Goal: Task Accomplishment & Management: Use online tool/utility

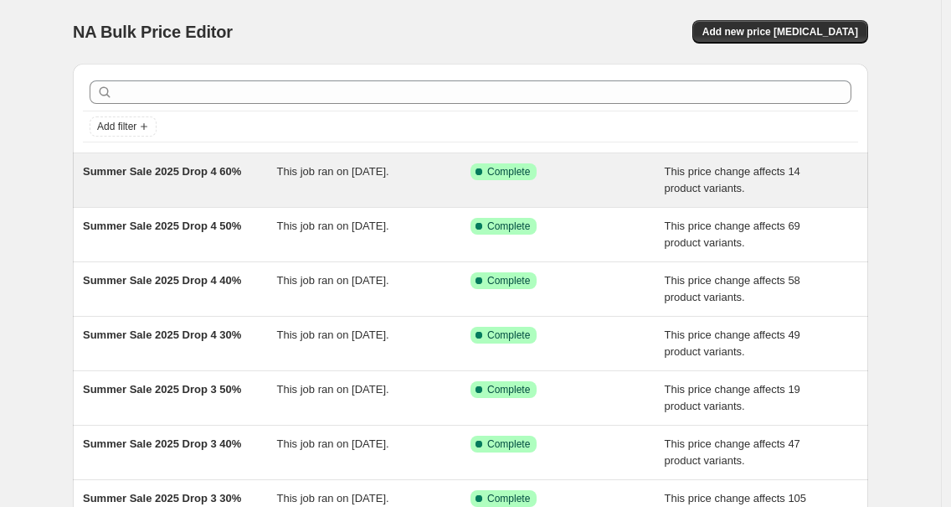
click at [143, 171] on span "Summer Sale 2025 Drop 4 60%" at bounding box center [162, 171] width 158 height 13
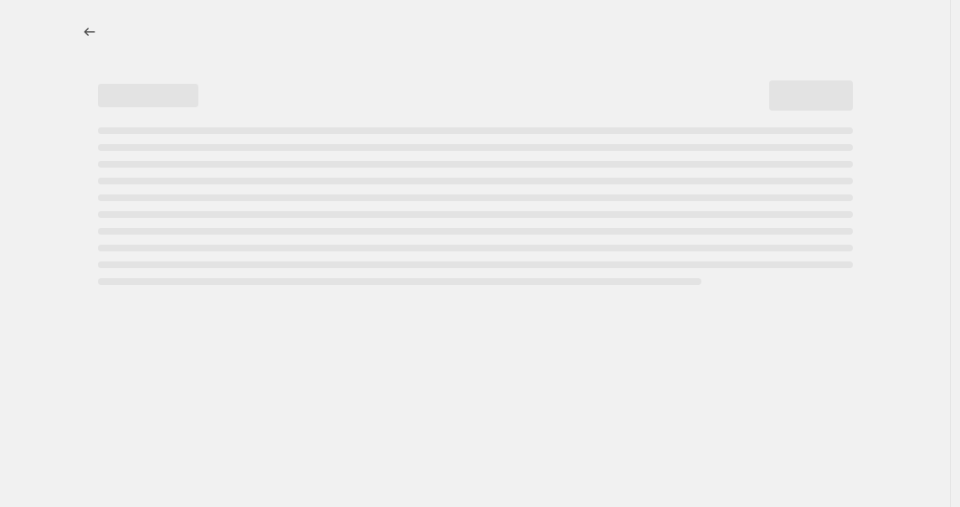
select select "pcap"
select select "no_change"
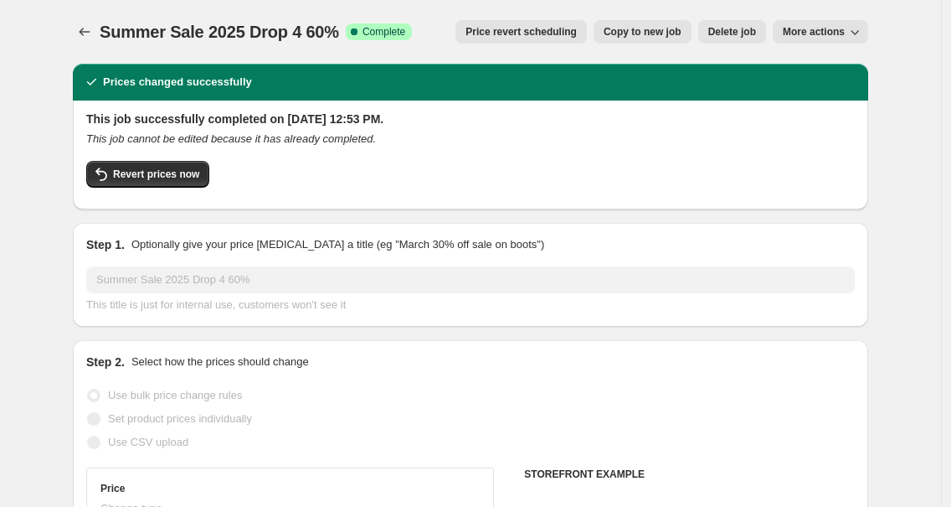
select select "tag"
click at [140, 171] on span "Revert prices now" at bounding box center [156, 173] width 86 height 13
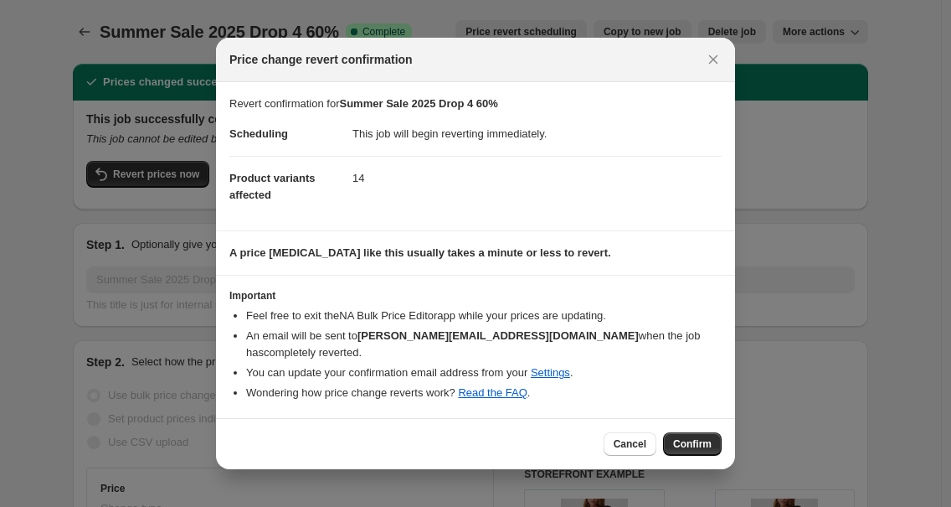
click at [687, 447] on span "Confirm" at bounding box center [692, 443] width 39 height 13
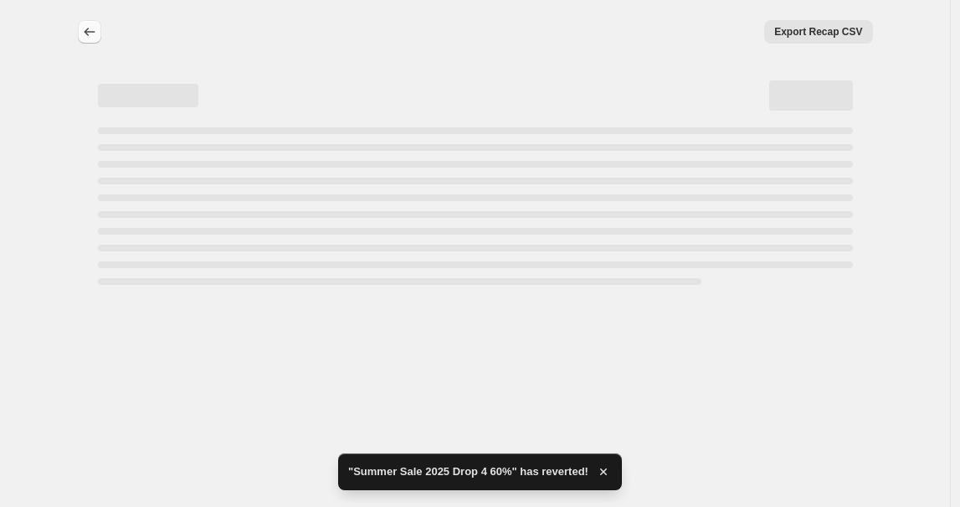
select select "pcap"
select select "no_change"
select select "tag"
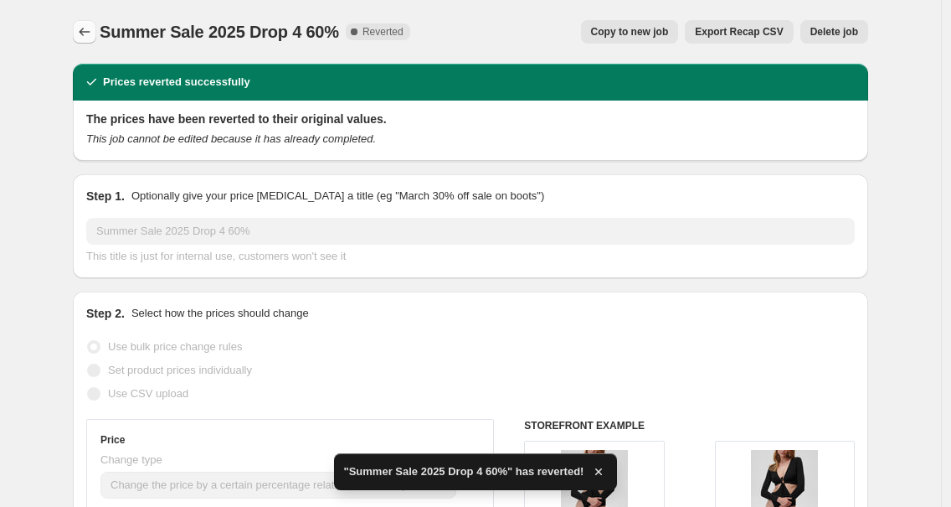
click at [90, 26] on icon "Price change jobs" at bounding box center [84, 31] width 17 height 17
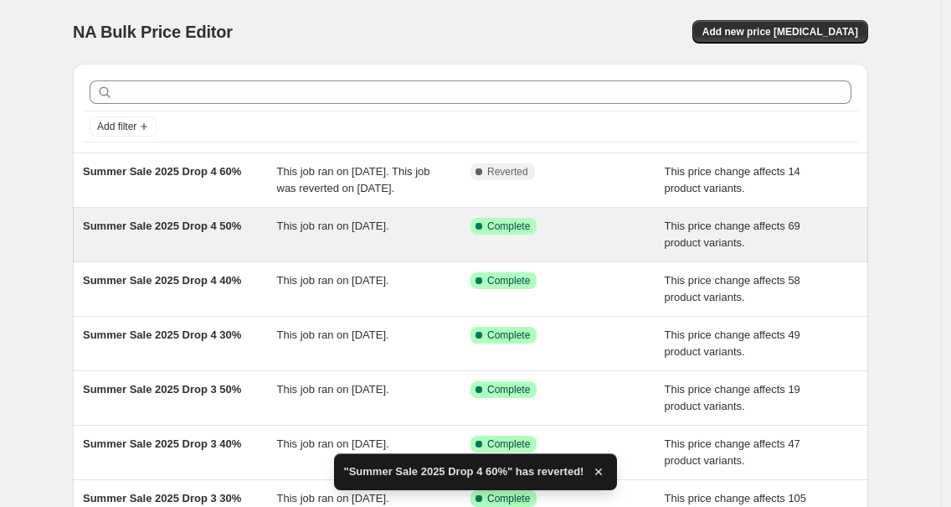
click at [181, 251] on div "Summer Sale 2025 Drop 4 50%" at bounding box center [180, 234] width 194 height 33
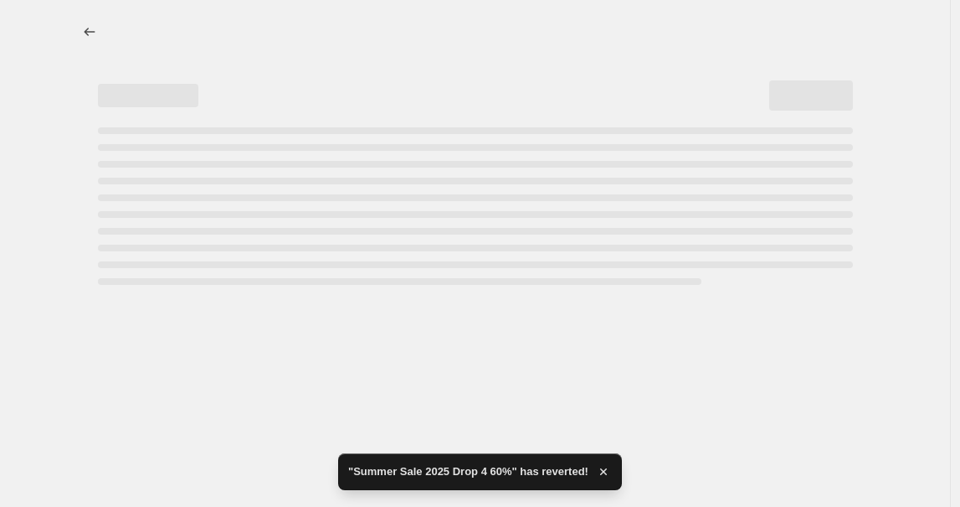
select select "pcap"
select select "no_change"
select select "tag"
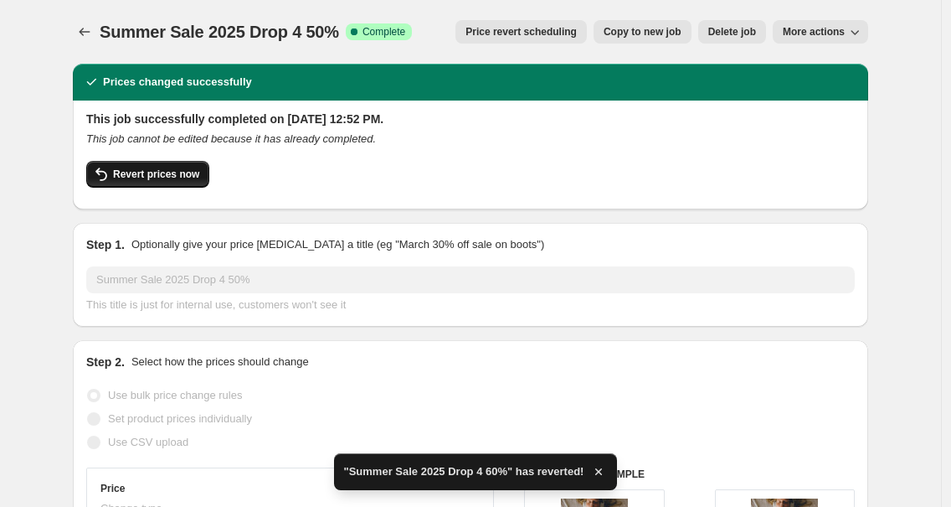
click at [147, 181] on span "Revert prices now" at bounding box center [156, 173] width 86 height 13
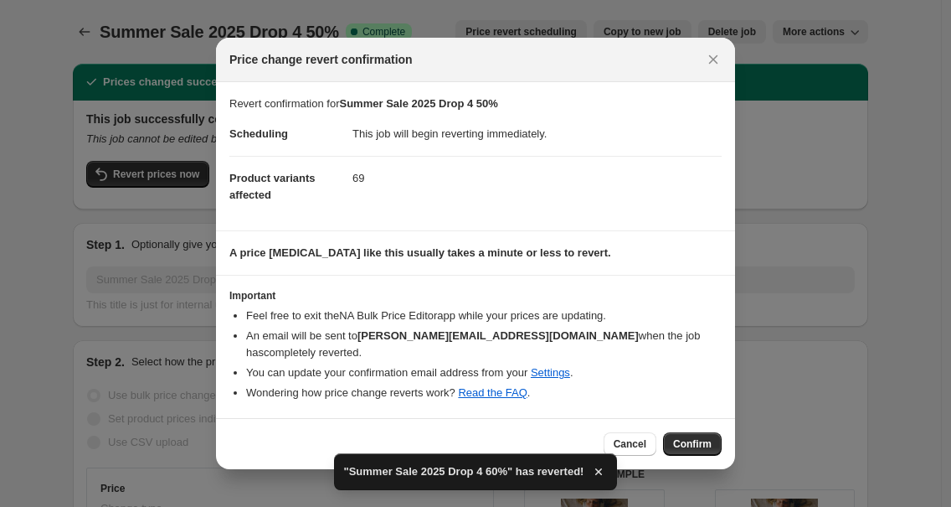
click at [697, 435] on button "Confirm" at bounding box center [692, 443] width 59 height 23
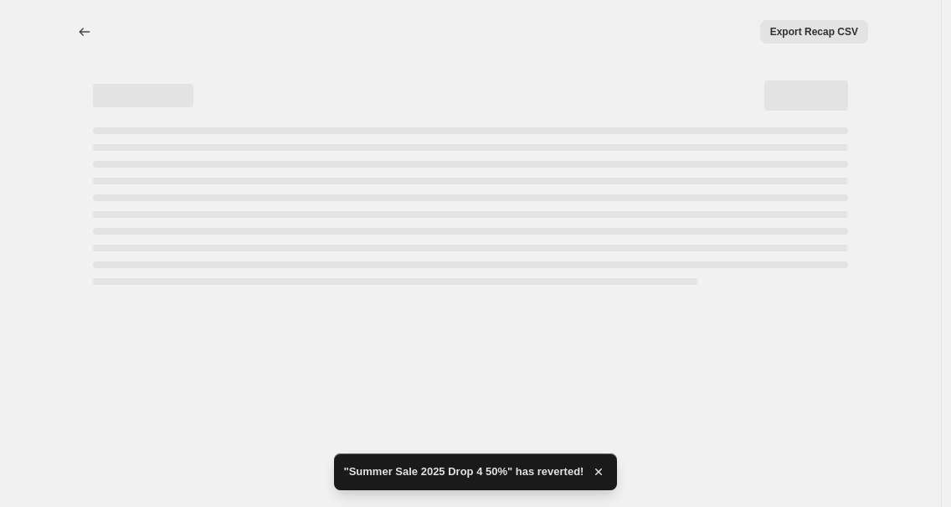
select select "pcap"
select select "no_change"
select select "tag"
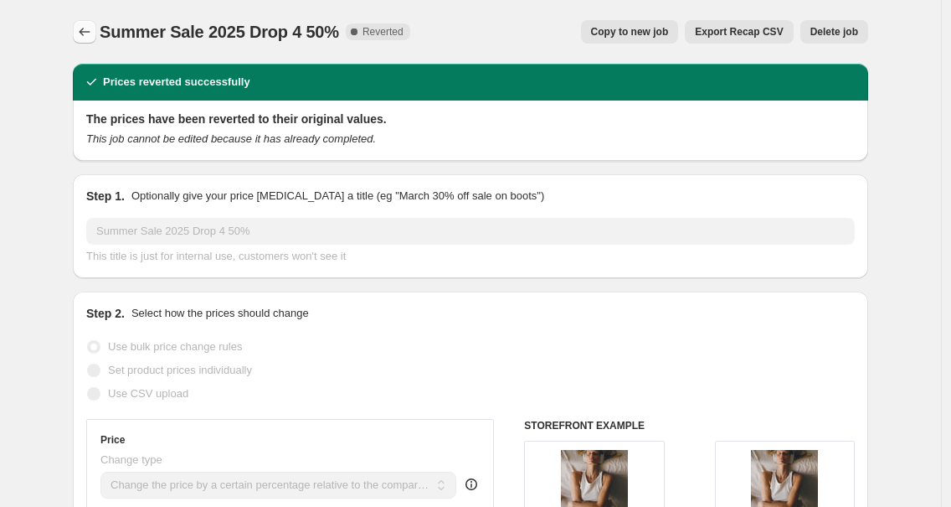
click at [88, 23] on icon "Price change jobs" at bounding box center [84, 31] width 17 height 17
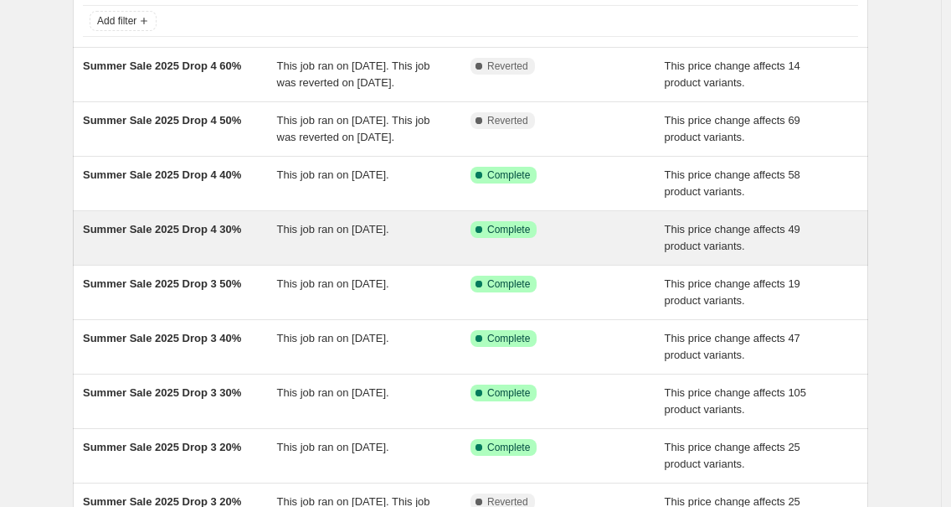
scroll to position [106, 0]
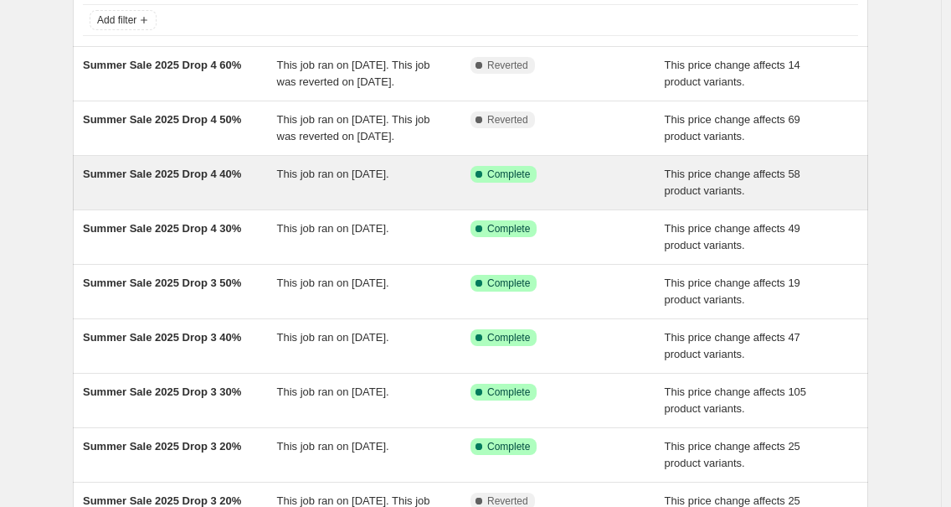
click at [117, 180] on span "Summer Sale 2025 Drop 4 40%" at bounding box center [162, 173] width 158 height 13
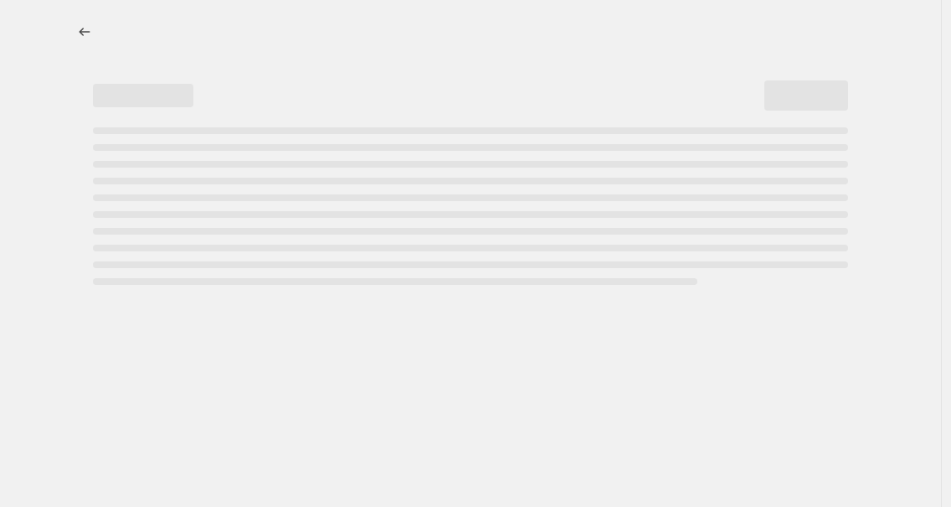
select select "pcap"
select select "no_change"
select select "tag"
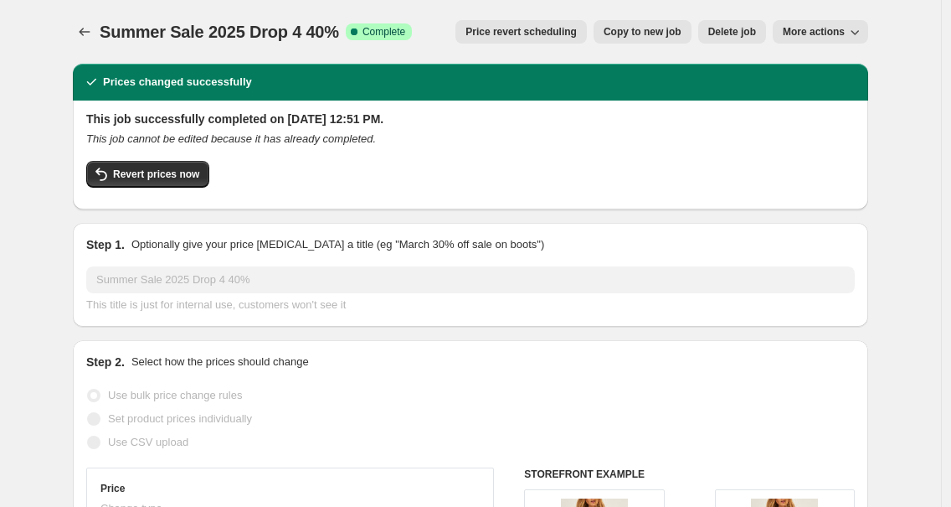
click at [140, 159] on div "This job successfully completed on [DATE] 12:51 PM. This job cannot be edited b…" at bounding box center [470, 153] width 769 height 85
click at [141, 167] on span "Revert prices now" at bounding box center [156, 173] width 86 height 13
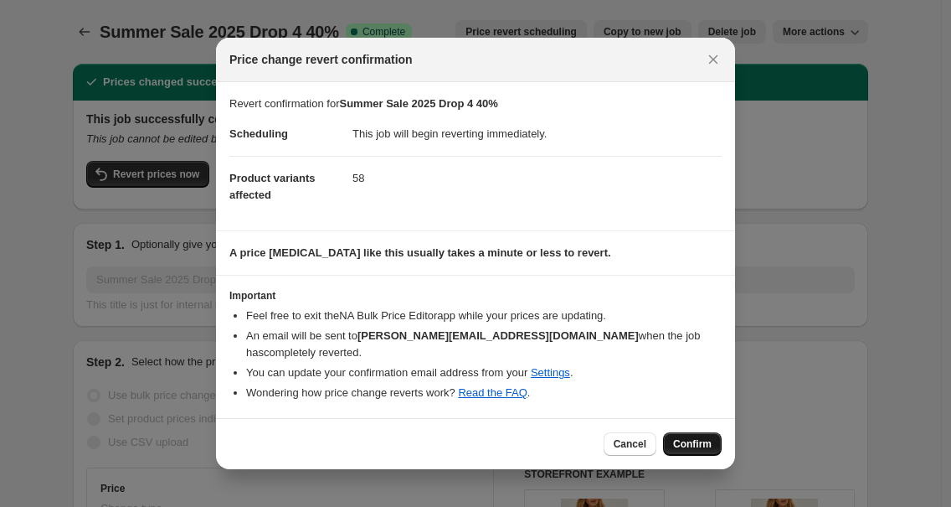
click at [676, 448] on span "Confirm" at bounding box center [692, 443] width 39 height 13
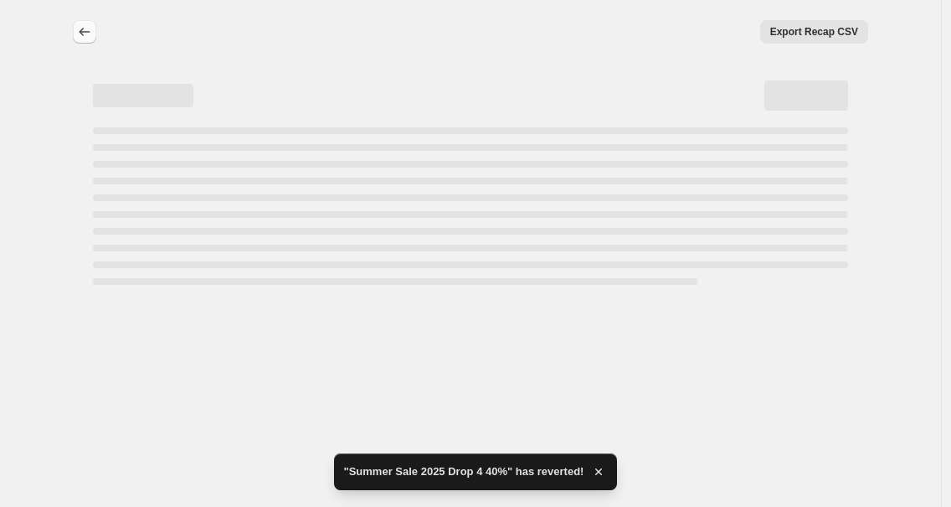
select select "pcap"
select select "no_change"
select select "tag"
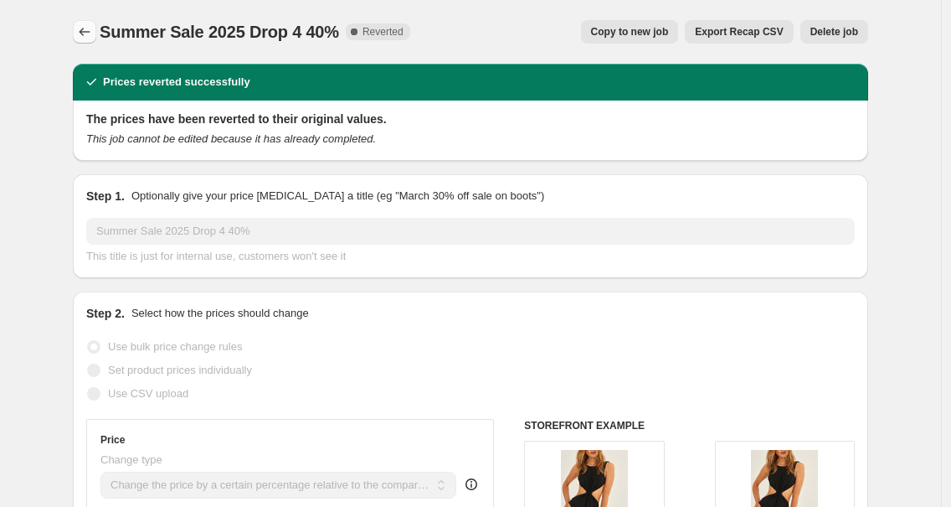
click at [96, 31] on button "Price change jobs" at bounding box center [84, 31] width 23 height 23
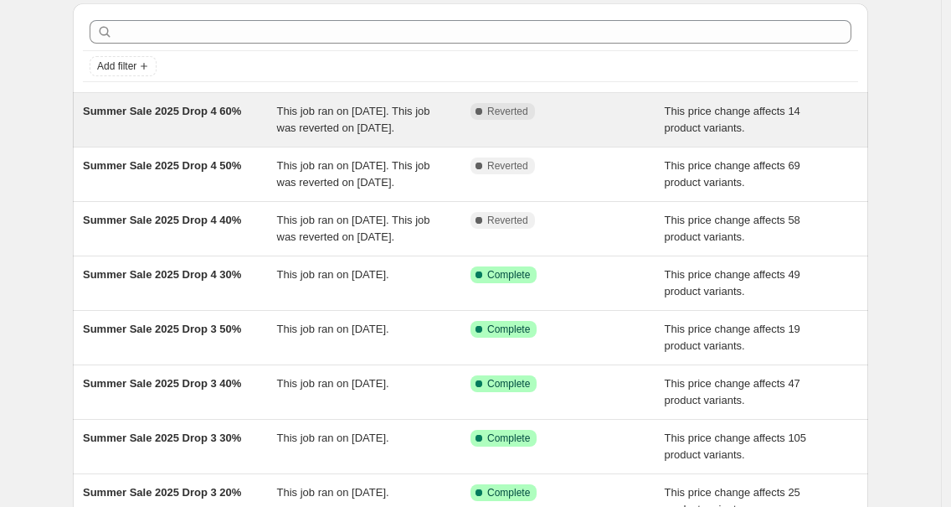
scroll to position [127, 0]
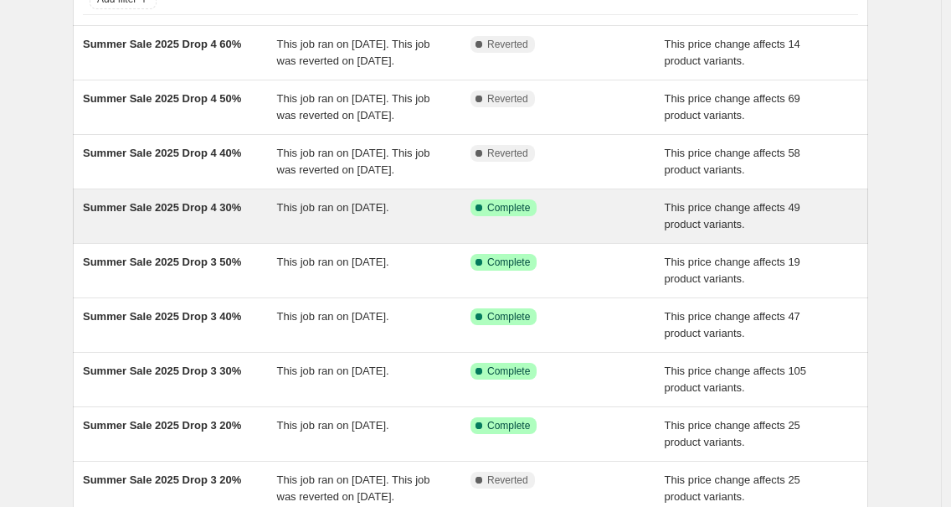
click at [203, 214] on span "Summer Sale 2025 Drop 4 30%" at bounding box center [162, 207] width 158 height 13
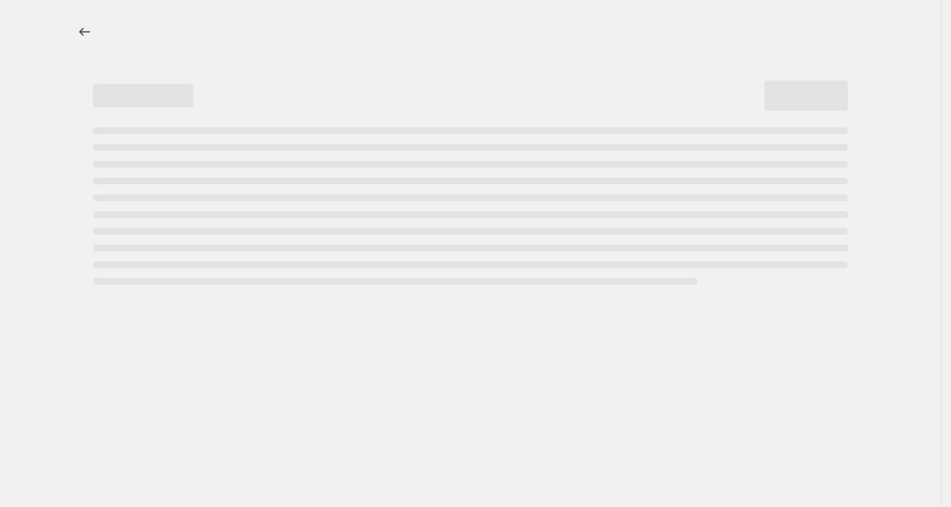
select select "pcap"
select select "no_change"
select select "tag"
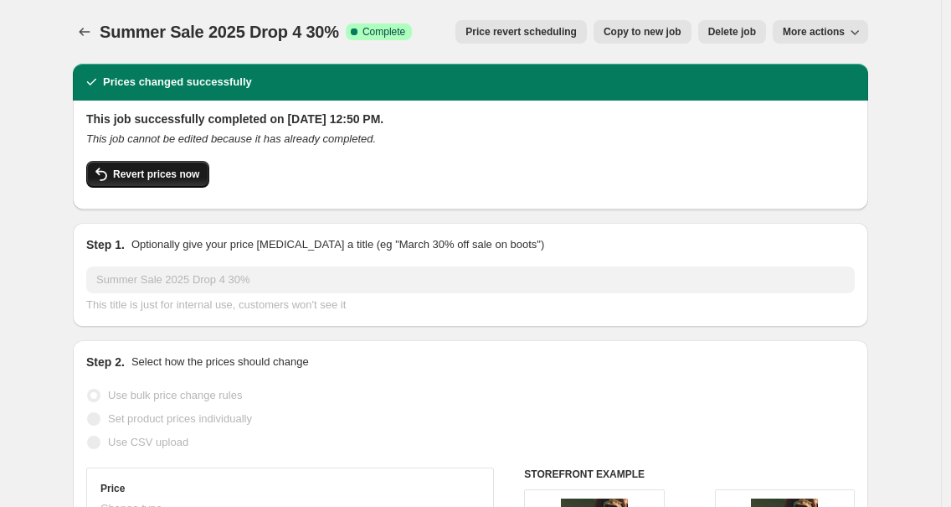
click at [177, 172] on span "Revert prices now" at bounding box center [156, 173] width 86 height 13
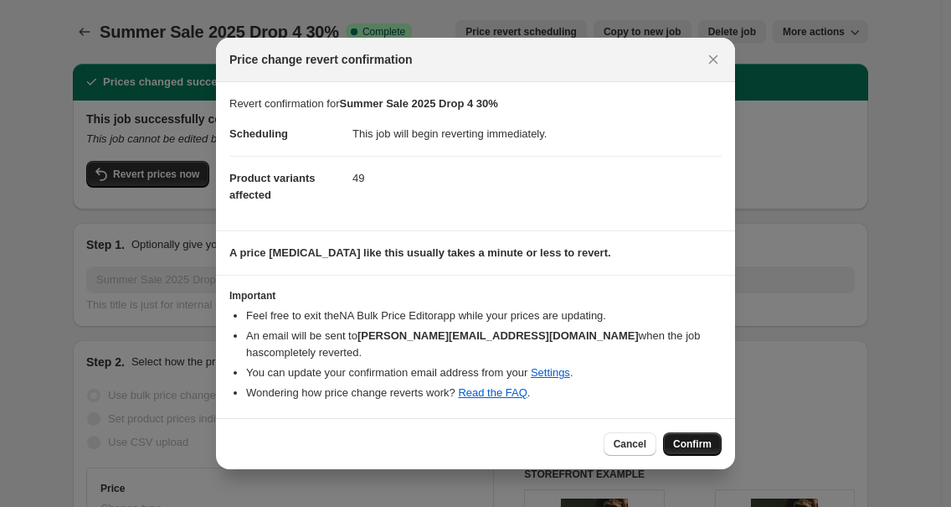
click at [672, 443] on button "Confirm" at bounding box center [692, 443] width 59 height 23
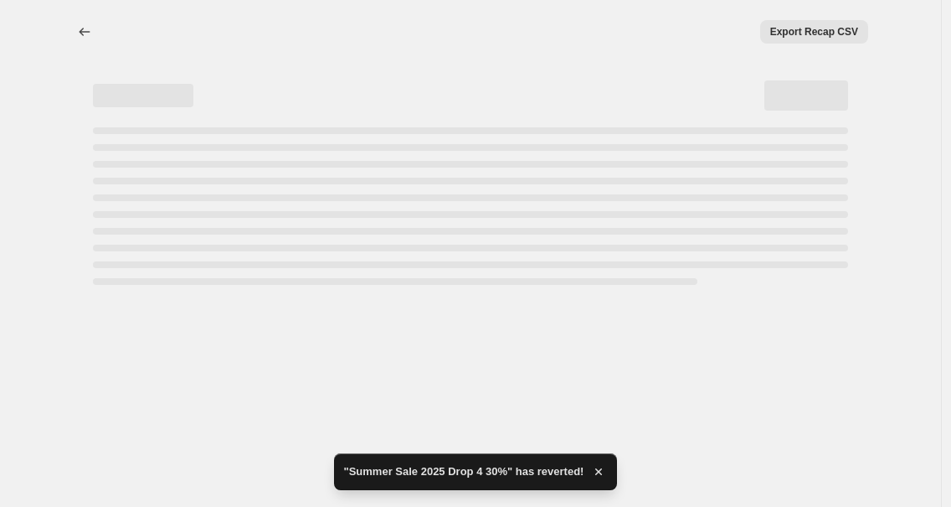
select select "pcap"
select select "no_change"
select select "tag"
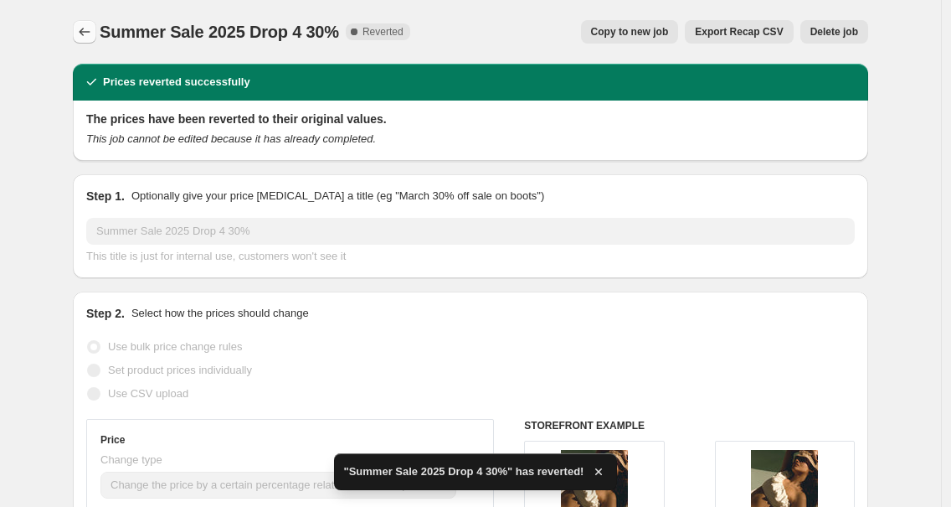
click at [82, 28] on icon "Price change jobs" at bounding box center [84, 31] width 17 height 17
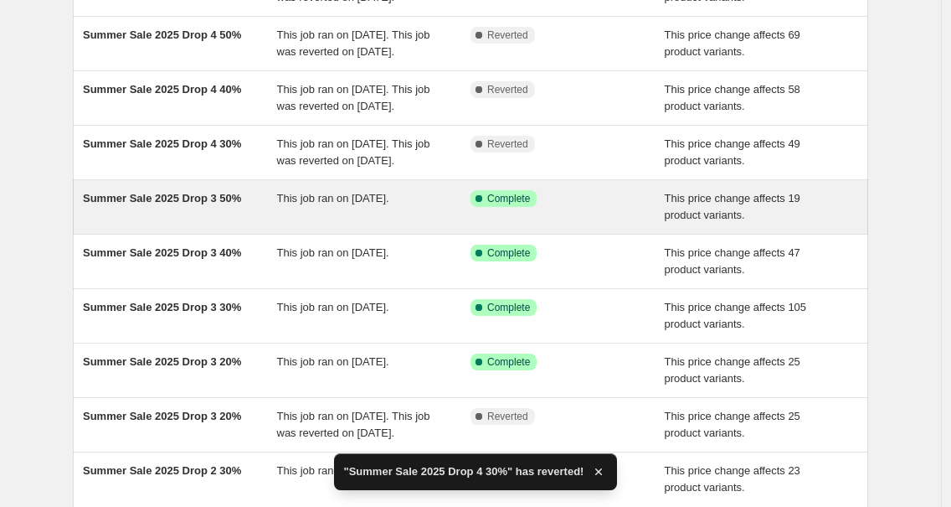
scroll to position [234, 0]
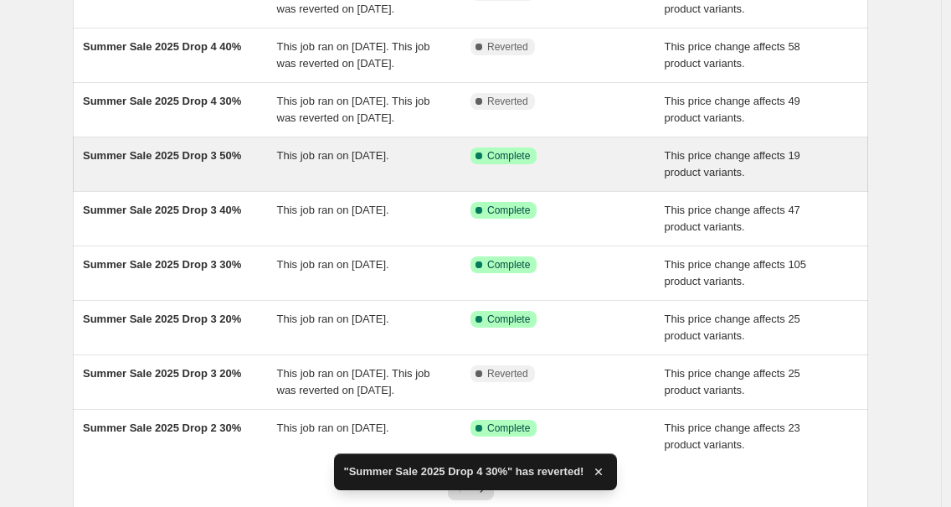
click at [214, 162] on span "Summer Sale 2025 Drop 3 50%" at bounding box center [162, 155] width 158 height 13
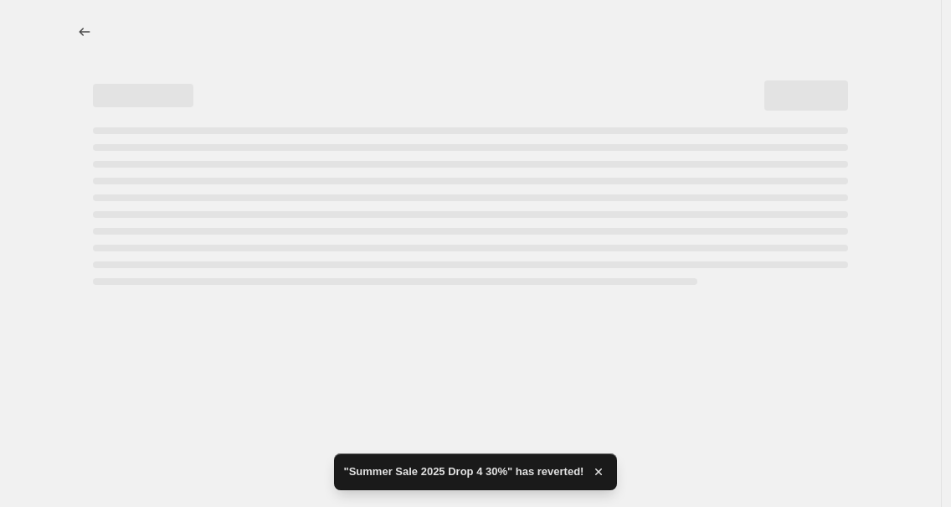
select select "pcap"
select select "no_change"
select select "tag"
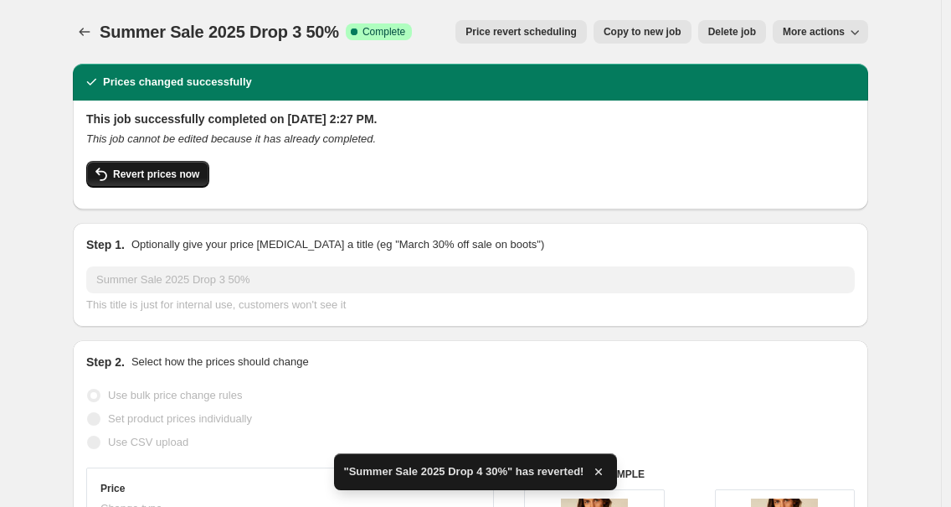
click at [177, 176] on span "Revert prices now" at bounding box center [156, 173] width 86 height 13
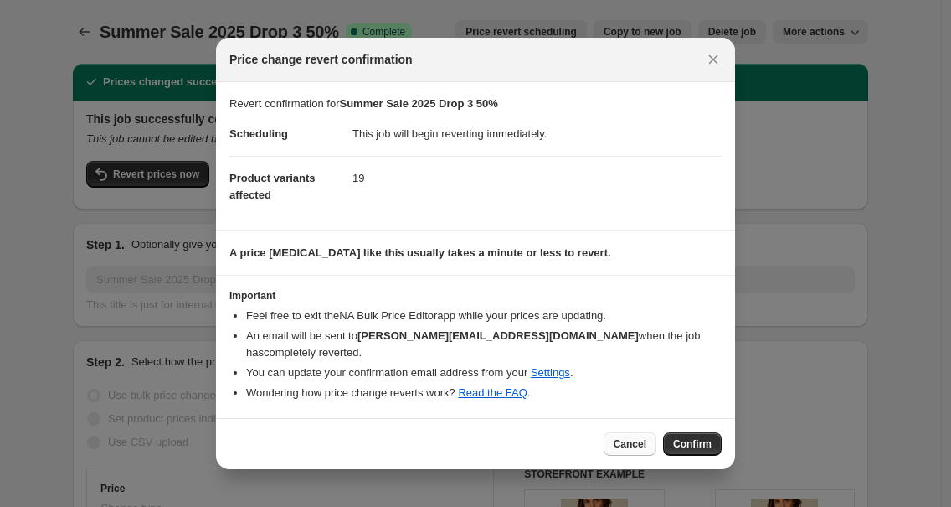
click at [651, 449] on button "Cancel" at bounding box center [630, 443] width 53 height 23
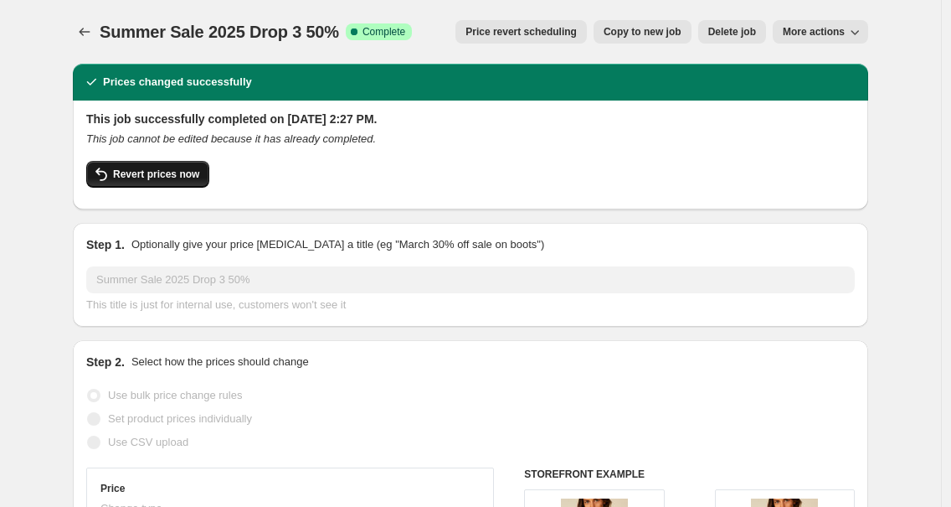
click at [187, 176] on span "Revert prices now" at bounding box center [156, 173] width 86 height 13
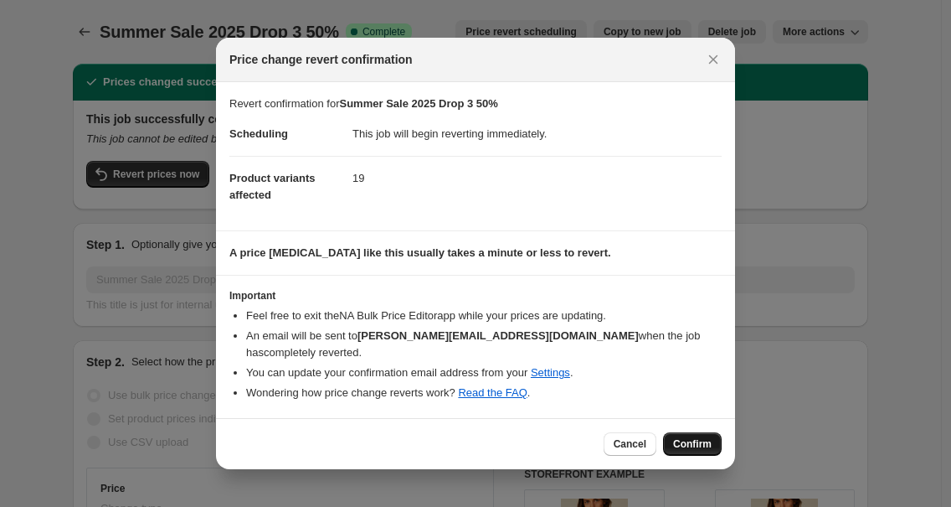
click at [687, 445] on span "Confirm" at bounding box center [692, 443] width 39 height 13
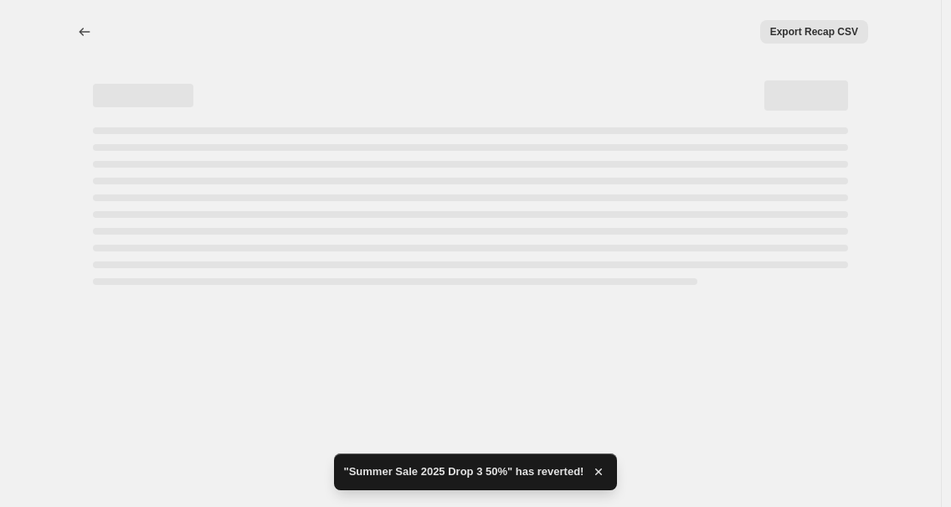
select select "pcap"
select select "no_change"
select select "tag"
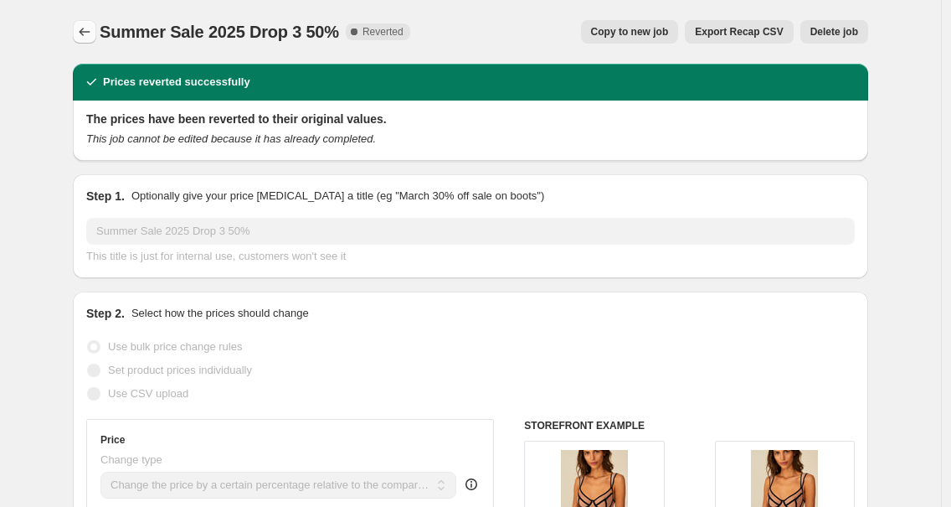
click at [79, 37] on button "Price change jobs" at bounding box center [84, 31] width 23 height 23
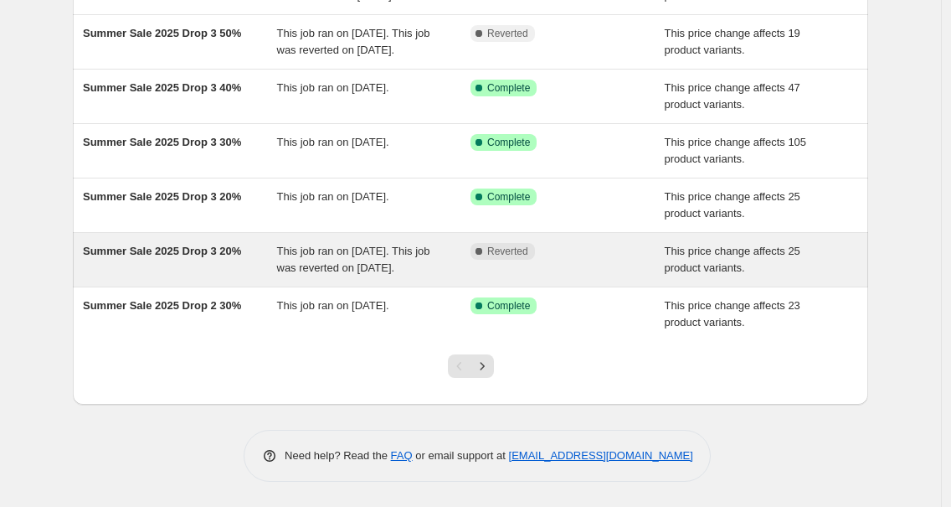
scroll to position [456, 0]
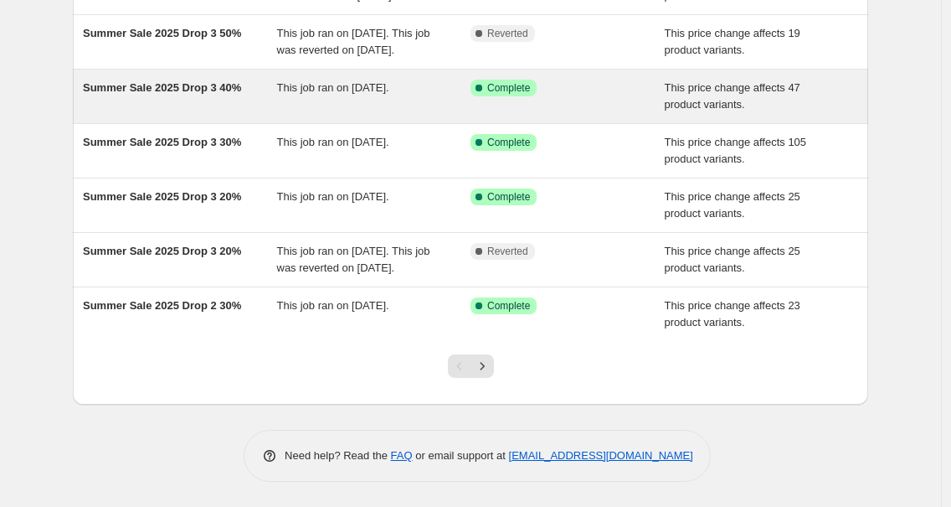
click at [208, 81] on span "Summer Sale 2025 Drop 3 40%" at bounding box center [162, 87] width 158 height 13
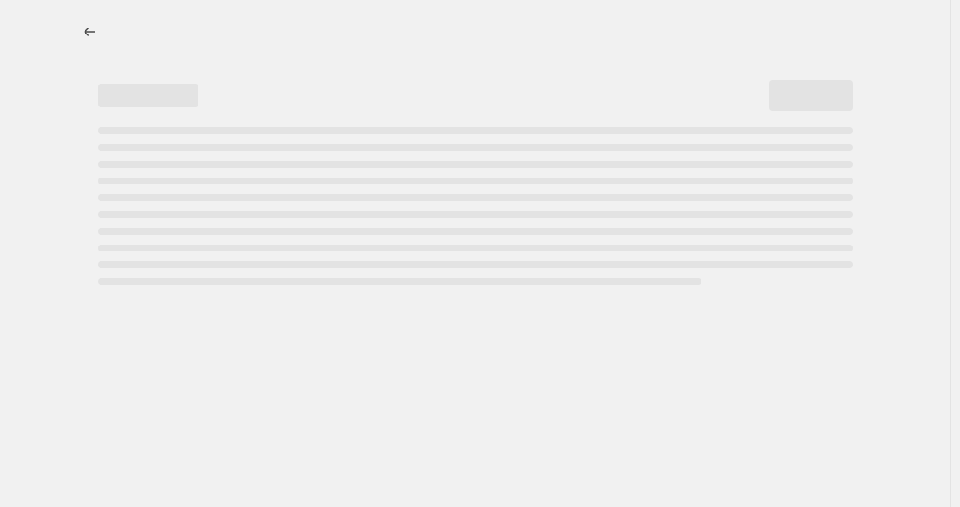
select select "pcap"
select select "no_change"
select select "tag"
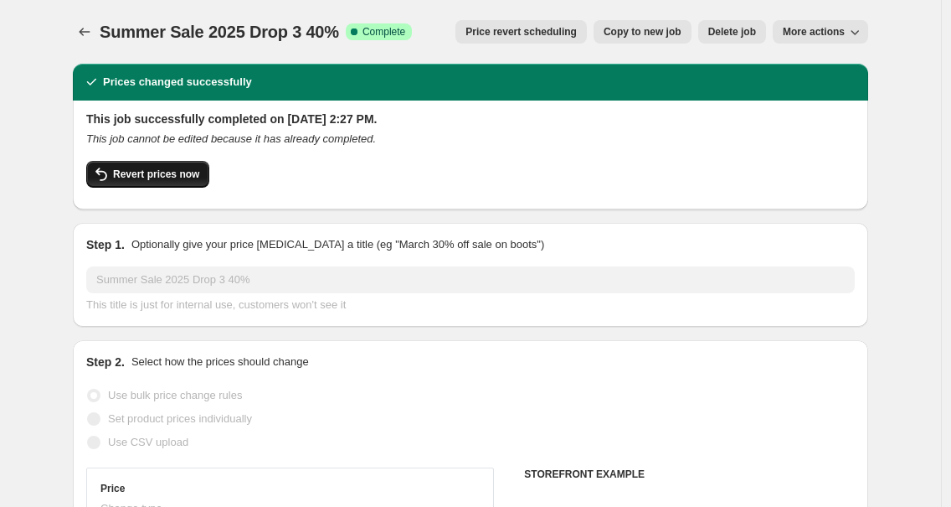
click at [188, 177] on span "Revert prices now" at bounding box center [156, 173] width 86 height 13
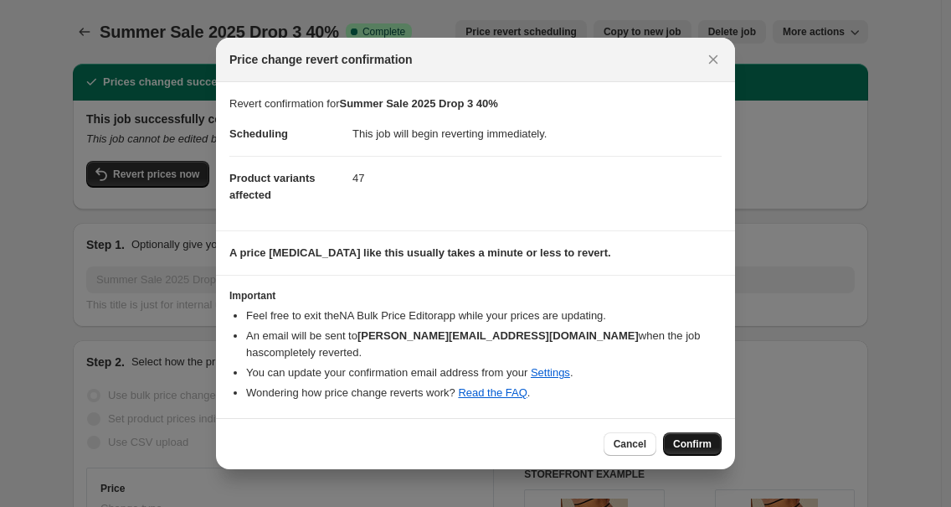
click at [670, 445] on button "Confirm" at bounding box center [692, 443] width 59 height 23
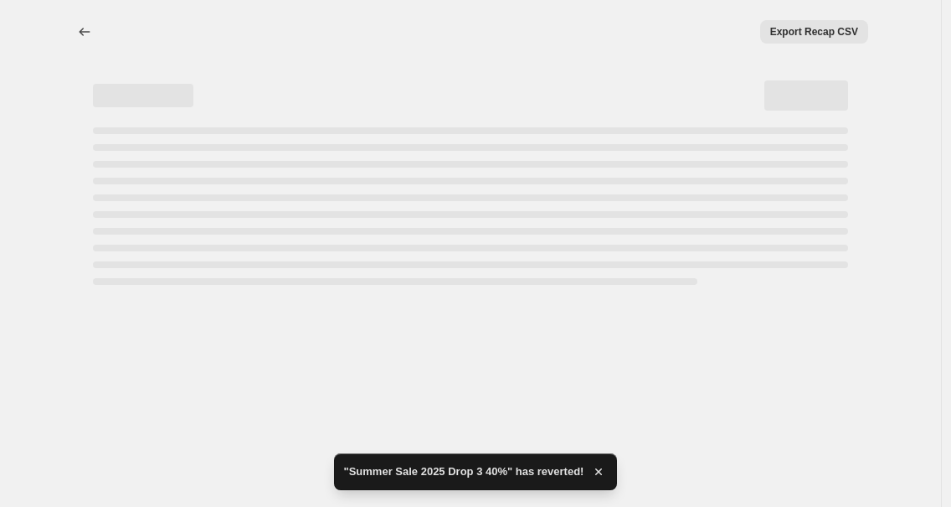
select select "pcap"
select select "no_change"
select select "tag"
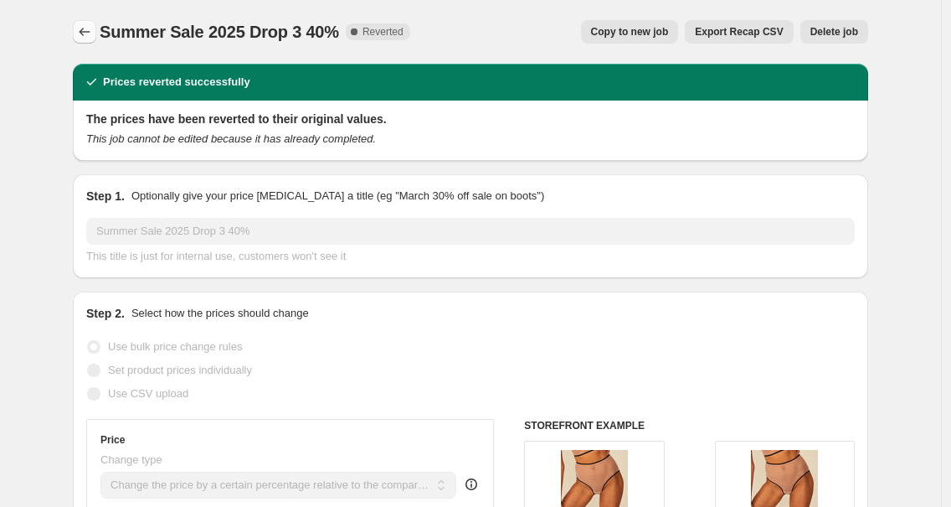
click at [92, 36] on icon "Price change jobs" at bounding box center [84, 31] width 17 height 17
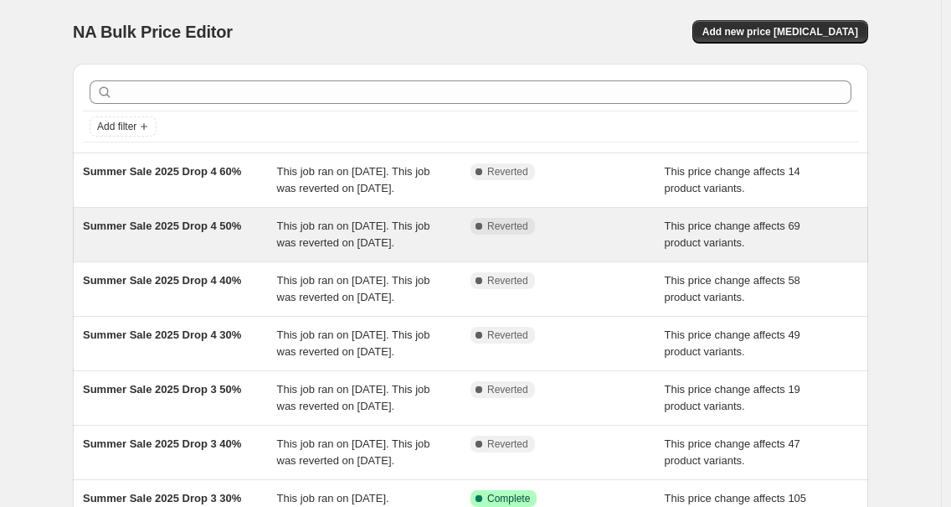
scroll to position [473, 0]
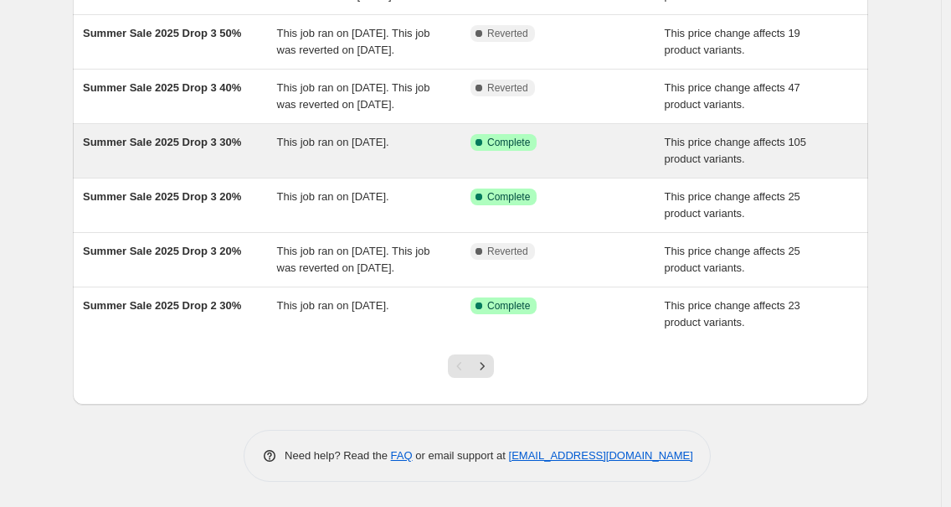
click at [205, 136] on span "Summer Sale 2025 Drop 3 30%" at bounding box center [162, 142] width 158 height 13
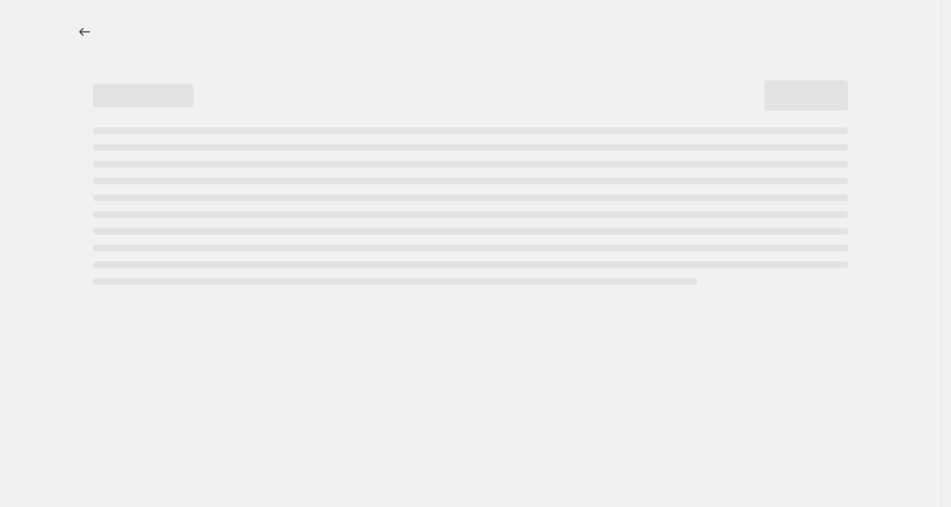
select select "pcap"
select select "no_change"
select select "tag"
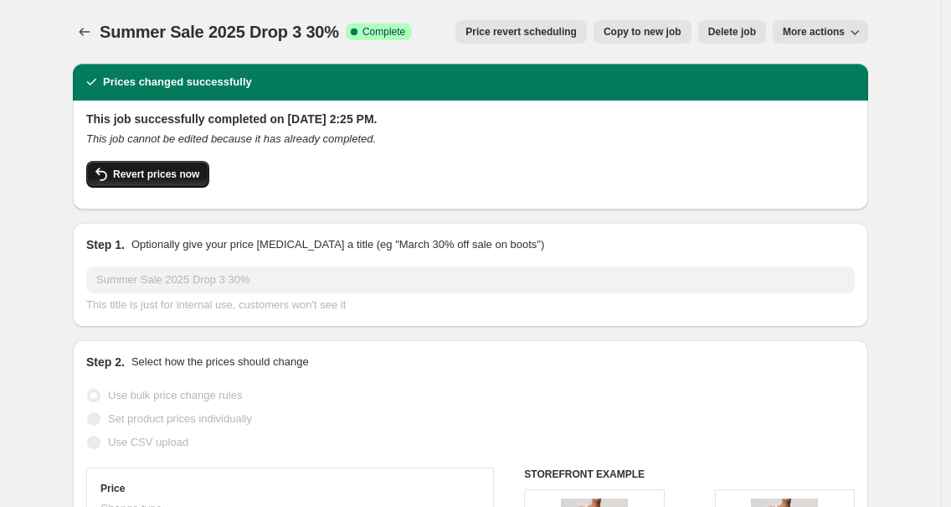
click at [179, 172] on span "Revert prices now" at bounding box center [156, 173] width 86 height 13
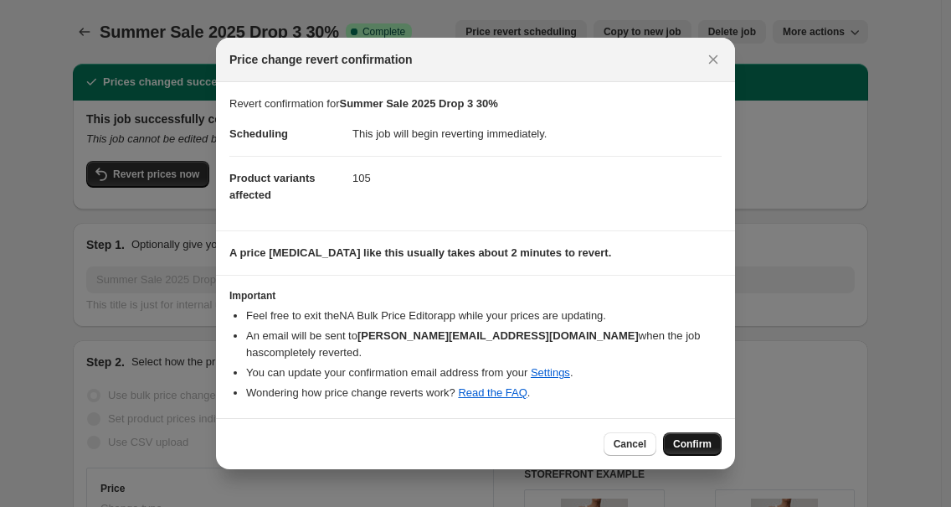
click at [674, 445] on span "Confirm" at bounding box center [692, 443] width 39 height 13
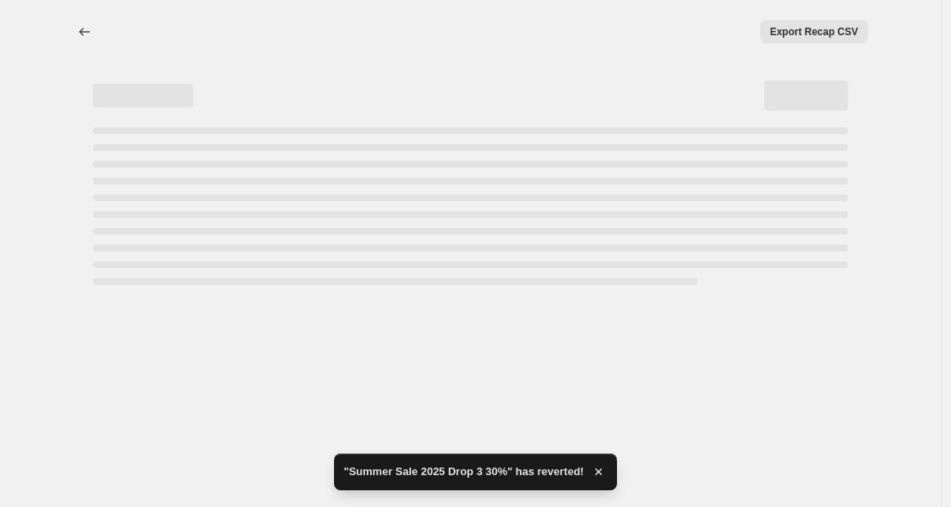
select select "pcap"
select select "no_change"
select select "tag"
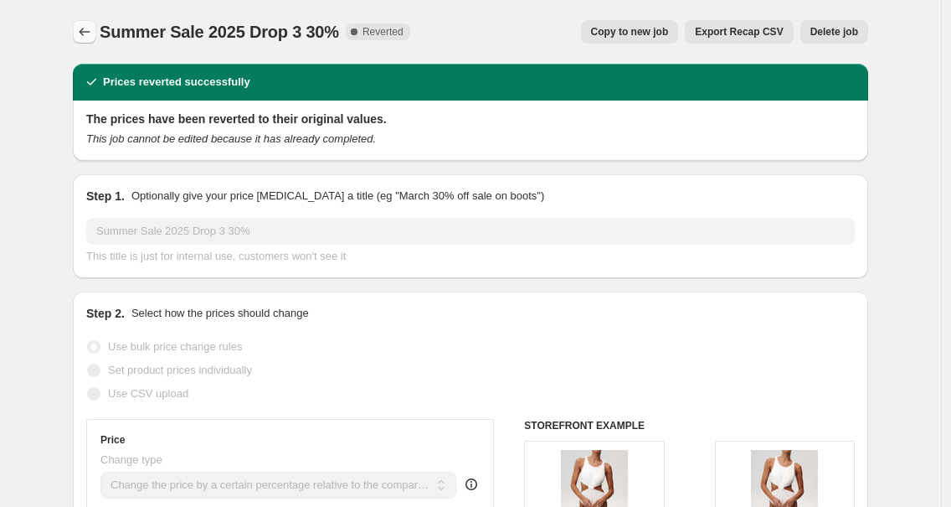
click at [80, 33] on button "Price change jobs" at bounding box center [84, 31] width 23 height 23
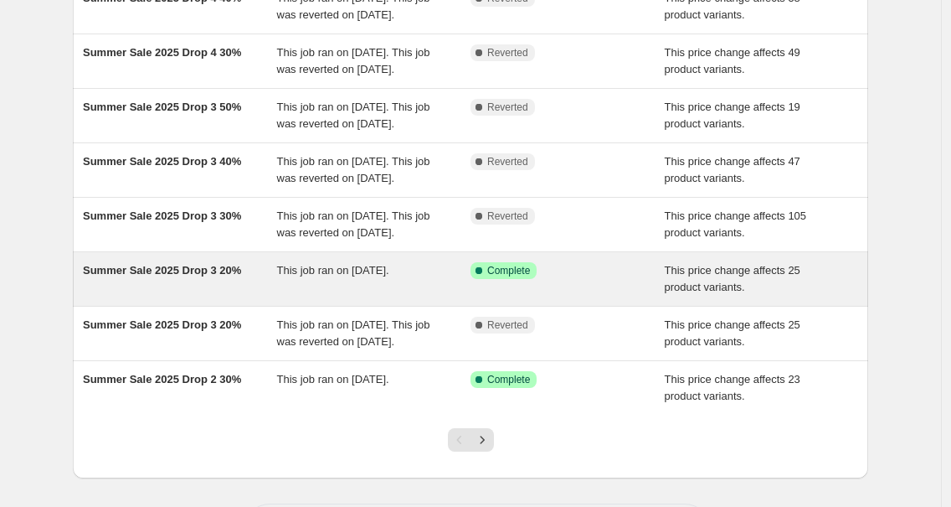
scroll to position [282, 0]
click at [222, 276] on span "Summer Sale 2025 Drop 3 20%" at bounding box center [162, 270] width 158 height 13
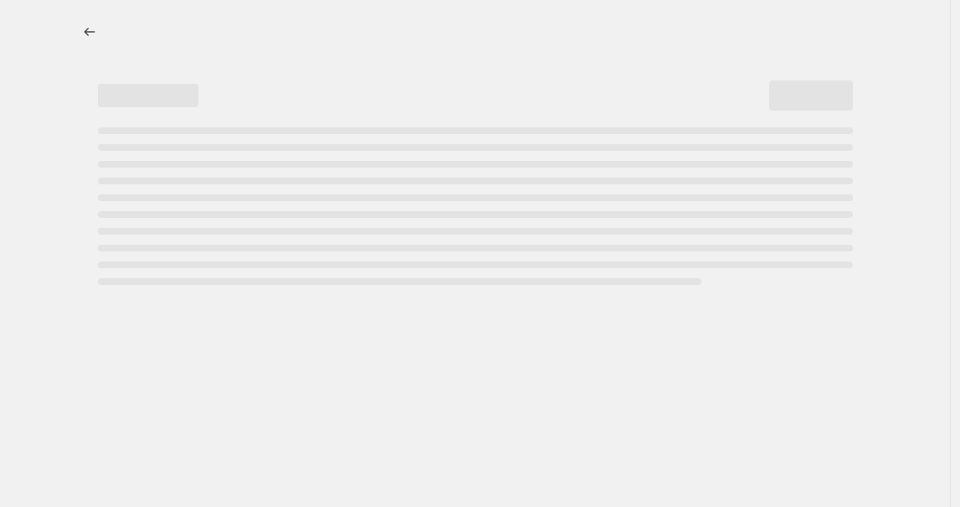
select select "pcap"
select select "no_change"
select select "tag"
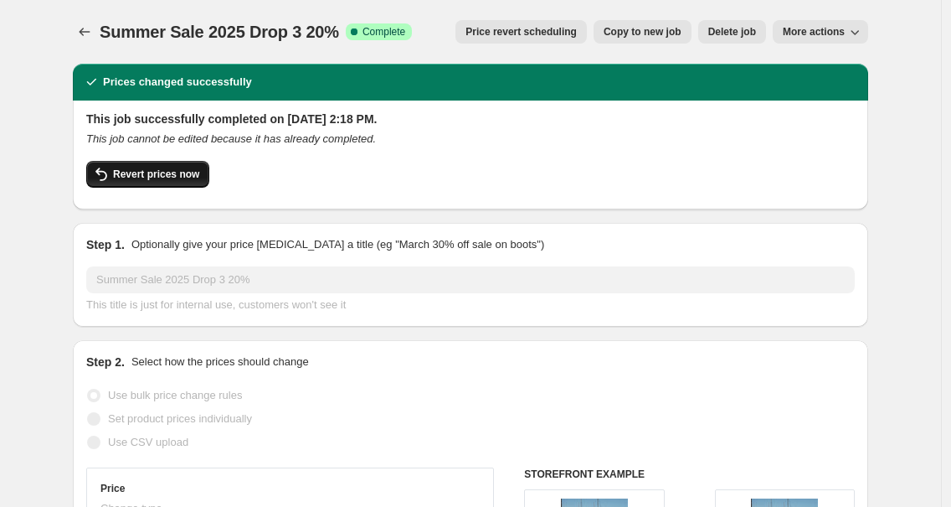
click at [171, 182] on button "Revert prices now" at bounding box center [147, 174] width 123 height 27
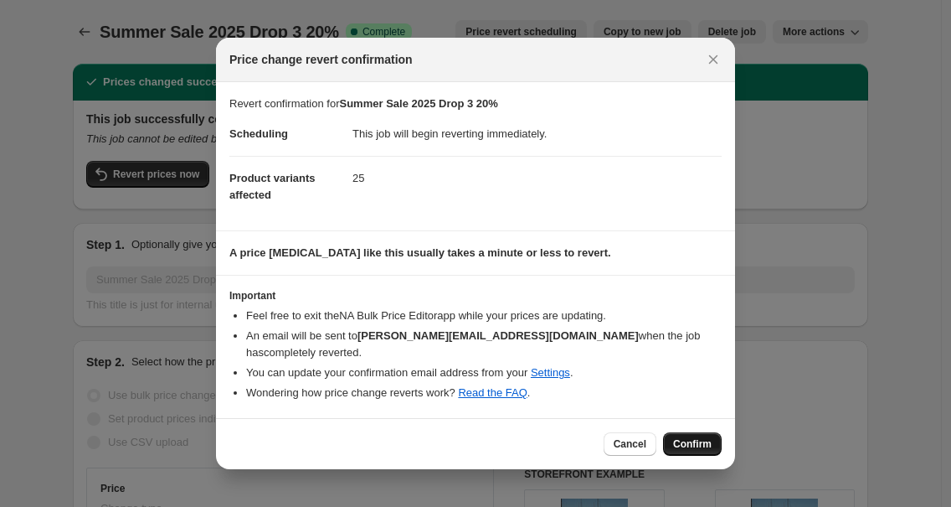
click at [704, 453] on button "Confirm" at bounding box center [692, 443] width 59 height 23
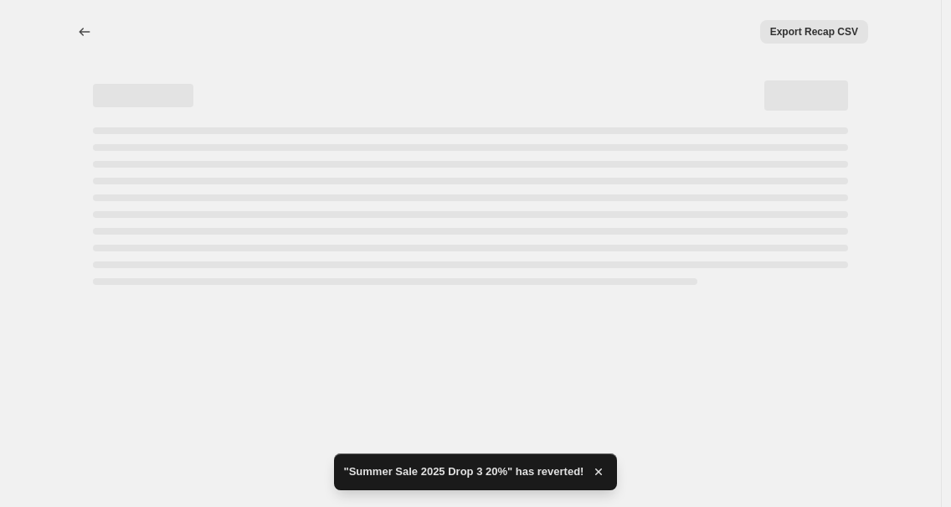
select select "pcap"
select select "no_change"
select select "tag"
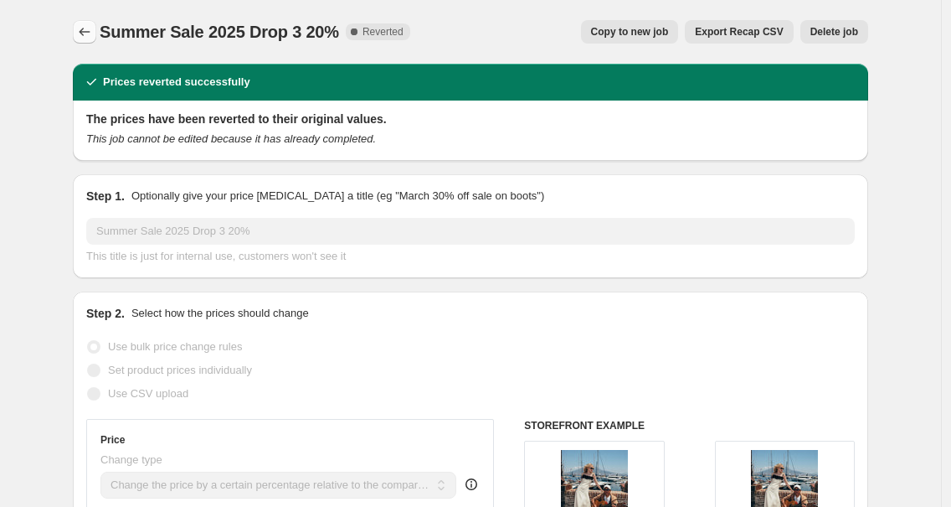
click at [81, 34] on icon "Price change jobs" at bounding box center [84, 31] width 17 height 17
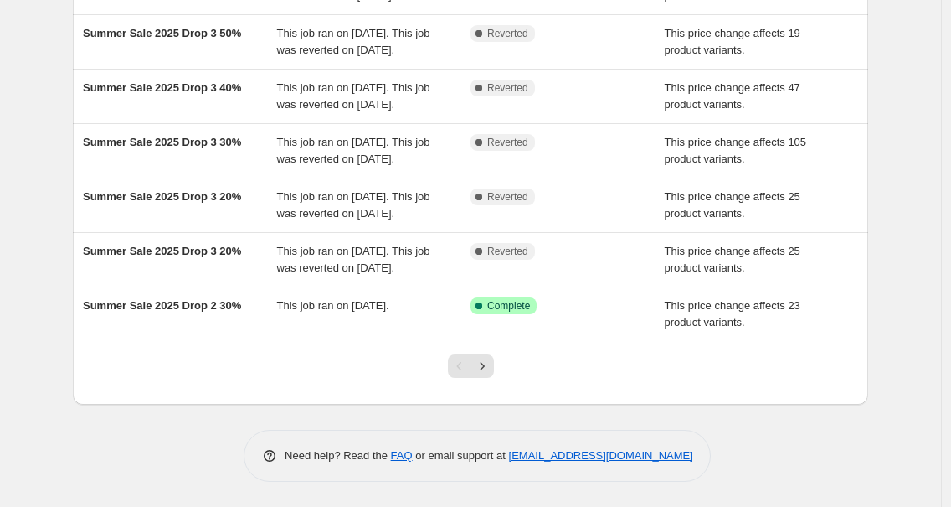
scroll to position [507, 0]
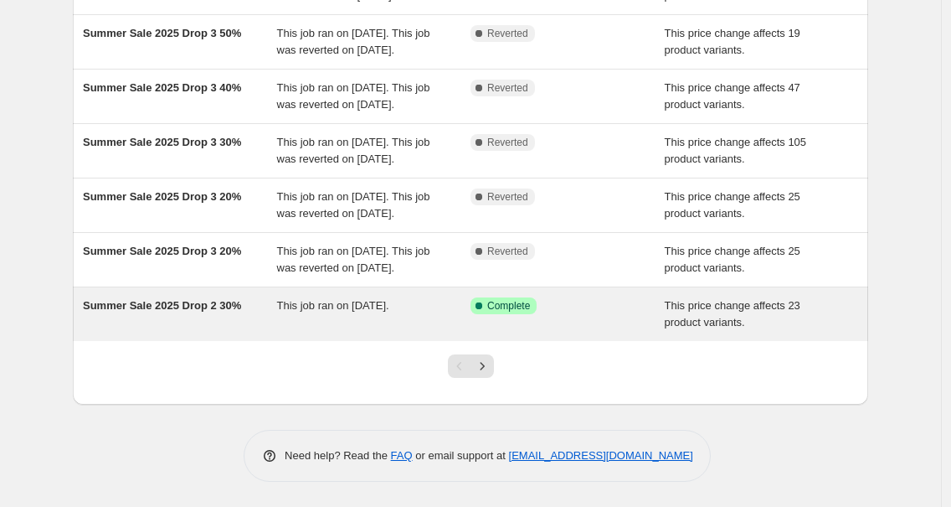
click at [192, 306] on span "Summer Sale 2025 Drop 2 30%" at bounding box center [162, 305] width 158 height 13
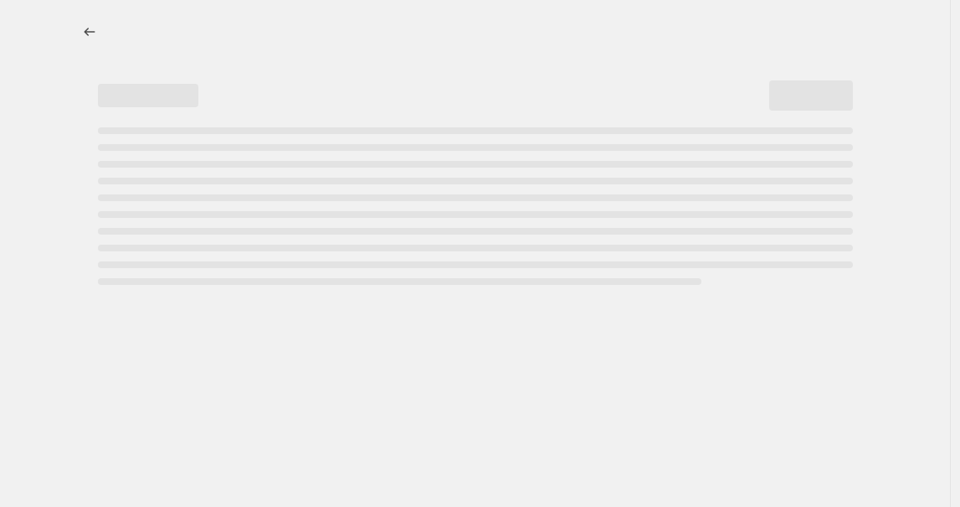
select select "pcap"
select select "no_change"
select select "tag"
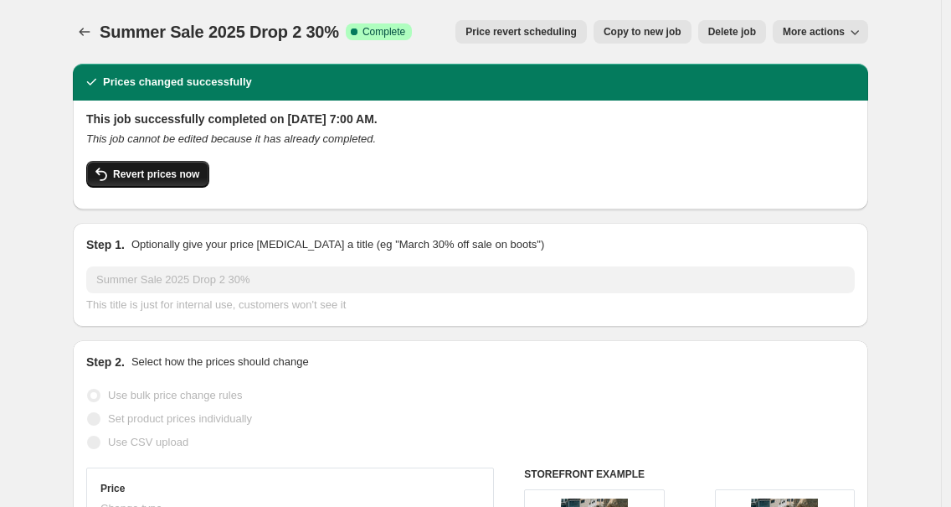
click at [183, 179] on span "Revert prices now" at bounding box center [156, 173] width 86 height 13
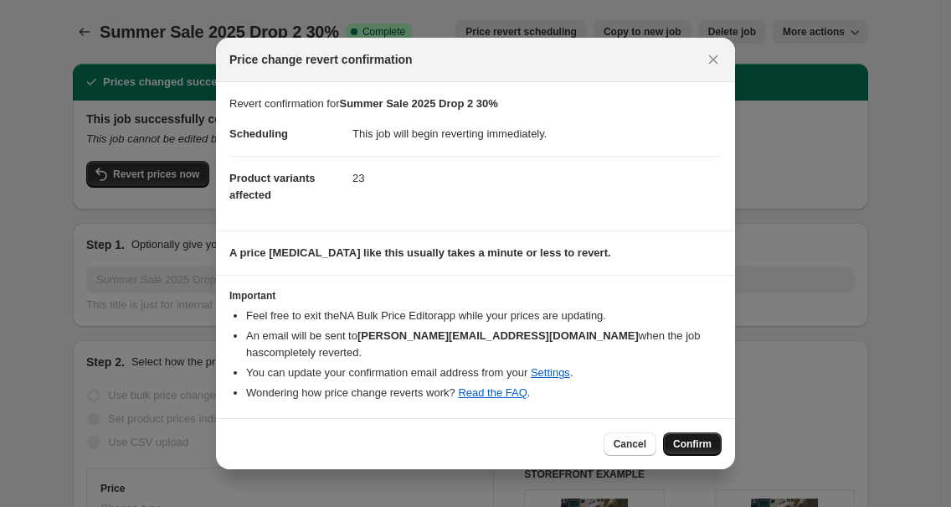
click at [677, 452] on button "Confirm" at bounding box center [692, 443] width 59 height 23
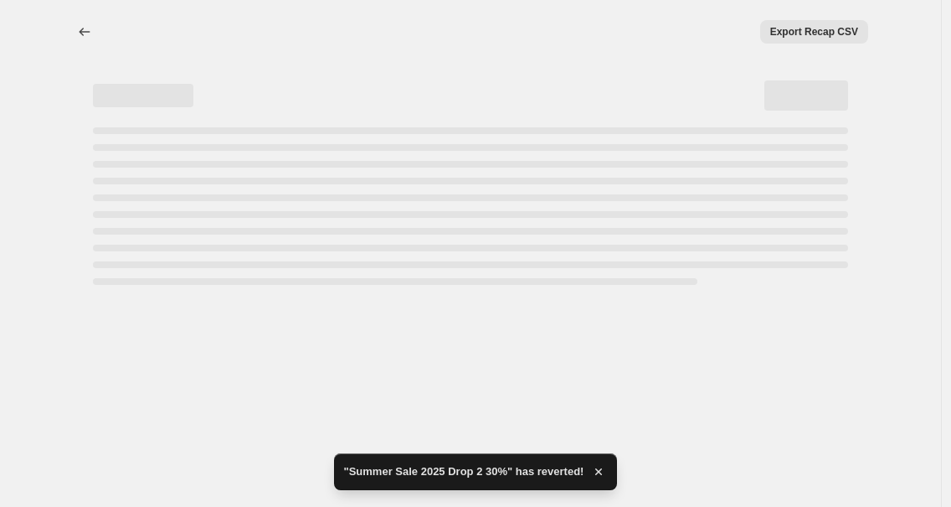
select select "pcap"
select select "no_change"
select select "tag"
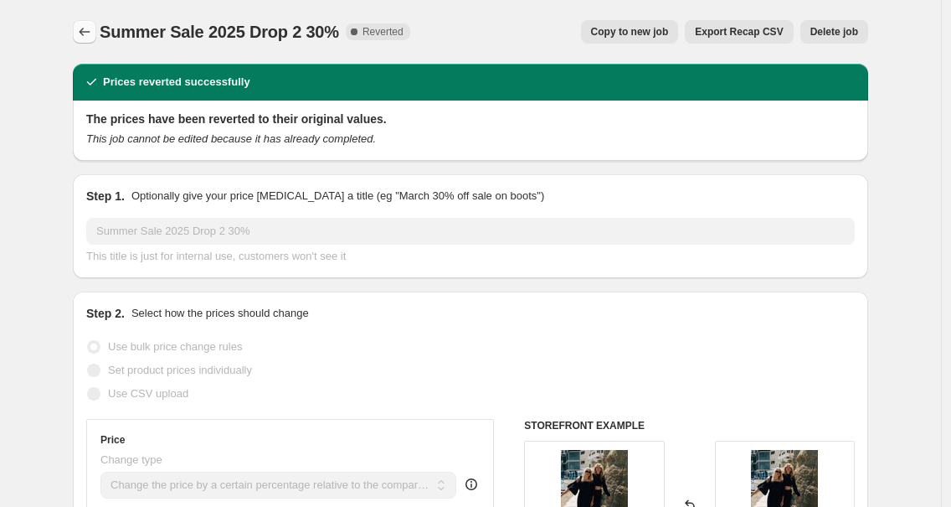
click at [77, 28] on button "Price change jobs" at bounding box center [84, 31] width 23 height 23
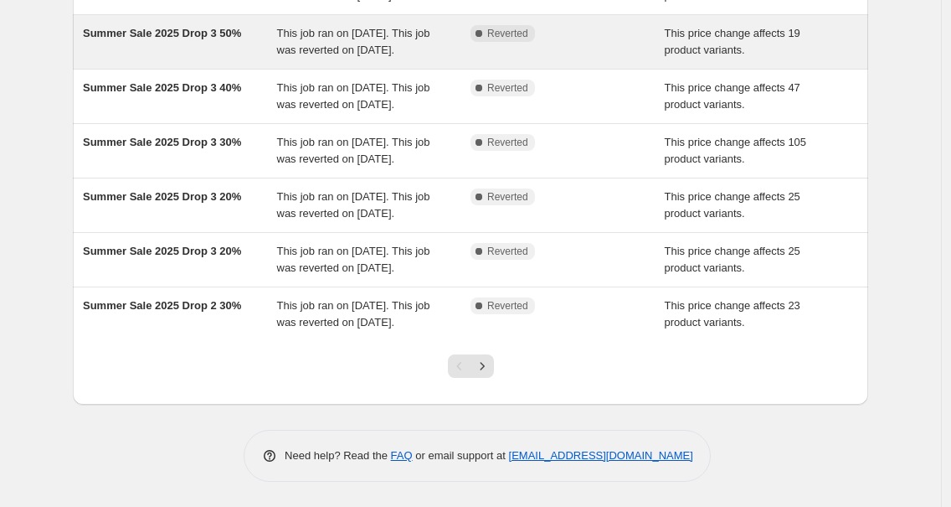
scroll to position [523, 0]
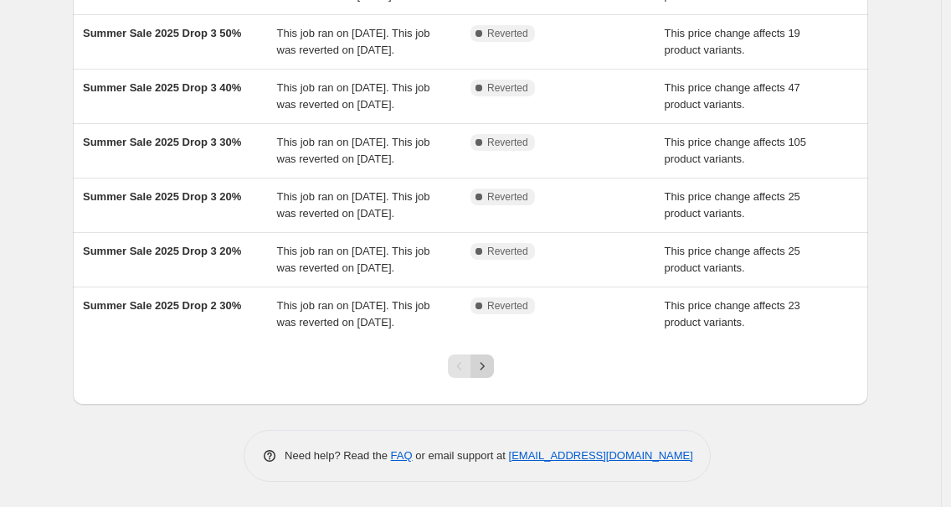
click at [491, 366] on icon "Next" at bounding box center [482, 366] width 17 height 17
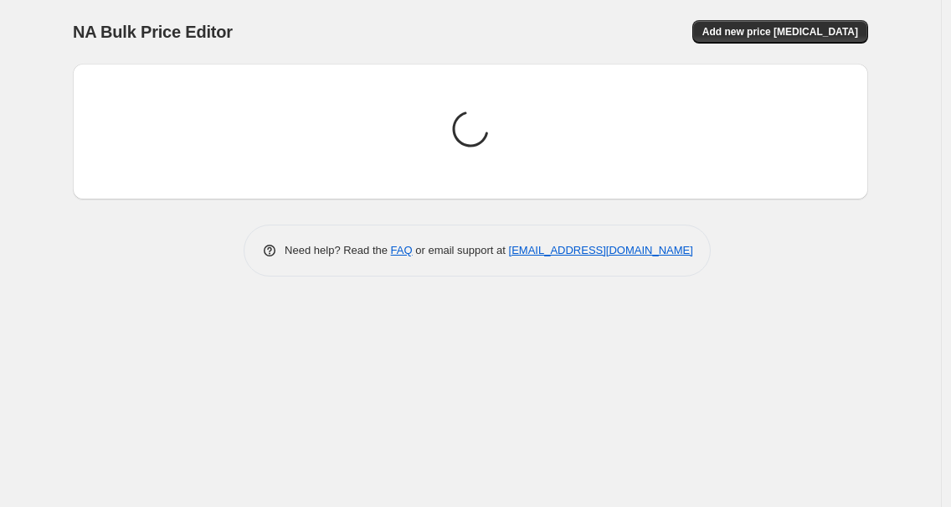
scroll to position [0, 0]
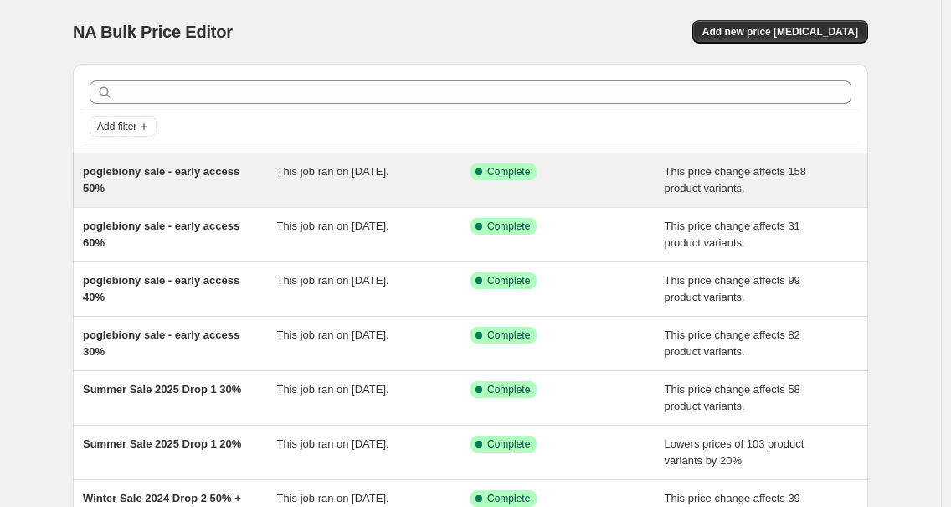
click at [167, 177] on span "poglebiony sale - early access 50%" at bounding box center [161, 179] width 157 height 29
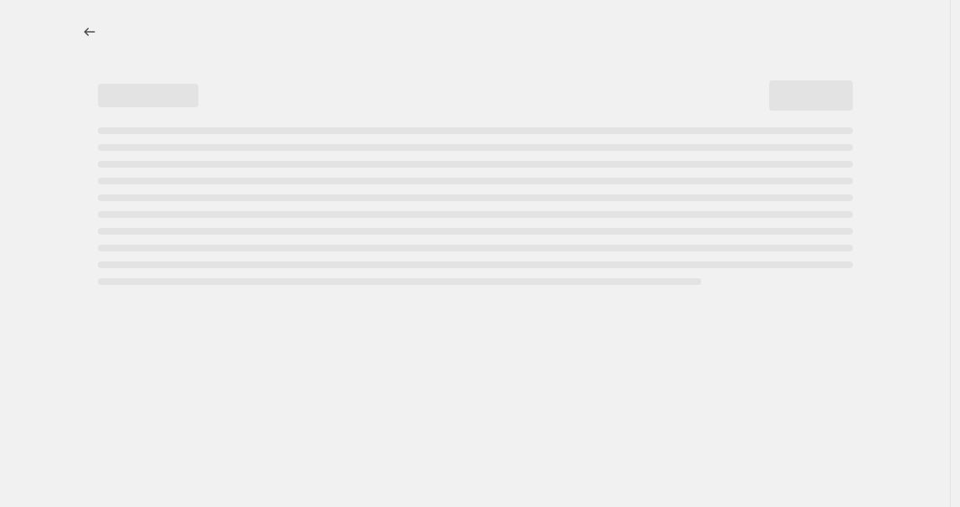
select select "pcap"
select select "no_change"
select select "tag"
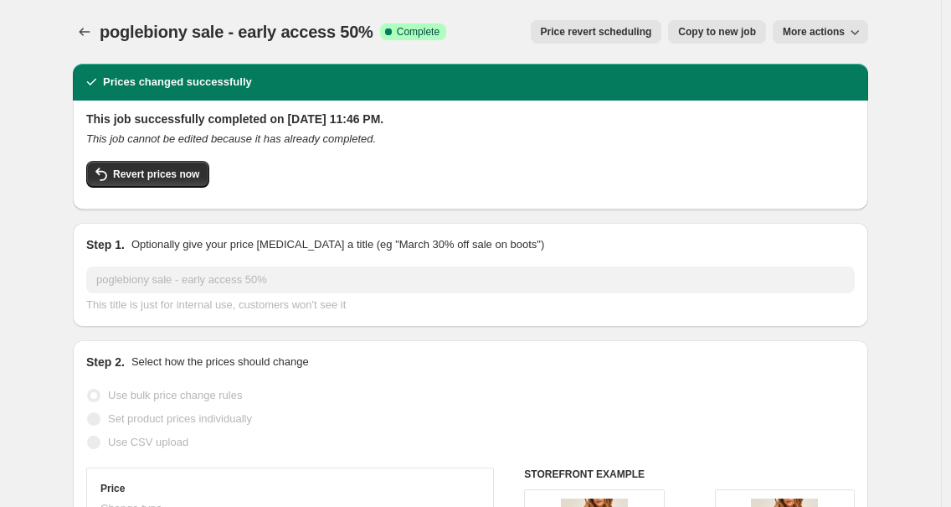
click at [178, 188] on div "Revert prices now" at bounding box center [470, 178] width 769 height 35
click at [175, 183] on button "Revert prices now" at bounding box center [147, 174] width 123 height 27
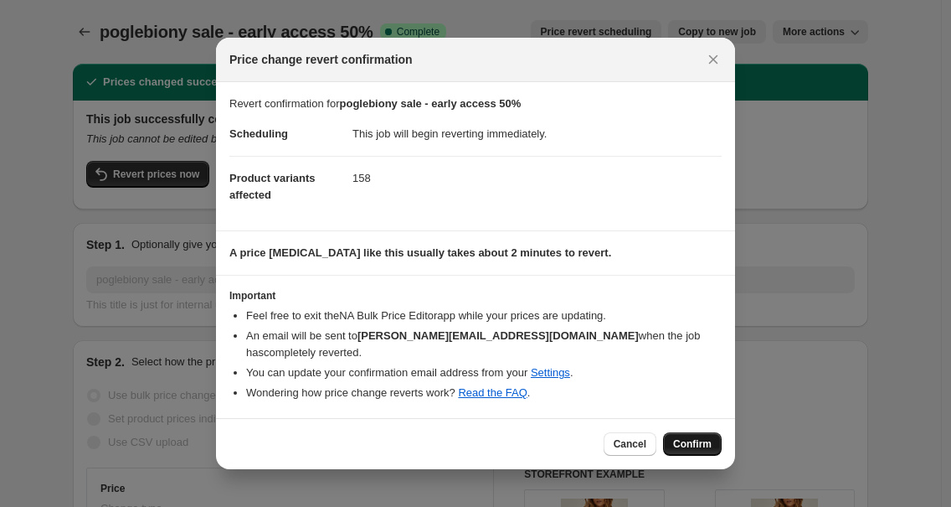
click at [679, 449] on span "Confirm" at bounding box center [692, 443] width 39 height 13
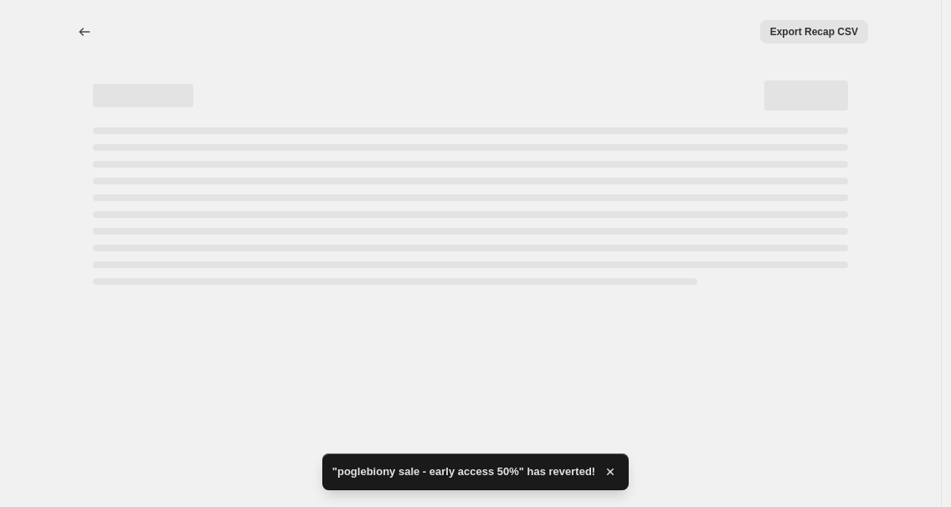
select select "pcap"
select select "no_change"
select select "tag"
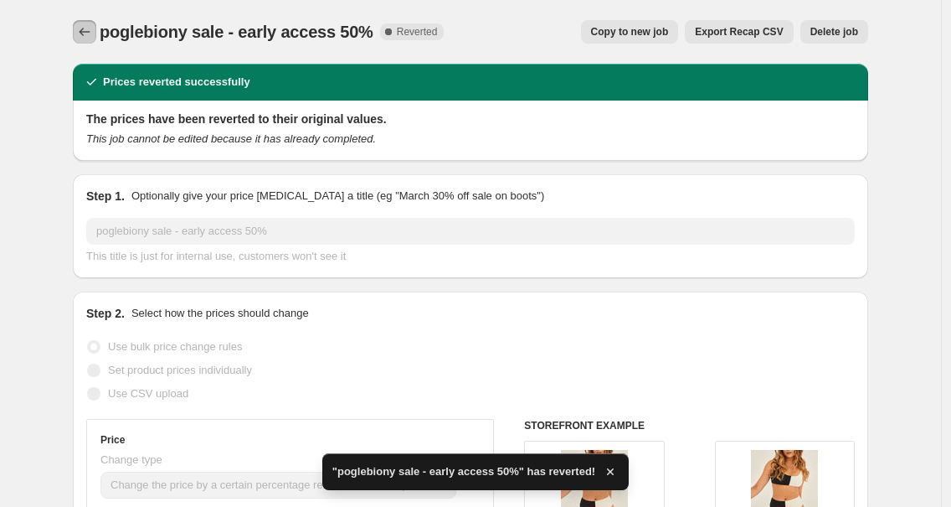
click at [89, 26] on icon "Price change jobs" at bounding box center [84, 31] width 17 height 17
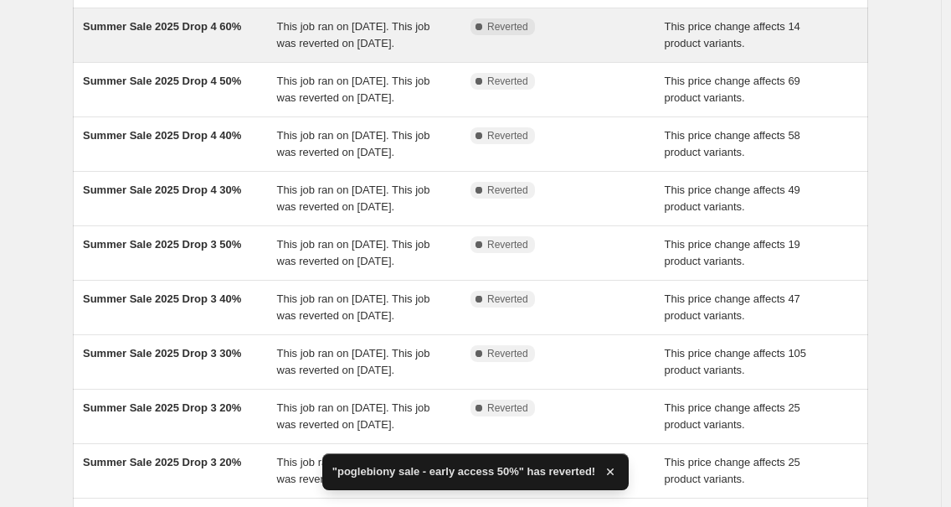
scroll to position [498, 0]
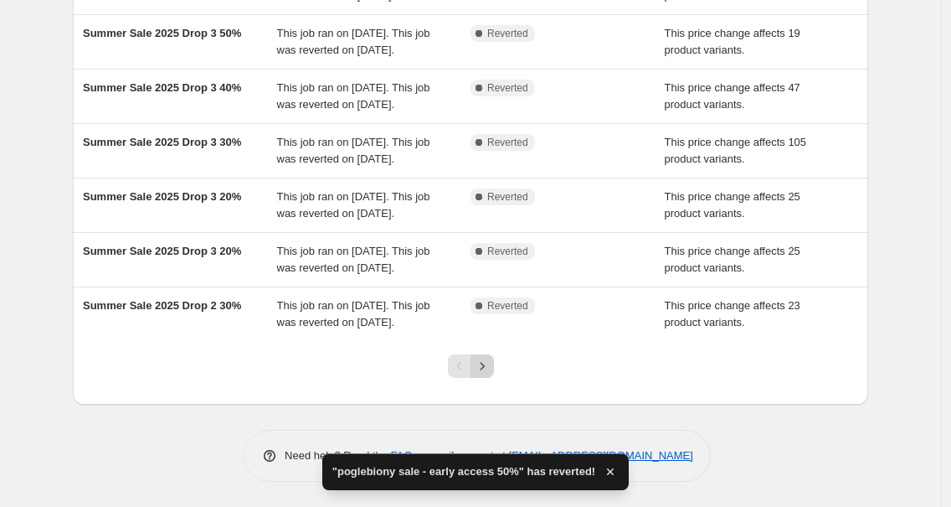
click at [484, 369] on icon "Next" at bounding box center [482, 366] width 4 height 8
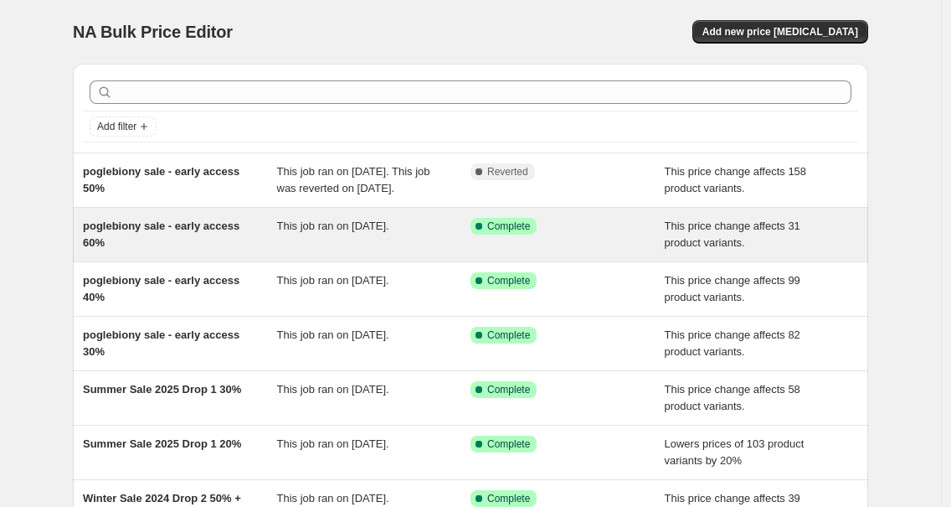
click at [192, 248] on span "poglebiony sale - early access 60%" at bounding box center [161, 233] width 157 height 29
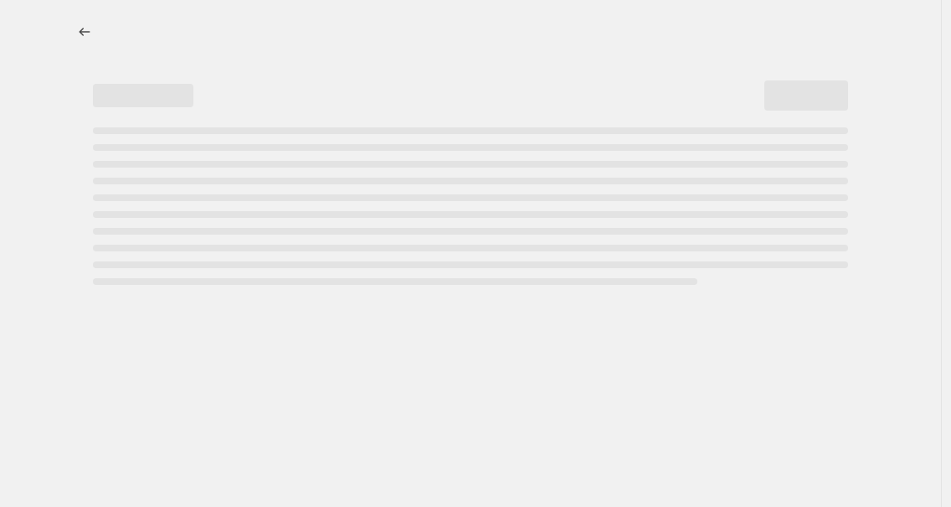
select select "pcap"
select select "no_change"
select select "tag"
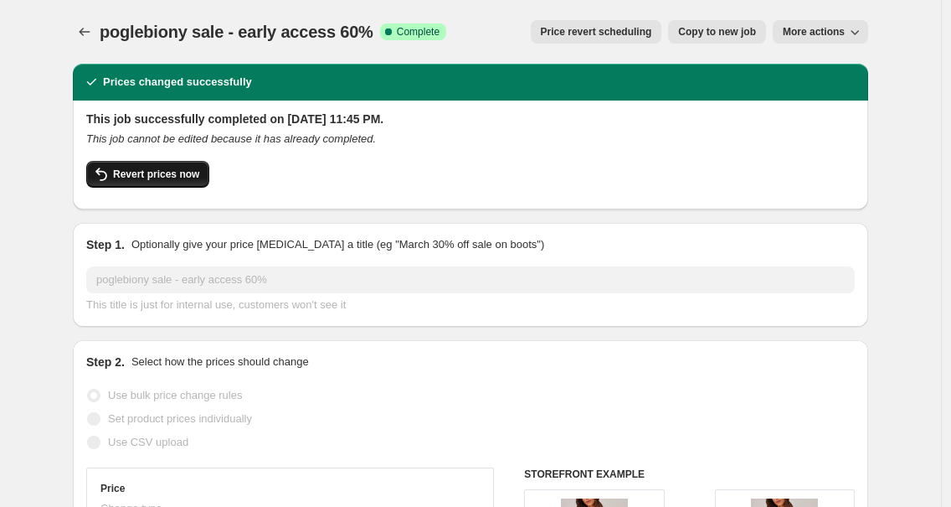
click at [150, 170] on span "Revert prices now" at bounding box center [156, 173] width 86 height 13
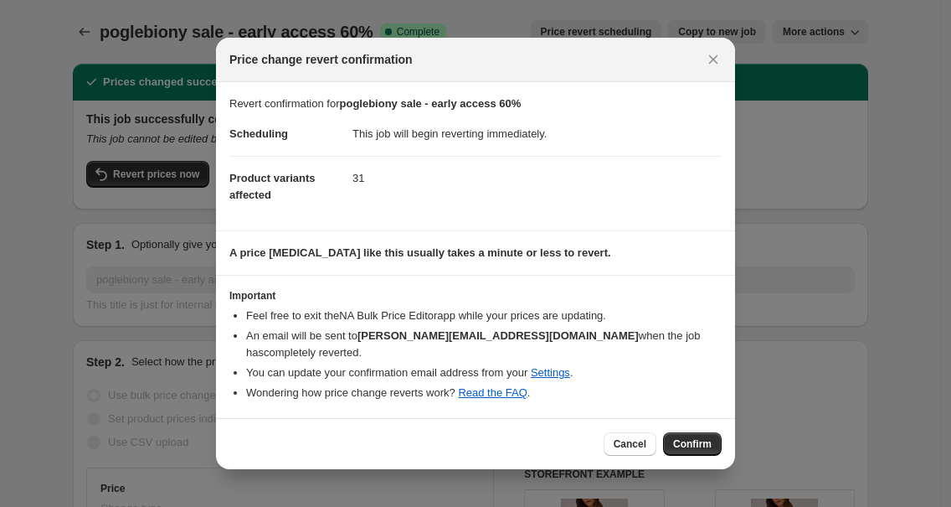
click at [685, 430] on div "Cancel Confirm" at bounding box center [475, 443] width 519 height 51
click at [683, 440] on span "Confirm" at bounding box center [692, 443] width 39 height 13
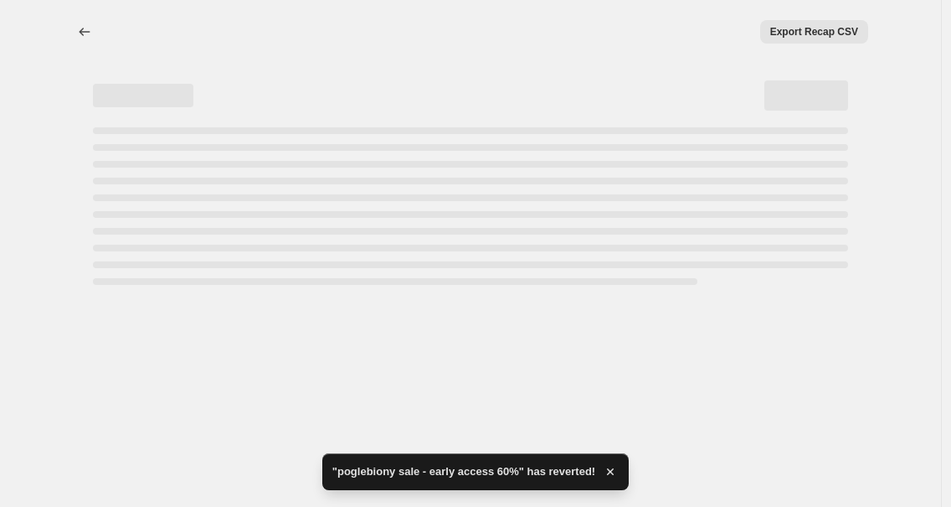
select select "pcap"
select select "no_change"
select select "tag"
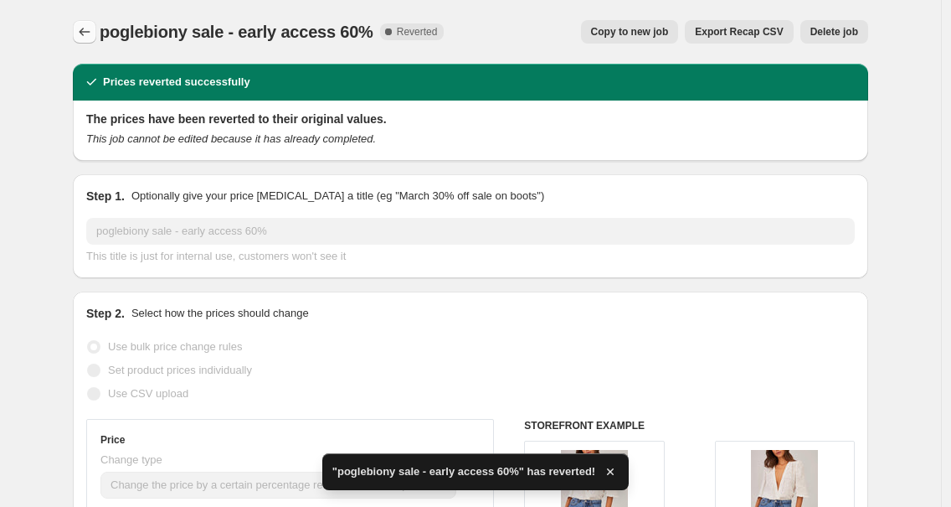
click at [80, 36] on button "Price change jobs" at bounding box center [84, 31] width 23 height 23
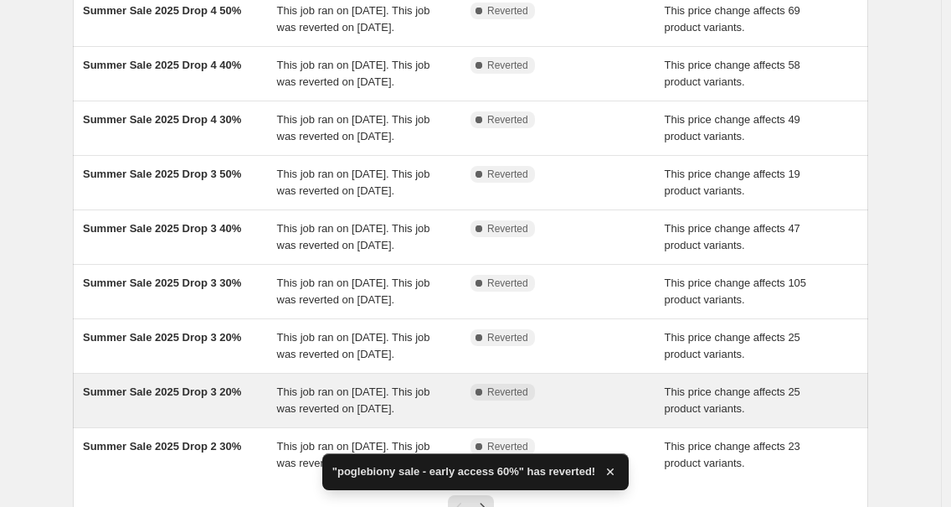
scroll to position [523, 0]
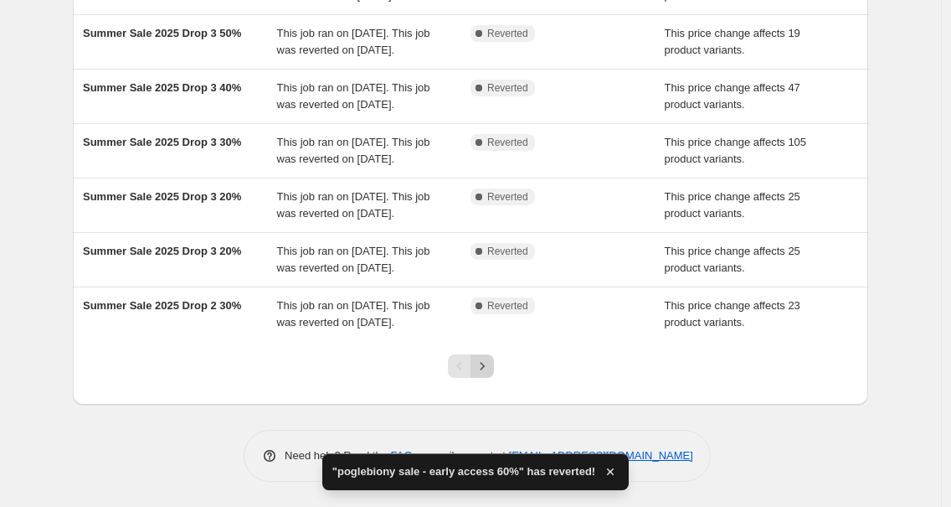
click at [482, 375] on button "Next" at bounding box center [482, 365] width 23 height 23
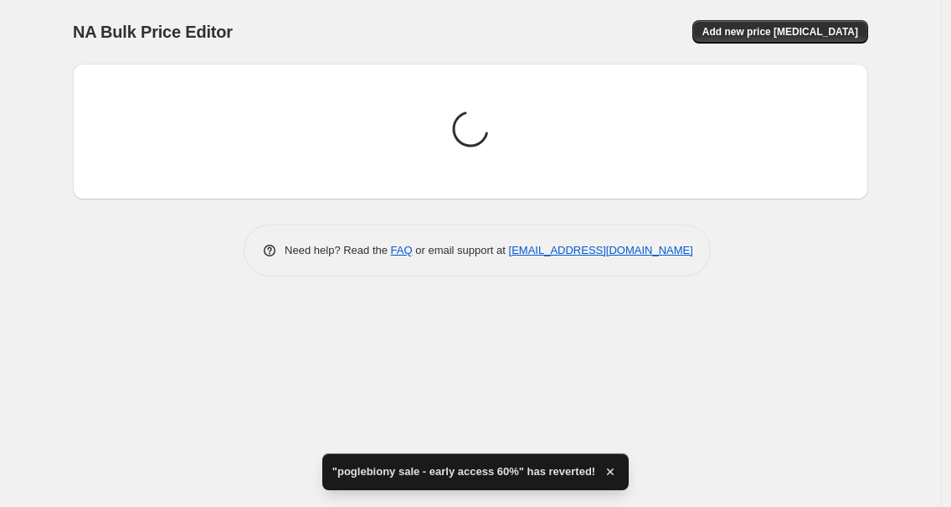
scroll to position [0, 0]
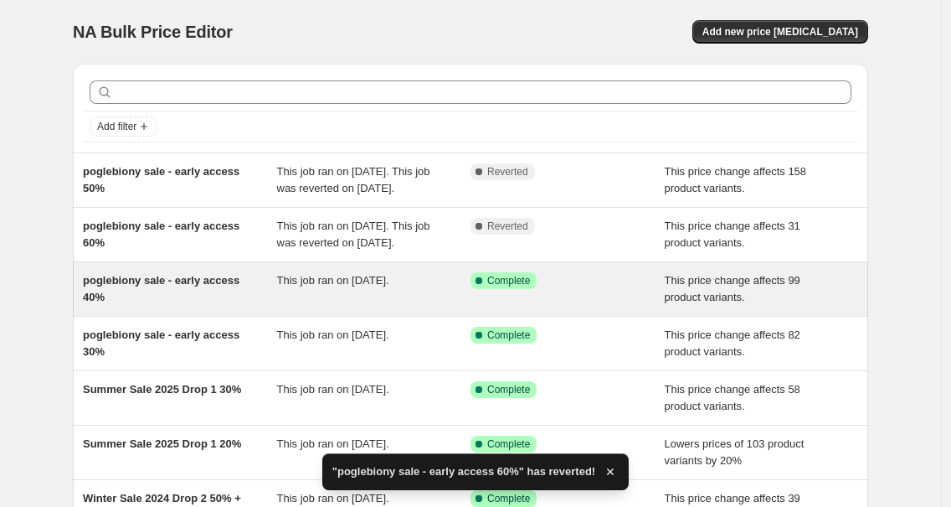
click at [195, 303] on span "poglebiony sale - early access 40%" at bounding box center [161, 288] width 157 height 29
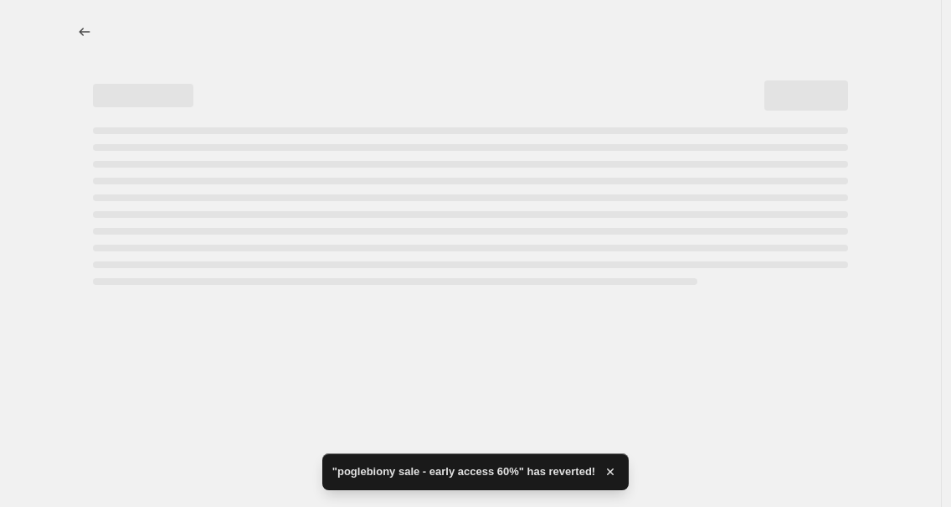
select select "pcap"
select select "no_change"
select select "tag"
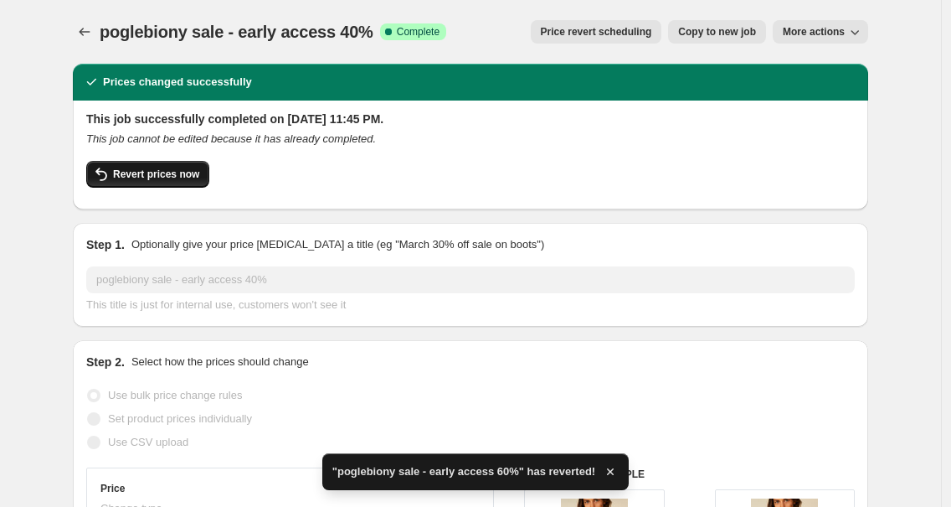
click at [158, 167] on button "Revert prices now" at bounding box center [147, 174] width 123 height 27
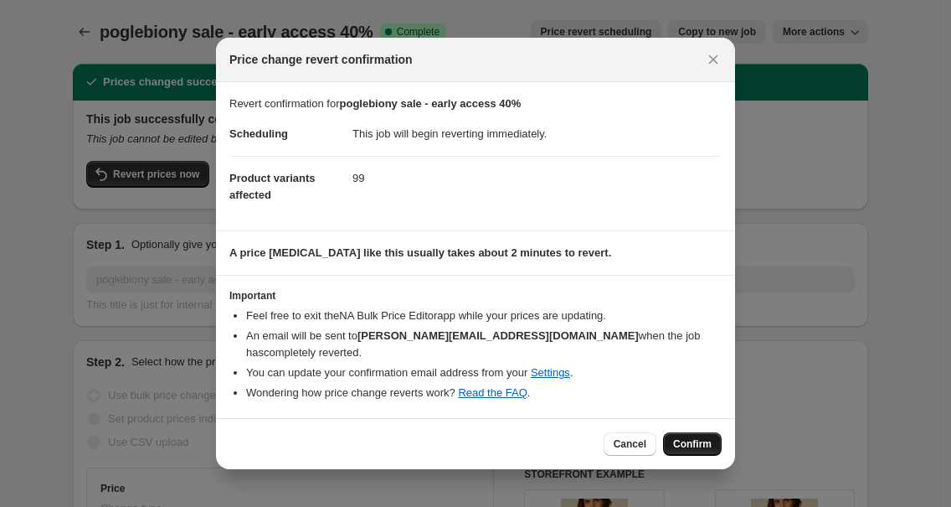
click at [679, 438] on span "Confirm" at bounding box center [692, 443] width 39 height 13
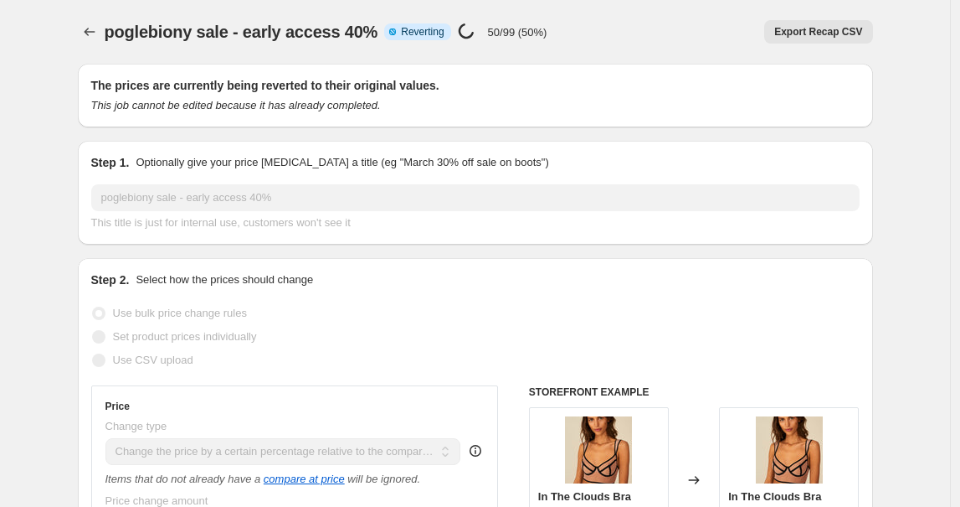
select select "pcap"
select select "no_change"
select select "tag"
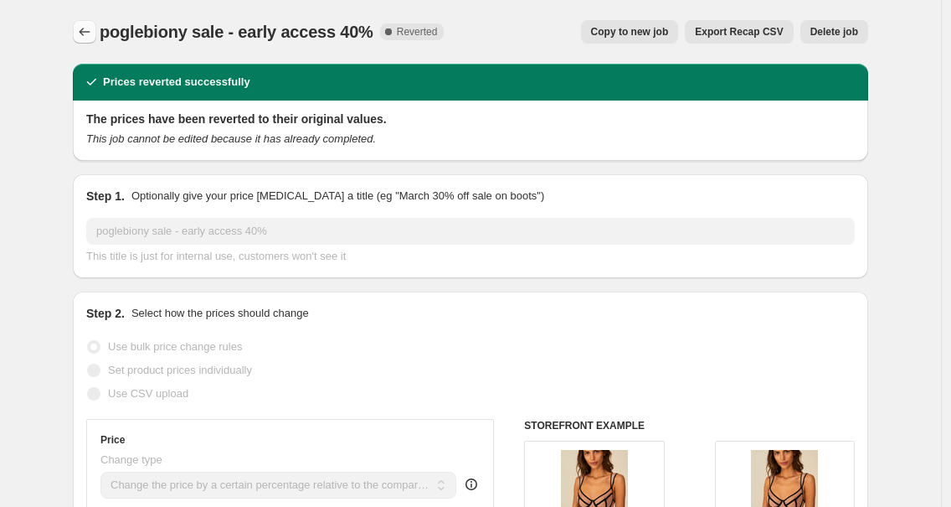
click at [93, 32] on icon "Price change jobs" at bounding box center [84, 31] width 17 height 17
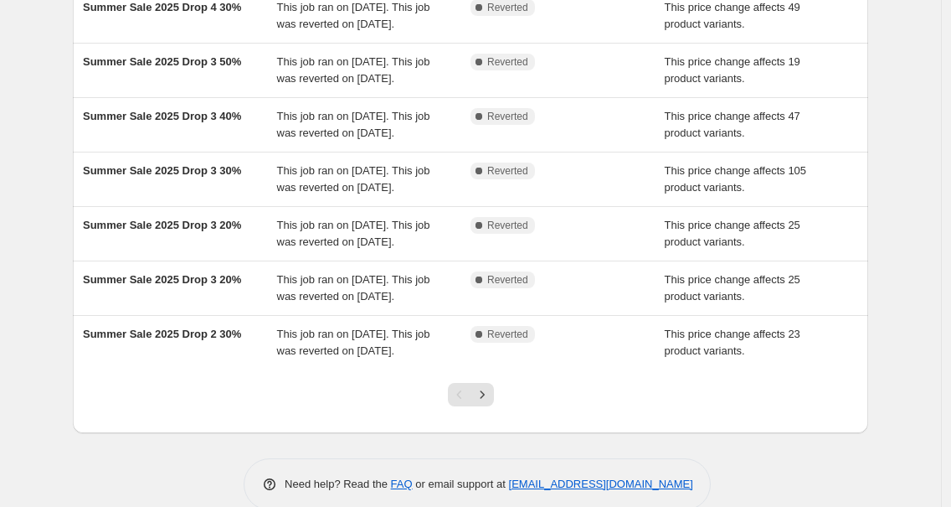
scroll to position [523, 0]
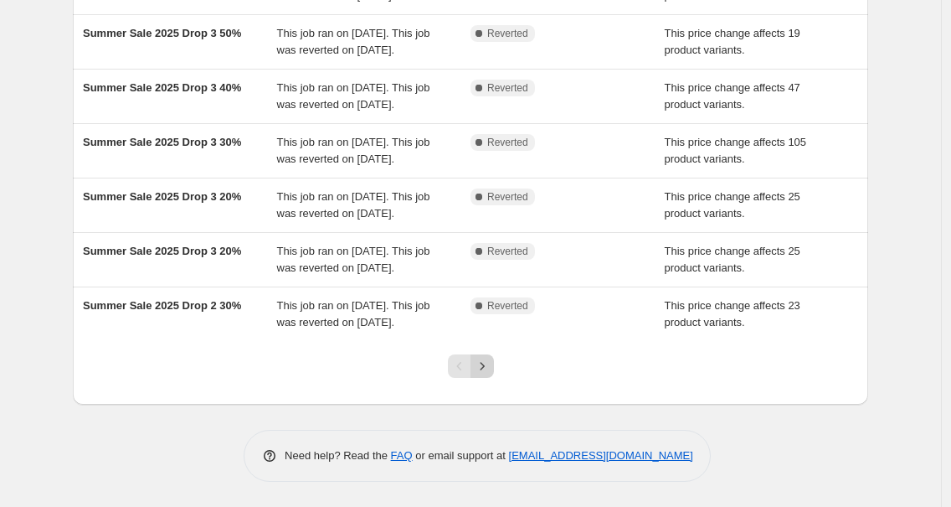
click at [491, 373] on icon "Next" at bounding box center [482, 366] width 17 height 17
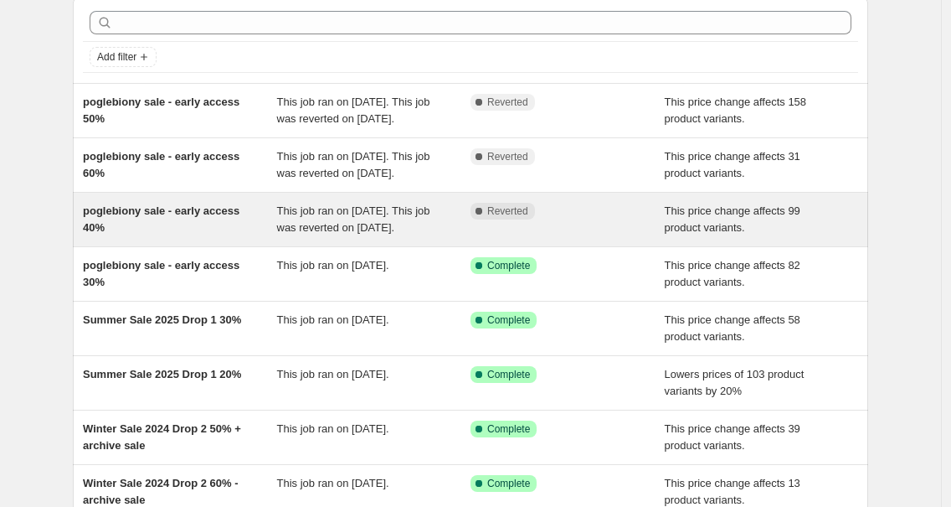
scroll to position [95, 0]
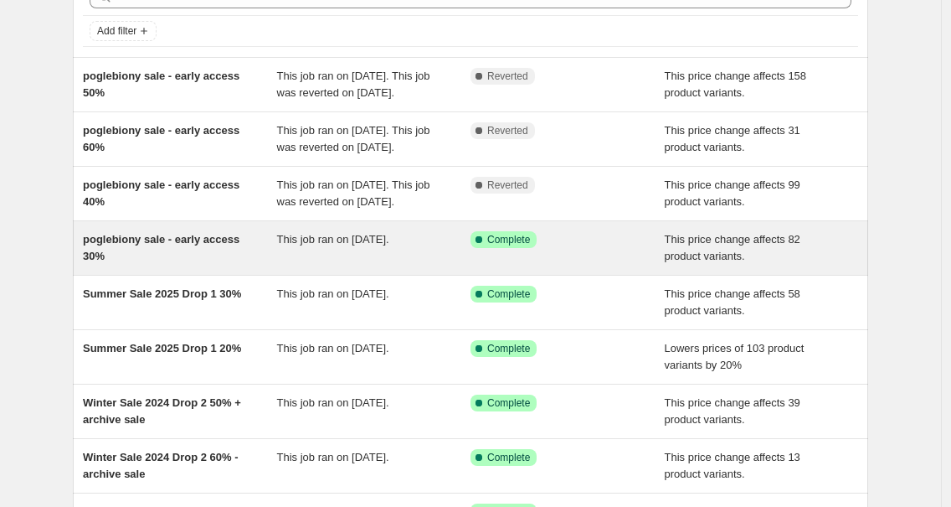
click at [205, 265] on div "poglebiony sale - early access 30%" at bounding box center [180, 247] width 194 height 33
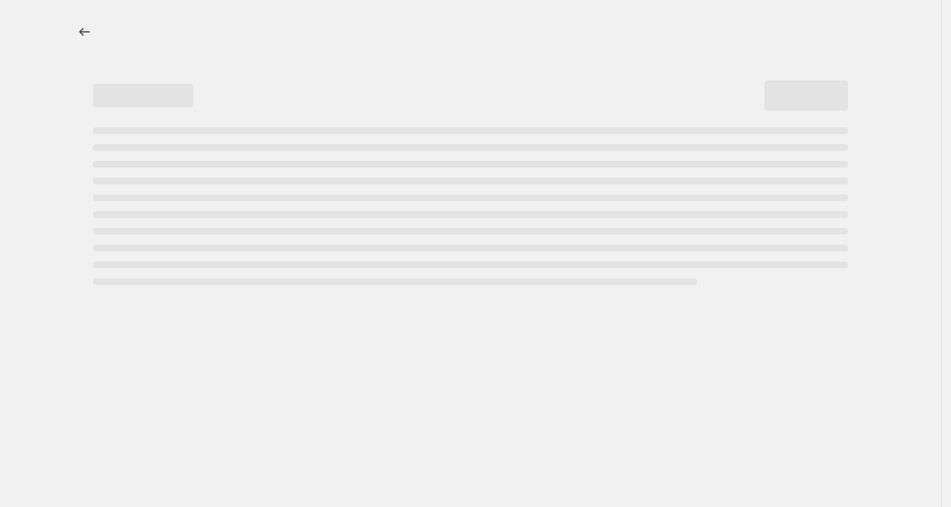
select select "pcap"
select select "no_change"
select select "tag"
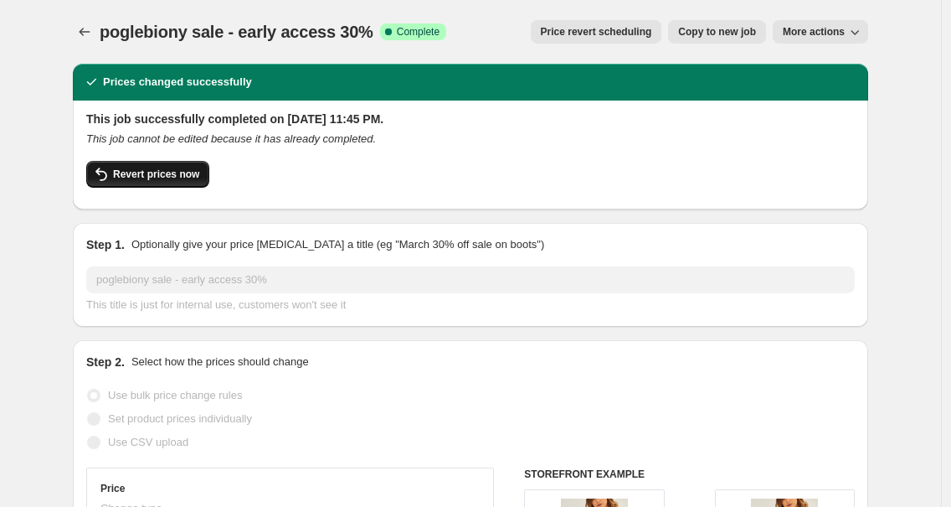
click at [151, 177] on span "Revert prices now" at bounding box center [156, 173] width 86 height 13
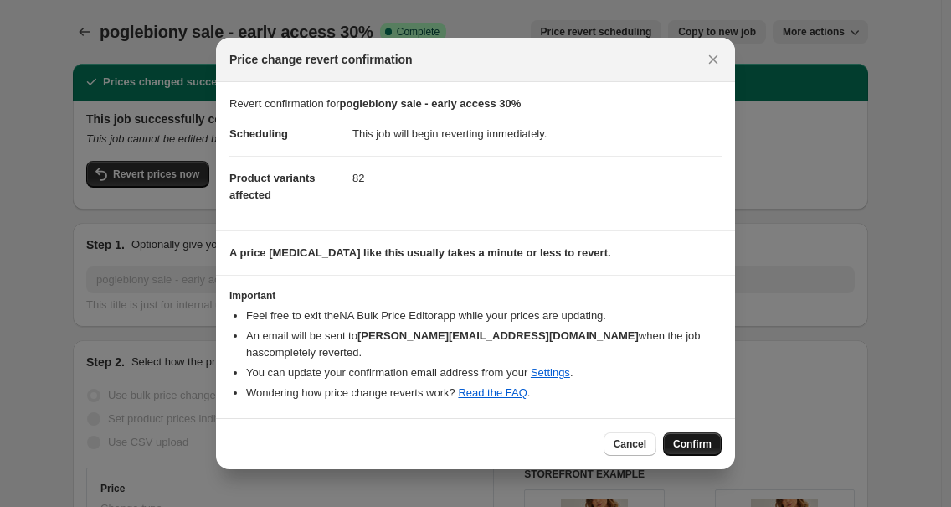
click at [698, 443] on span "Confirm" at bounding box center [692, 443] width 39 height 13
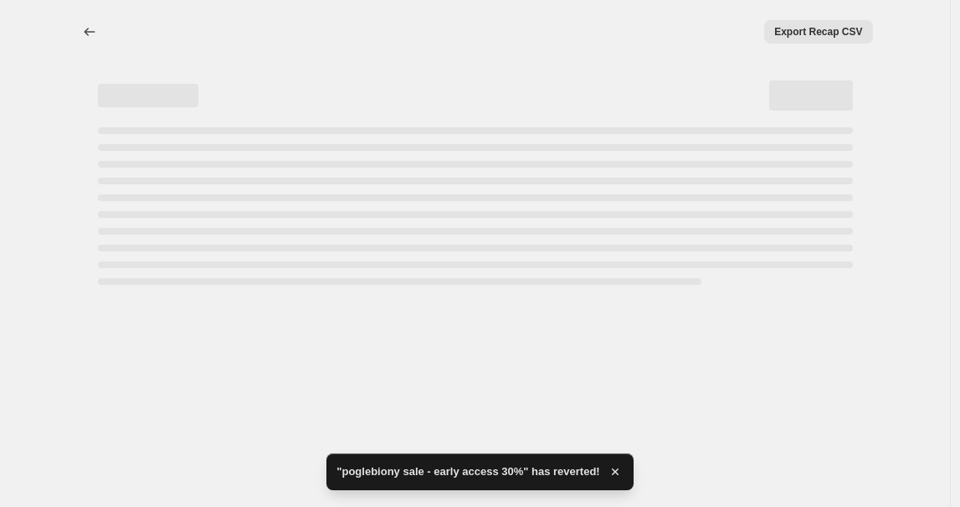
select select "pcap"
select select "no_change"
select select "tag"
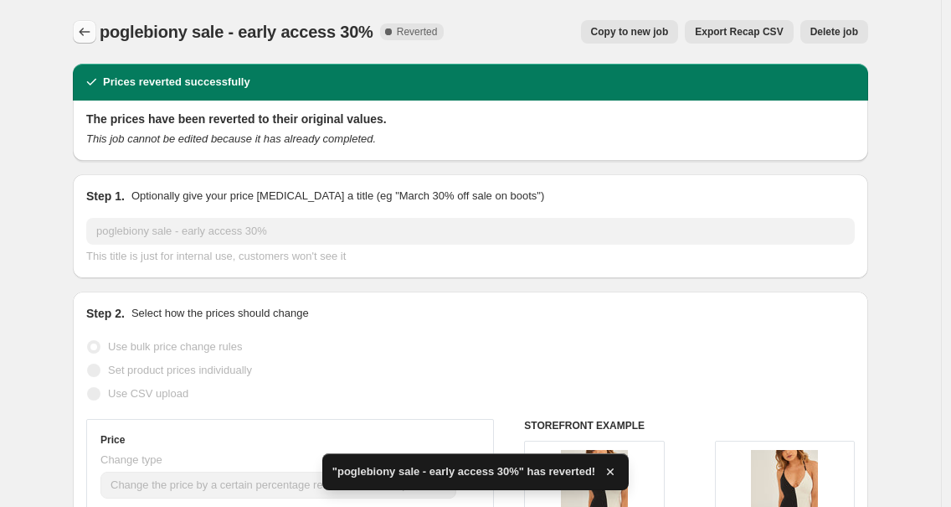
click at [89, 35] on icon "Price change jobs" at bounding box center [84, 31] width 17 height 17
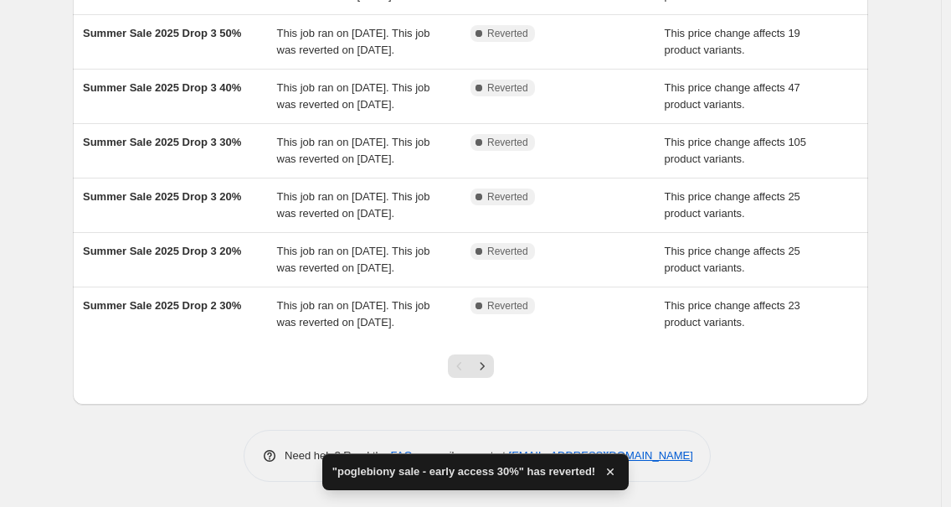
scroll to position [523, 0]
click at [481, 367] on icon "Next" at bounding box center [482, 366] width 17 height 17
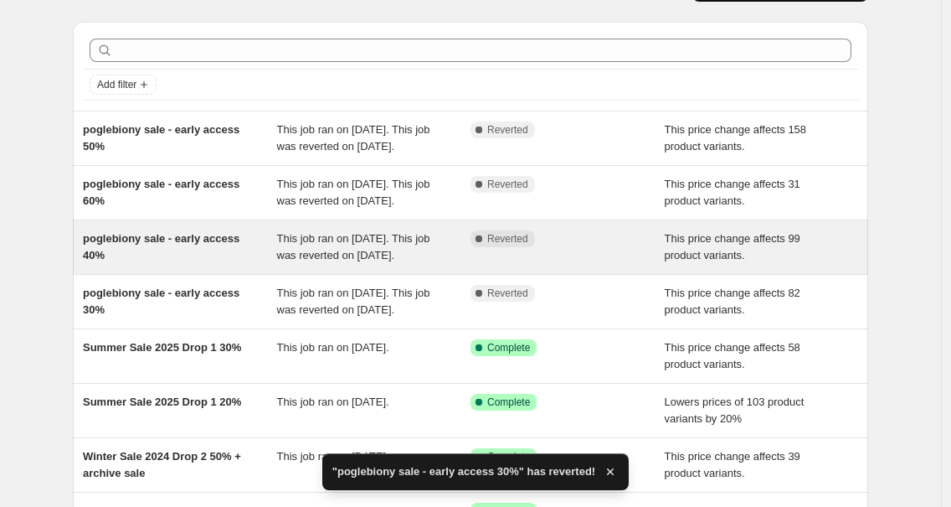
scroll to position [250, 0]
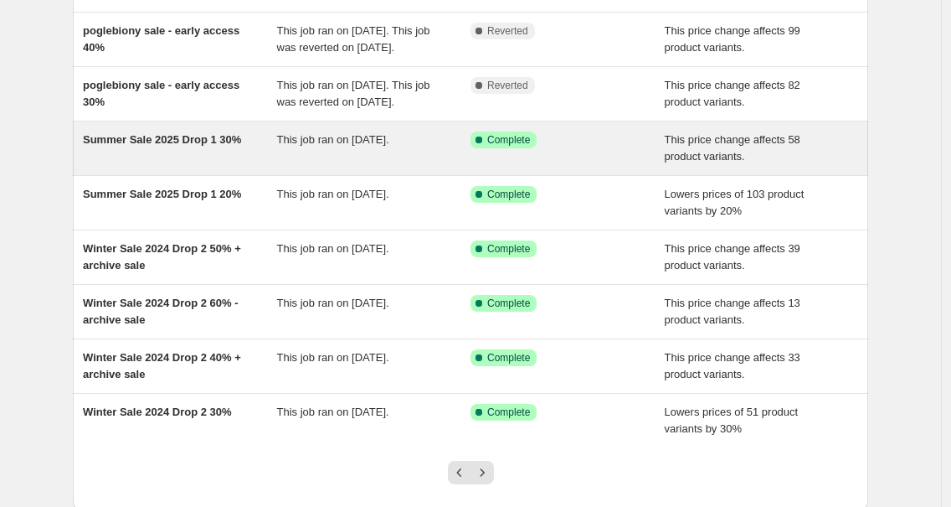
click at [203, 146] on span "Summer Sale 2025 Drop 1 30%" at bounding box center [162, 139] width 158 height 13
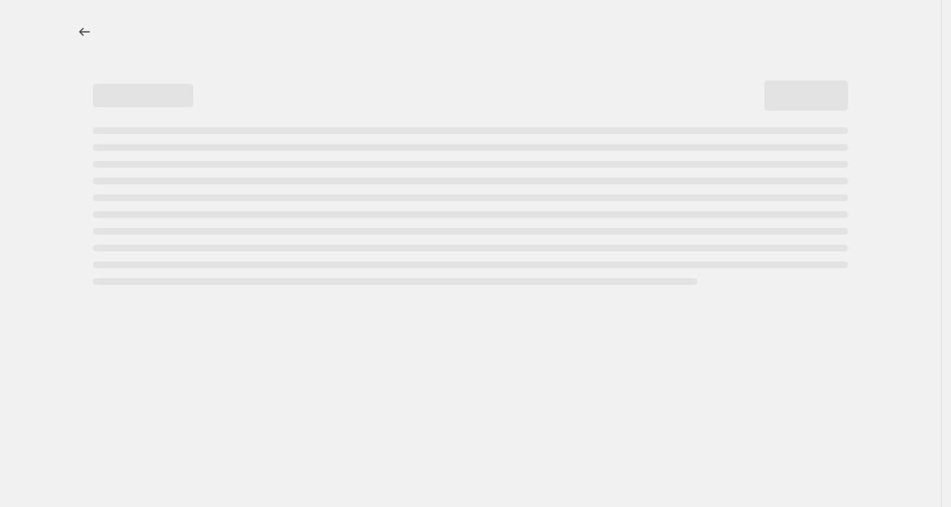
select select "pcap"
select select "no_change"
select select "tag"
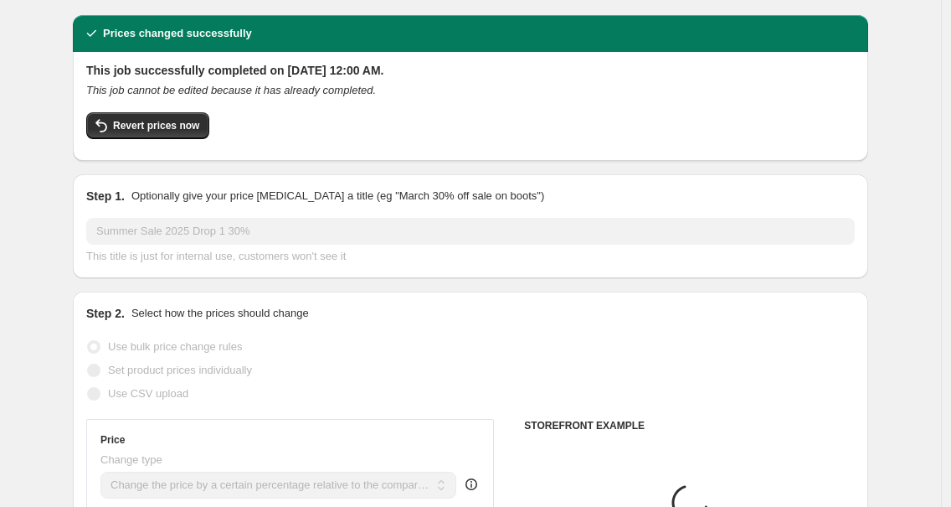
scroll to position [126, 0]
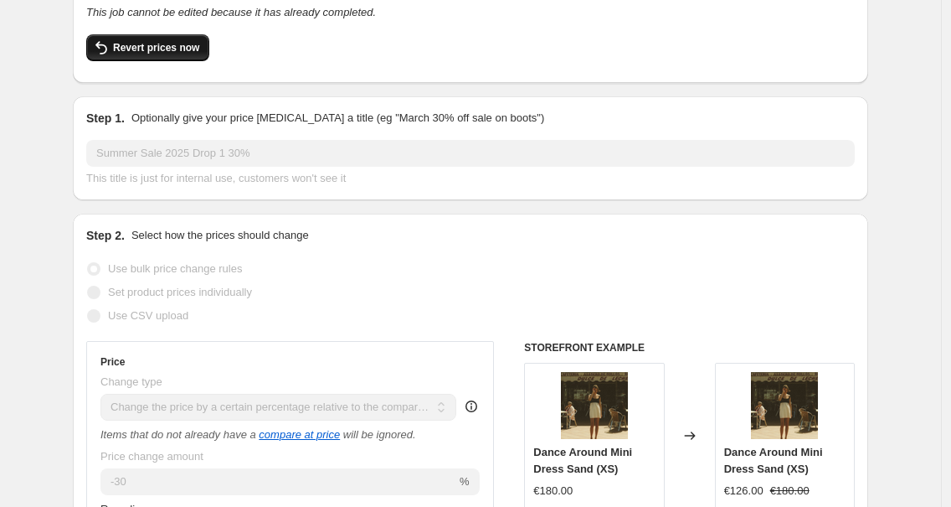
click at [166, 45] on span "Revert prices now" at bounding box center [156, 47] width 86 height 13
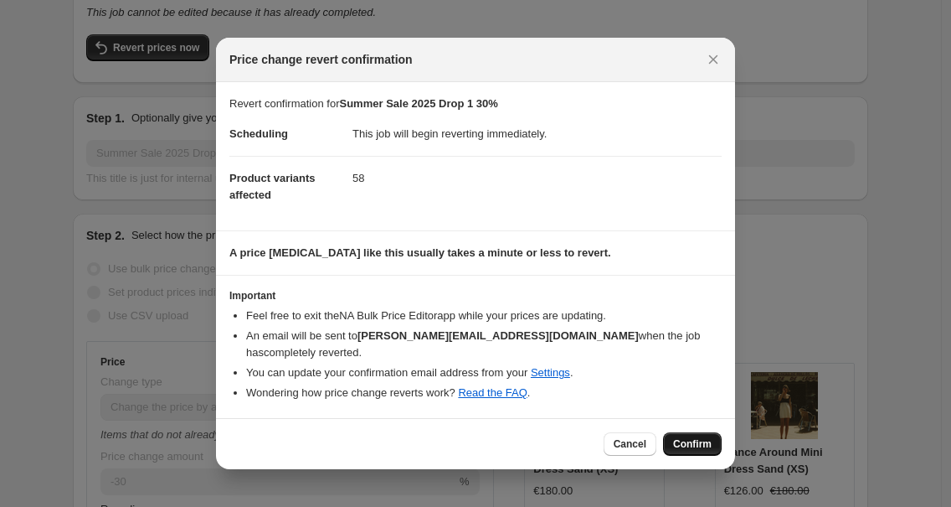
click at [718, 446] on button "Confirm" at bounding box center [692, 443] width 59 height 23
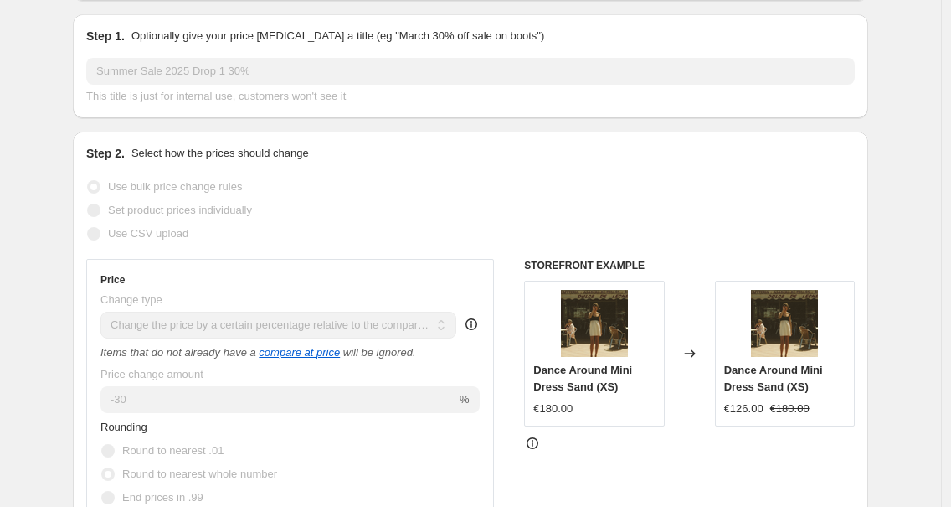
scroll to position [0, 0]
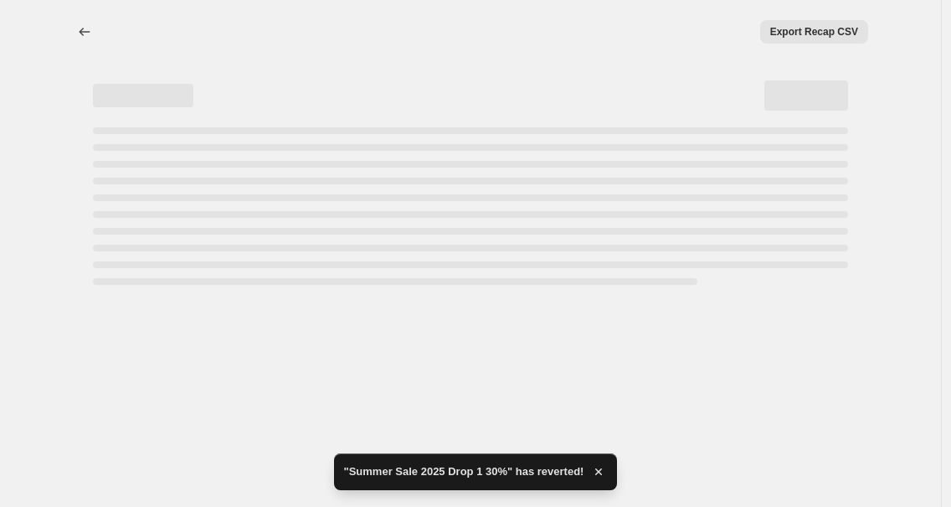
select select "pcap"
select select "no_change"
select select "tag"
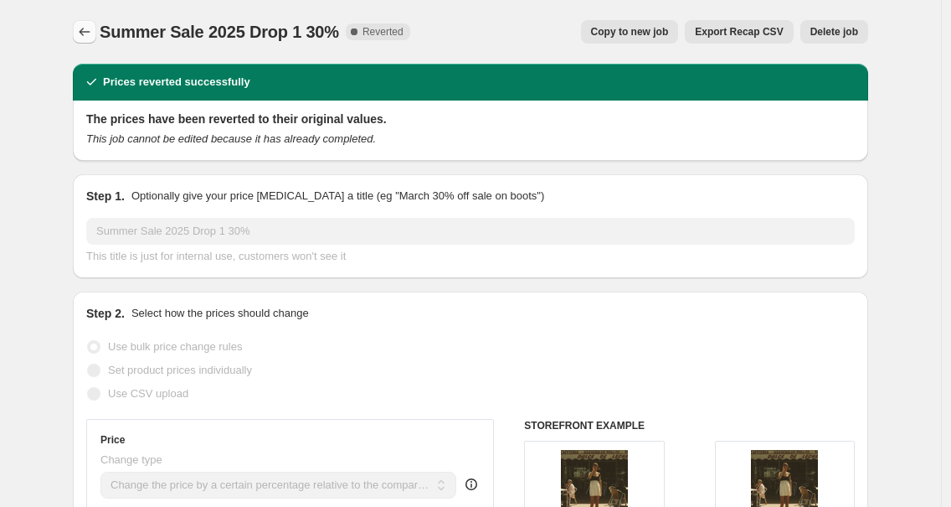
click at [91, 37] on icon "Price change jobs" at bounding box center [84, 31] width 17 height 17
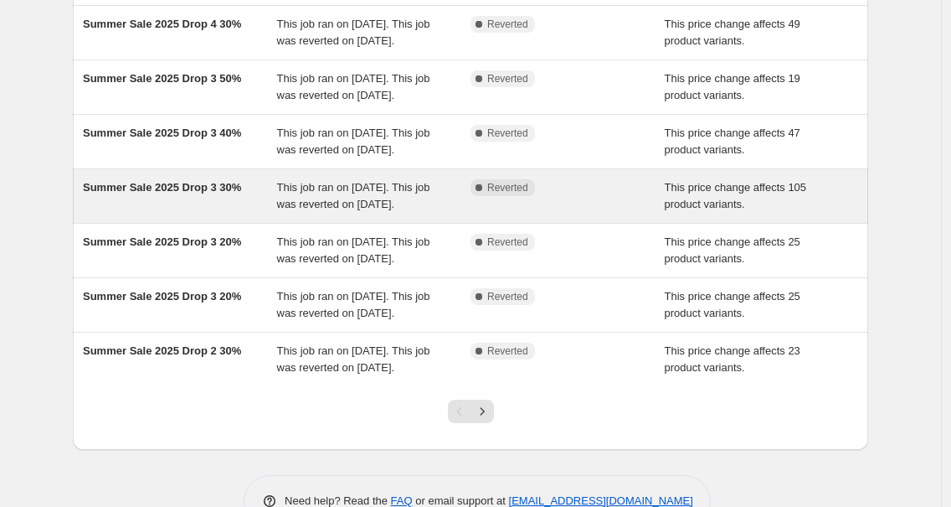
scroll to position [523, 0]
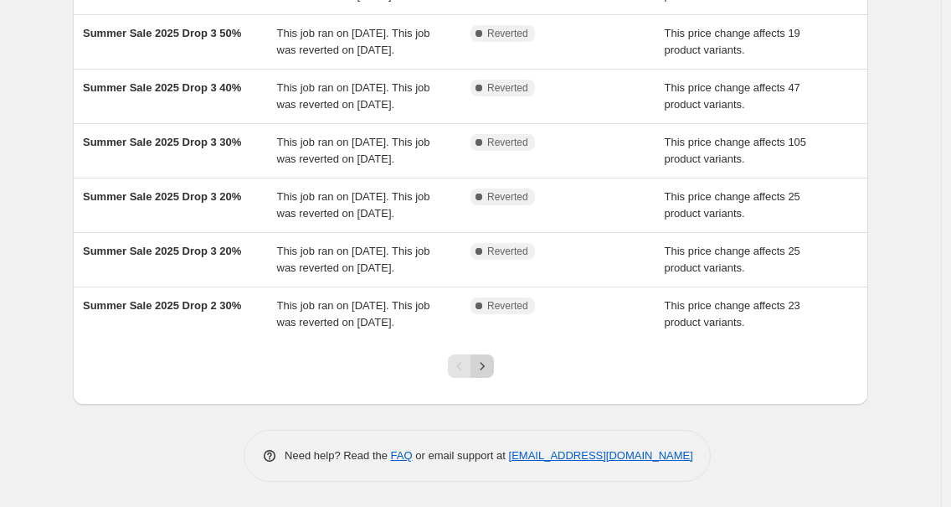
click at [487, 365] on icon "Next" at bounding box center [482, 366] width 17 height 17
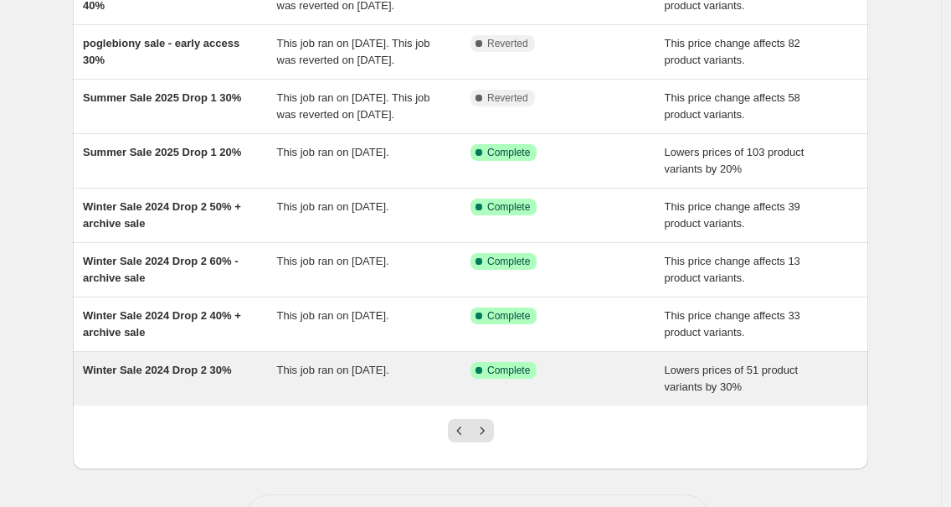
scroll to position [440, 0]
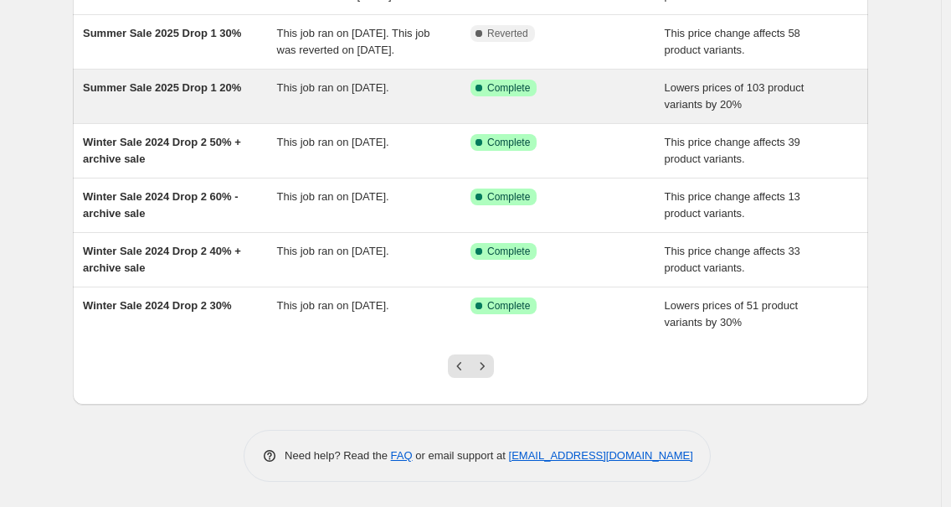
click at [187, 90] on span "Summer Sale 2025 Drop 1 20%" at bounding box center [162, 87] width 158 height 13
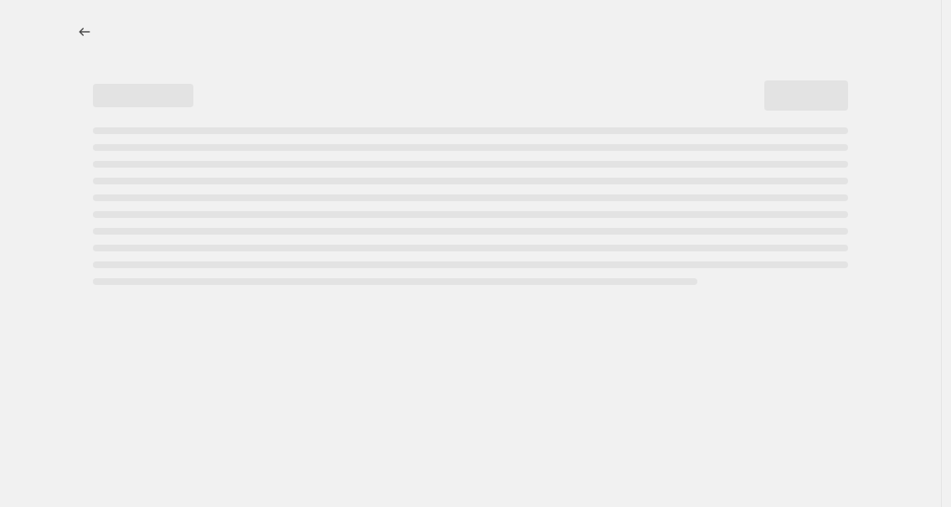
select select "percentage"
select select "tag"
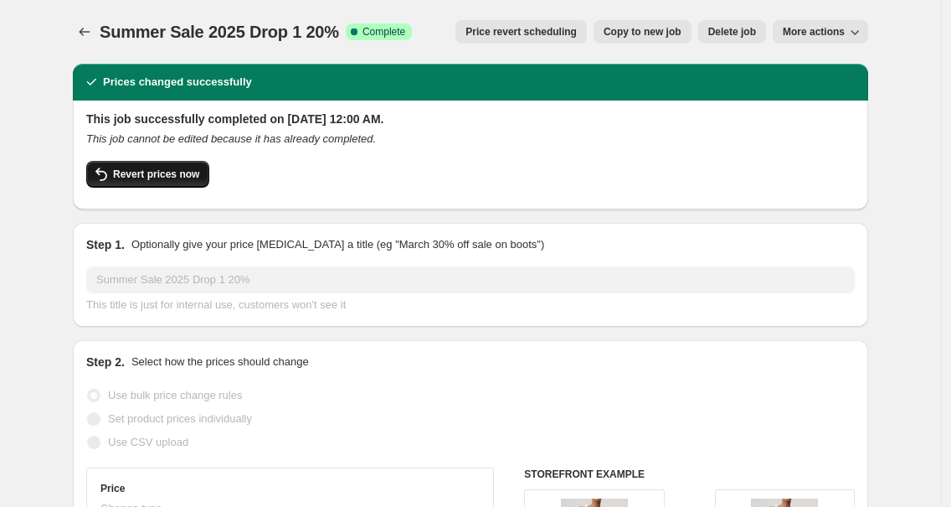
click at [187, 178] on span "Revert prices now" at bounding box center [156, 173] width 86 height 13
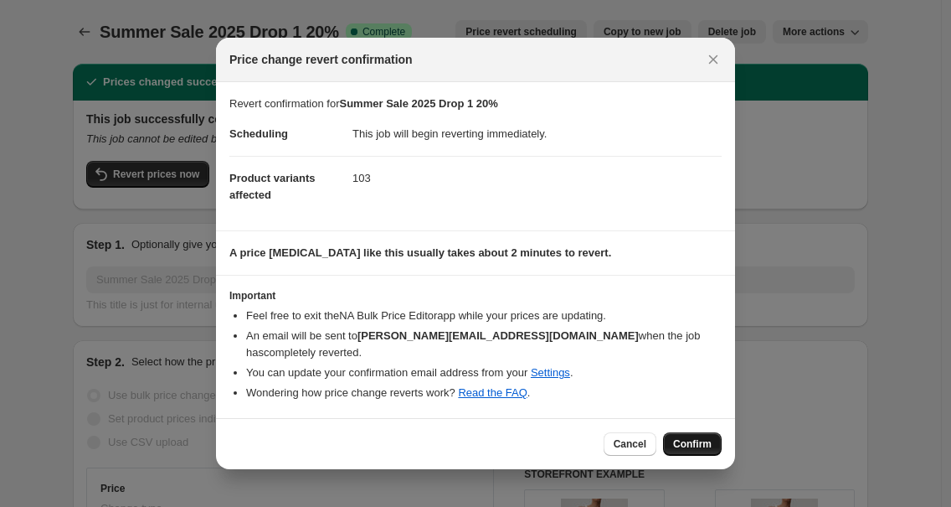
click at [693, 442] on span "Confirm" at bounding box center [692, 443] width 39 height 13
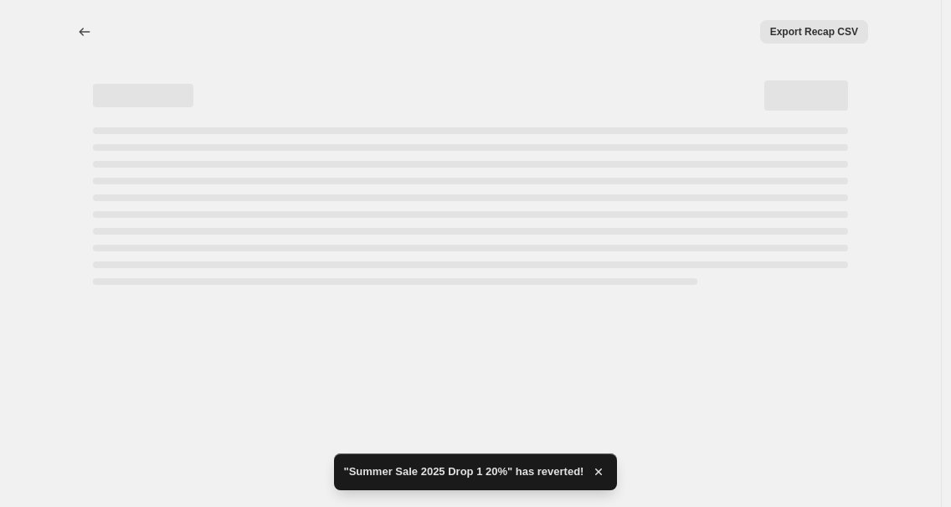
select select "percentage"
select select "tag"
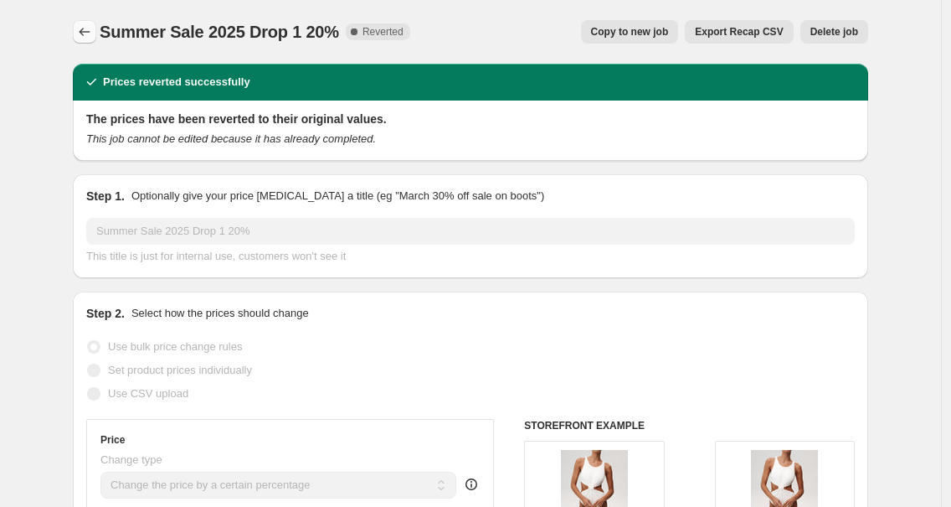
click at [96, 32] on button "Price change jobs" at bounding box center [84, 31] width 23 height 23
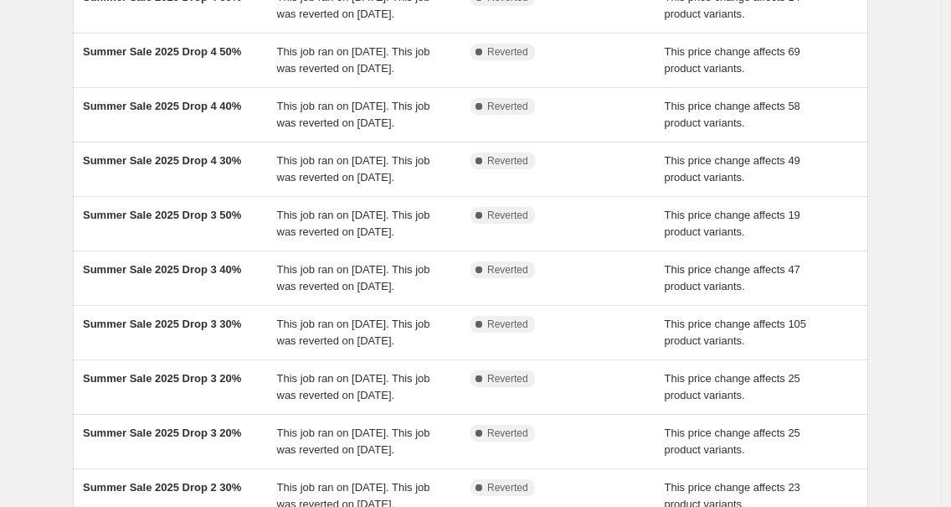
scroll to position [523, 0]
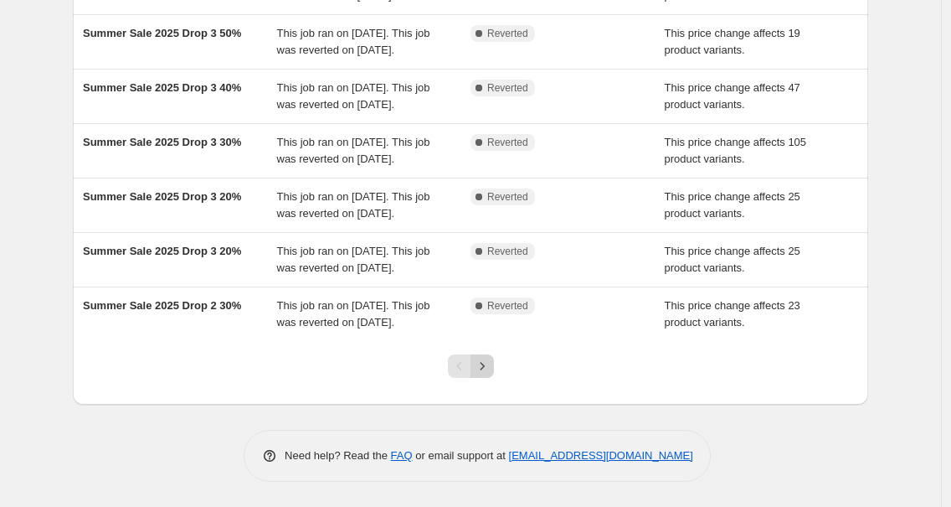
click at [490, 366] on icon "Next" at bounding box center [482, 366] width 17 height 17
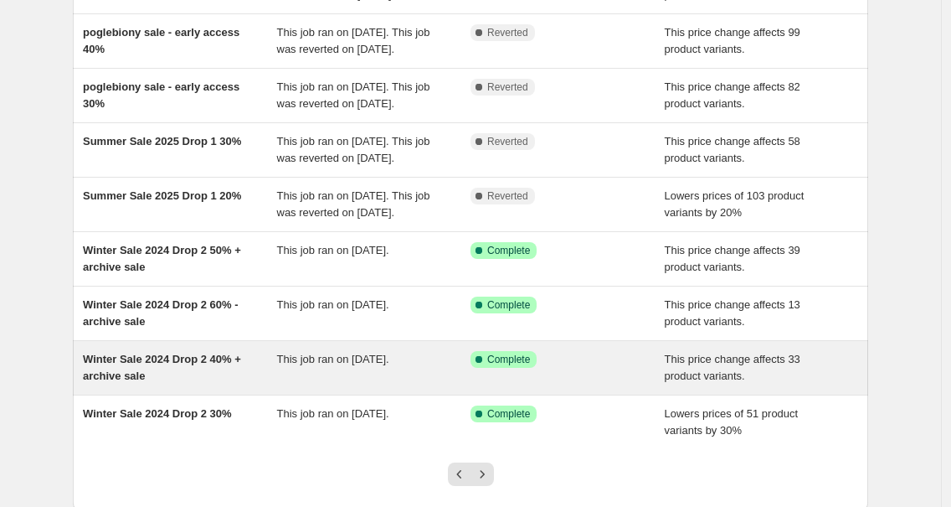
scroll to position [456, 0]
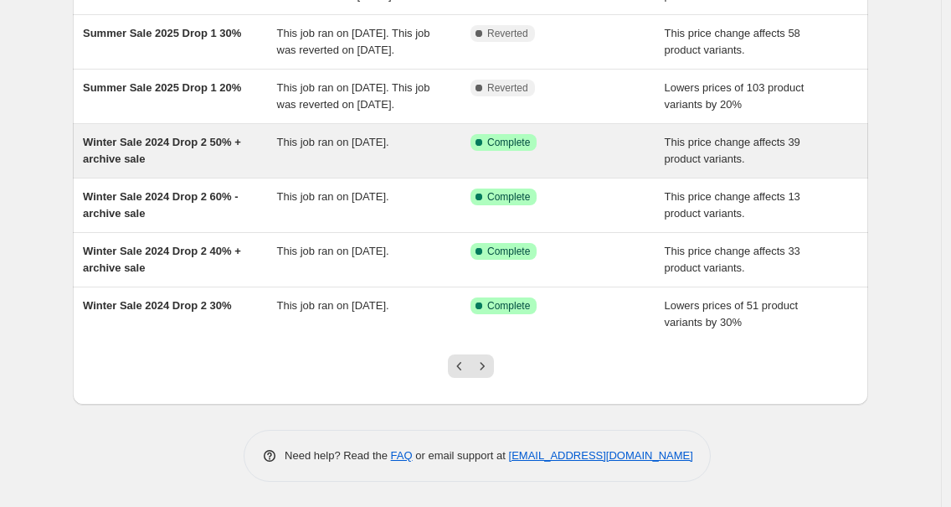
click at [185, 142] on span "Winter Sale 2024 Drop 2 50% + archive sale" at bounding box center [162, 150] width 158 height 29
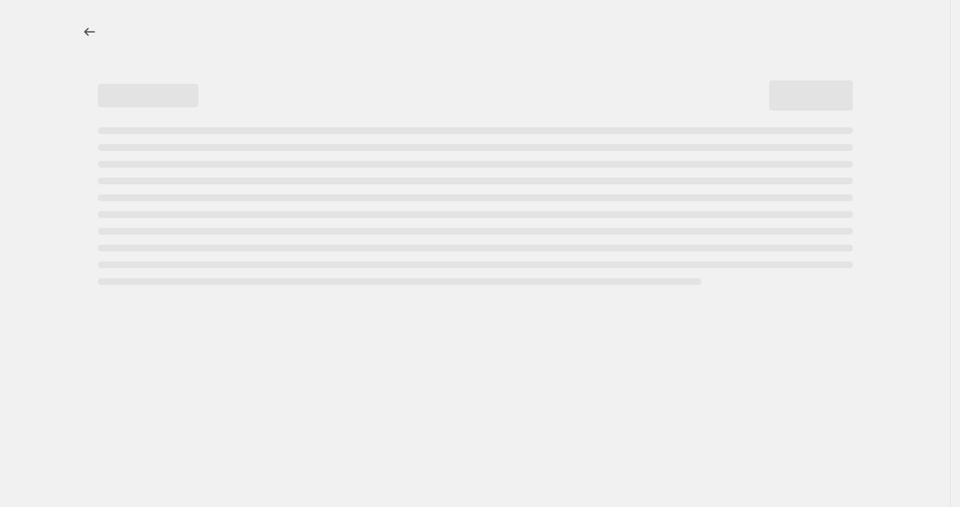
select select "pcap"
select select "no_change"
select select "tag"
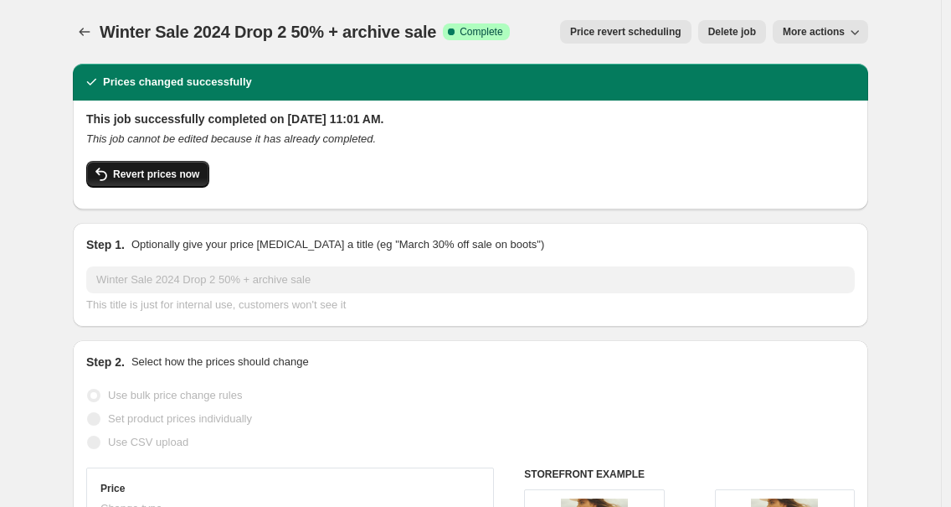
click at [209, 170] on button "Revert prices now" at bounding box center [147, 174] width 123 height 27
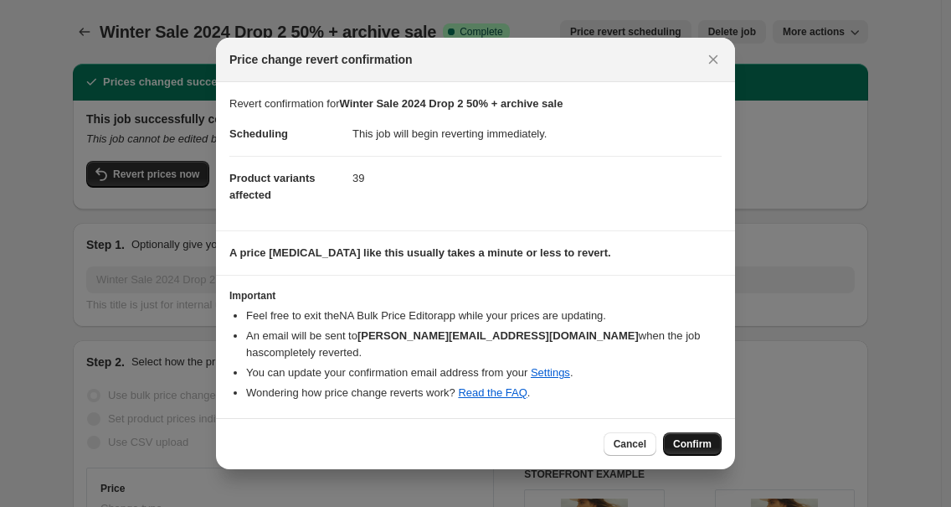
click at [699, 440] on span "Confirm" at bounding box center [692, 443] width 39 height 13
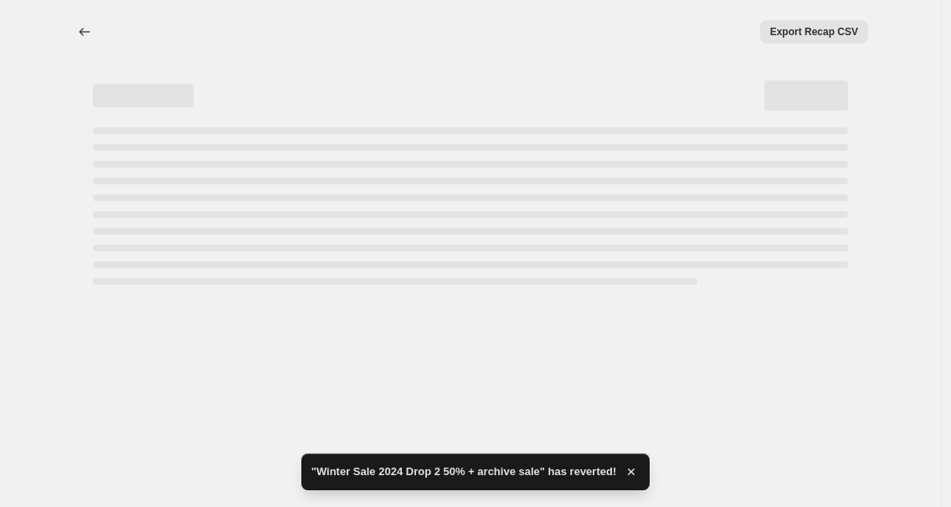
select select "pcap"
select select "no_change"
select select "tag"
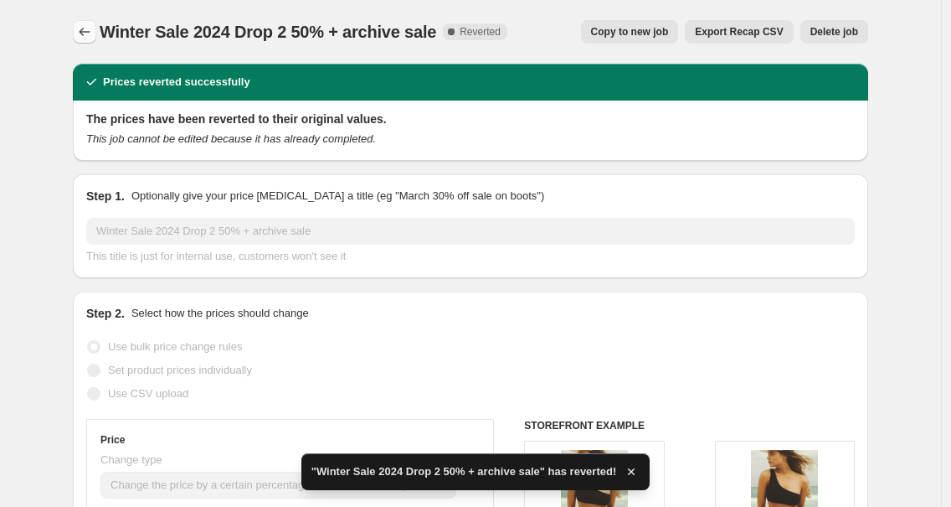
click at [84, 31] on icon "Price change jobs" at bounding box center [84, 31] width 17 height 17
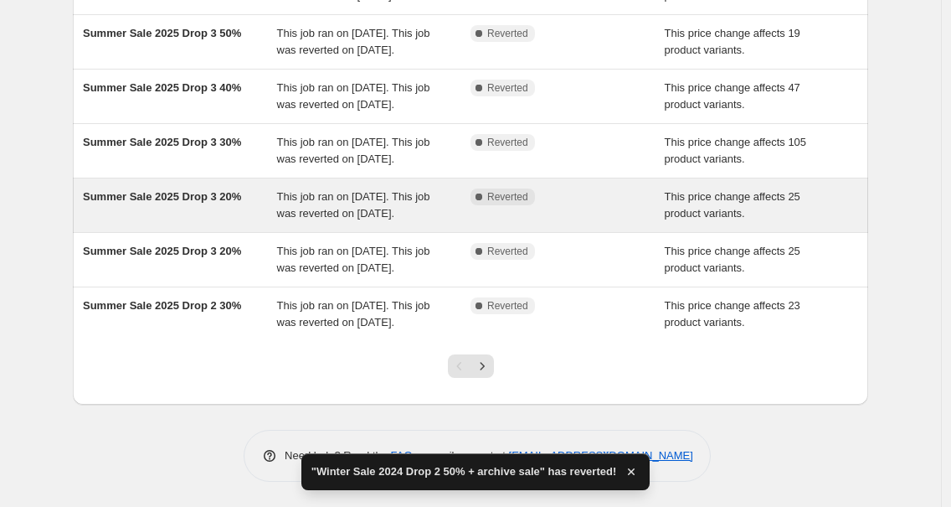
scroll to position [523, 0]
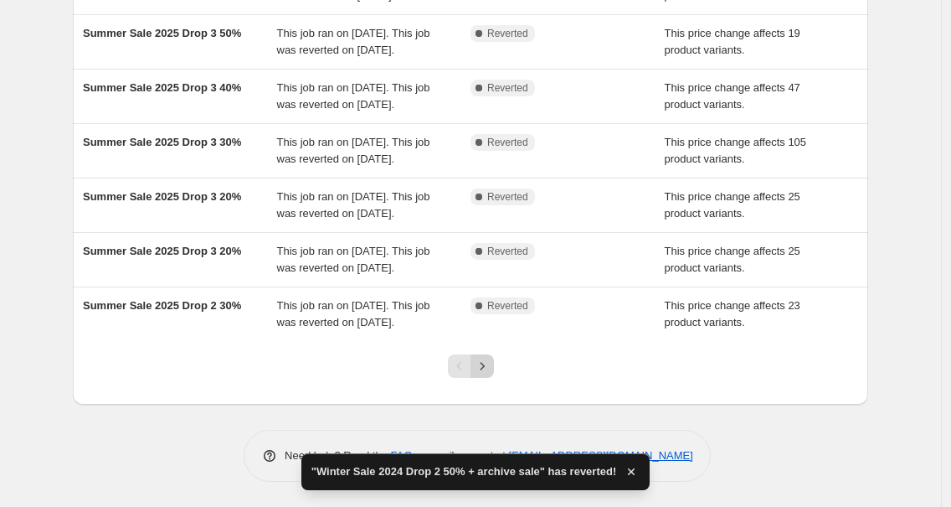
click at [481, 366] on icon "Next" at bounding box center [482, 366] width 17 height 17
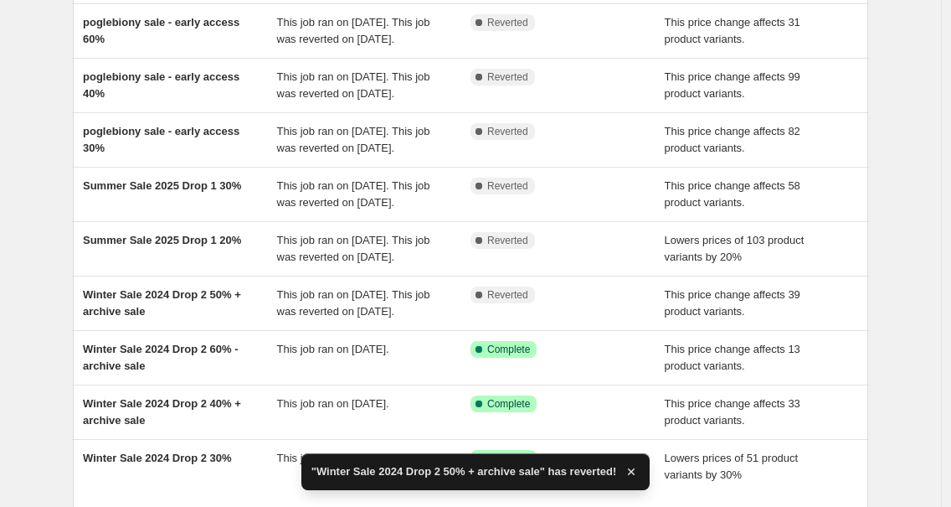
scroll to position [473, 0]
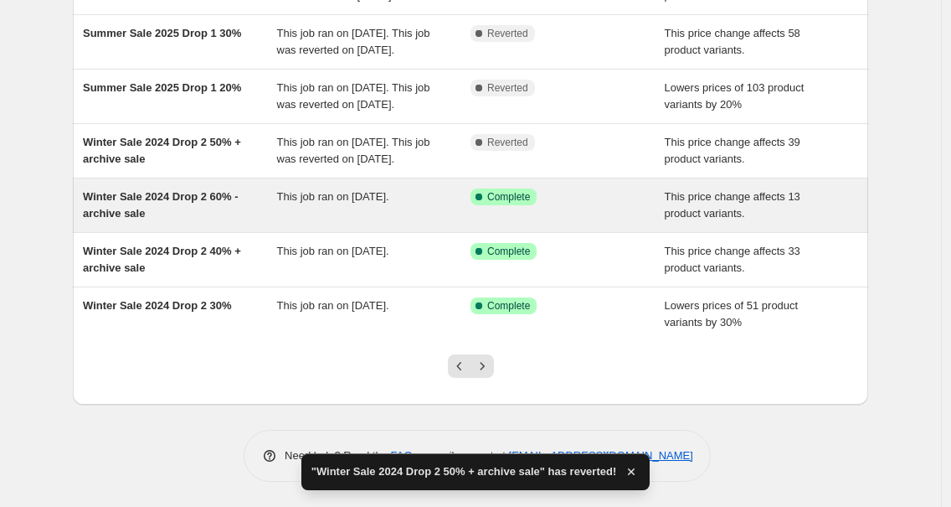
click at [207, 199] on span "Winter Sale 2024 Drop 2 60% - archive sale" at bounding box center [161, 204] width 156 height 29
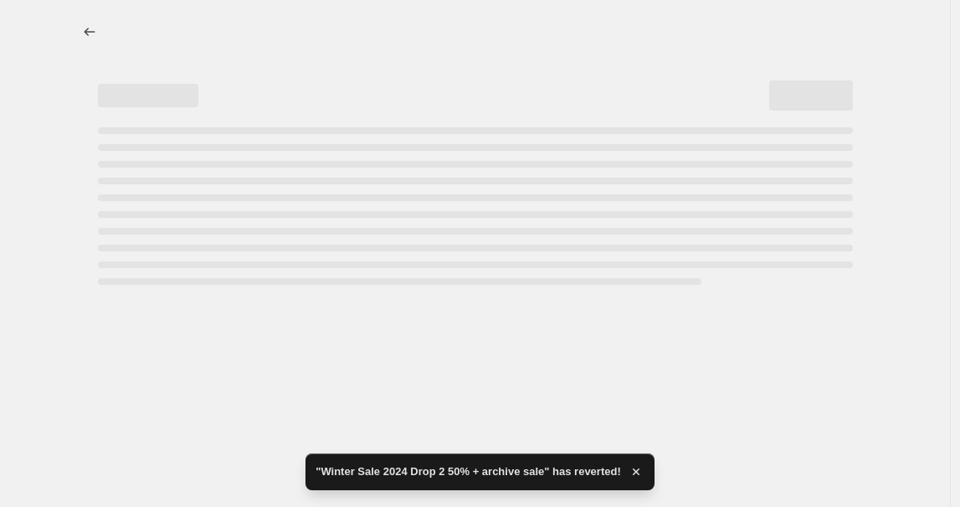
select select "pcap"
select select "no_change"
select select "tag"
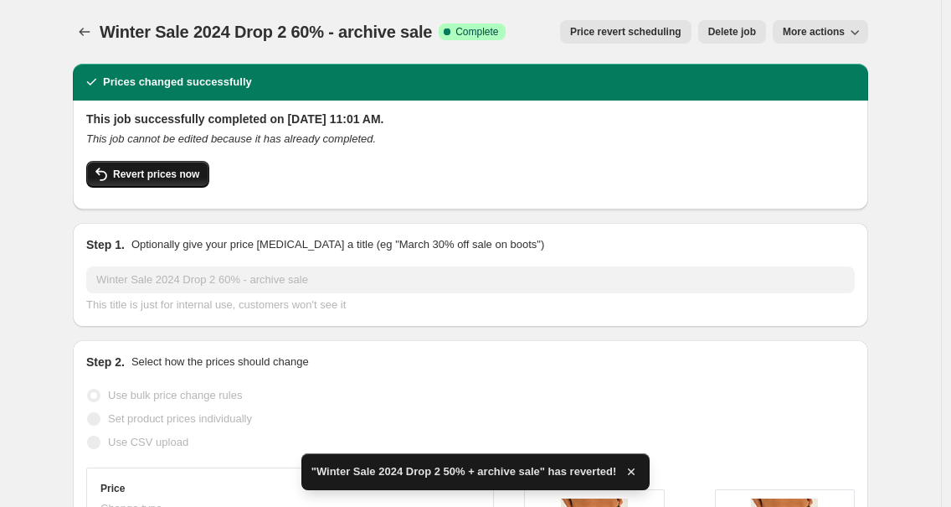
click at [181, 181] on span "Revert prices now" at bounding box center [156, 173] width 86 height 13
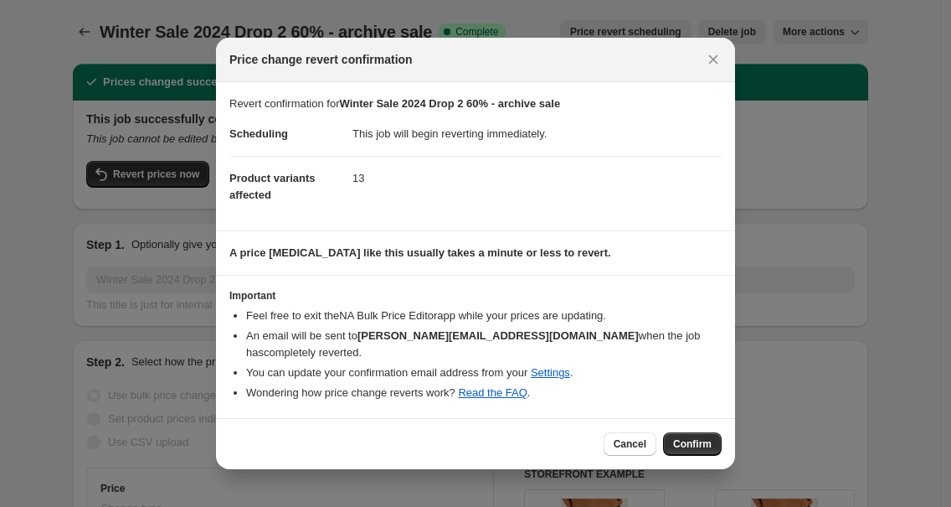
click at [711, 461] on div "Cancel Confirm" at bounding box center [475, 443] width 519 height 51
click at [705, 445] on span "Confirm" at bounding box center [692, 443] width 39 height 13
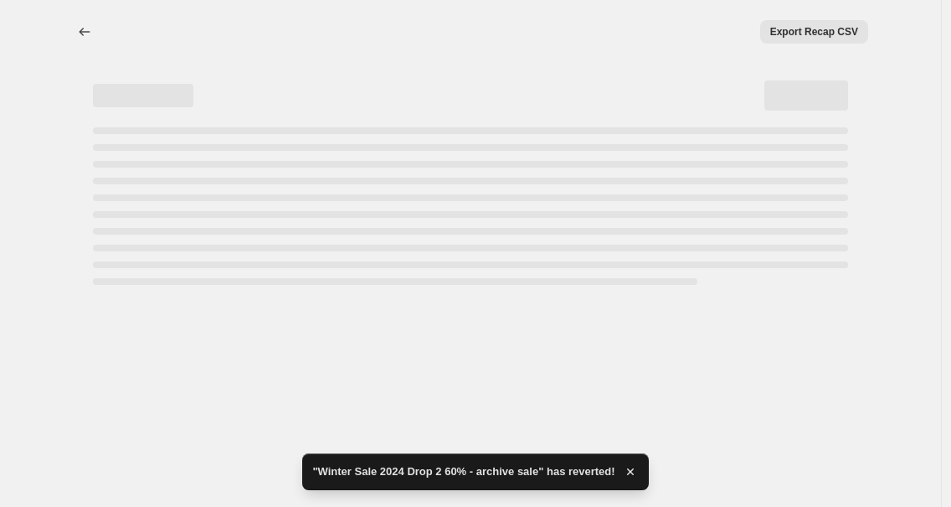
select select "pcap"
select select "no_change"
select select "tag"
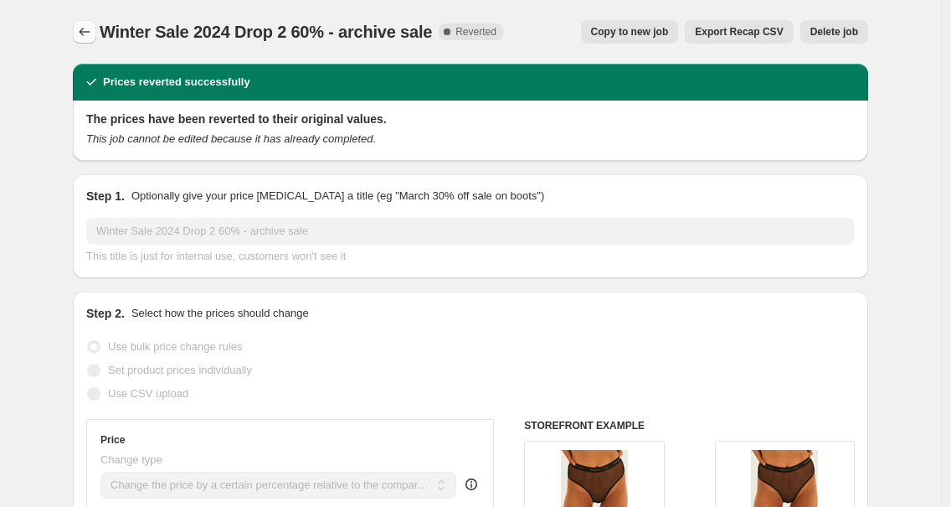
click at [86, 35] on icon "Price change jobs" at bounding box center [84, 31] width 17 height 17
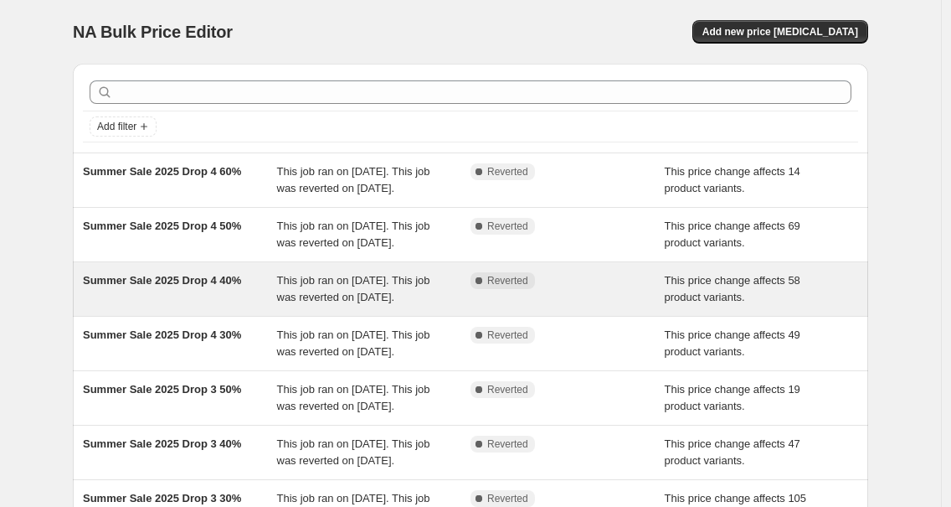
scroll to position [523, 0]
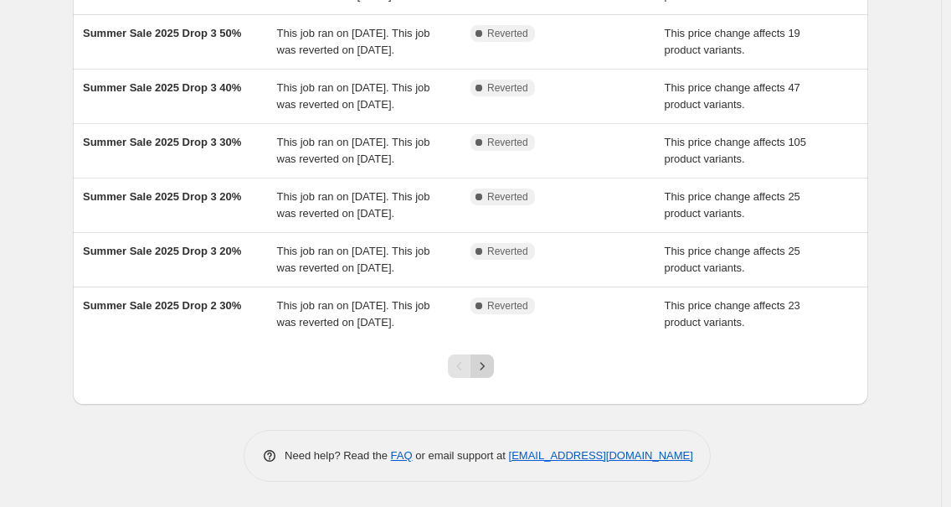
click at [478, 367] on icon "Next" at bounding box center [482, 366] width 17 height 17
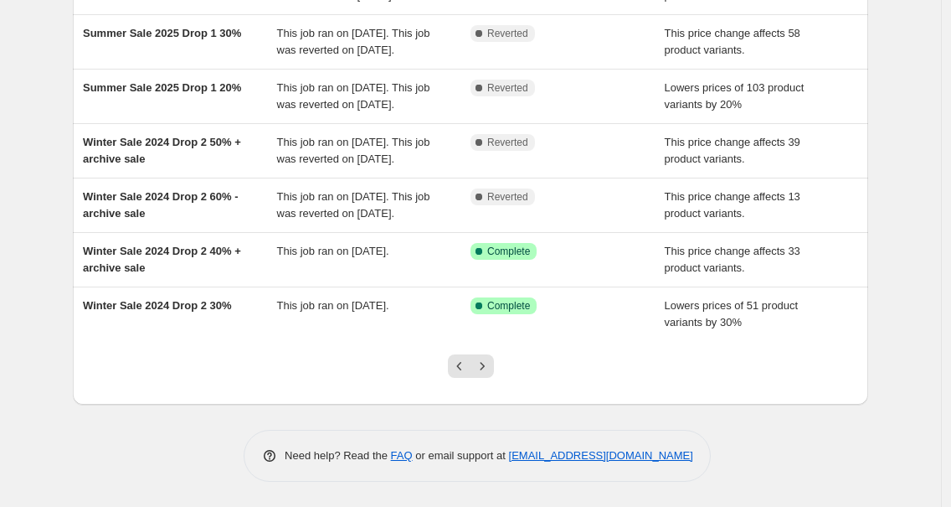
scroll to position [490, 0]
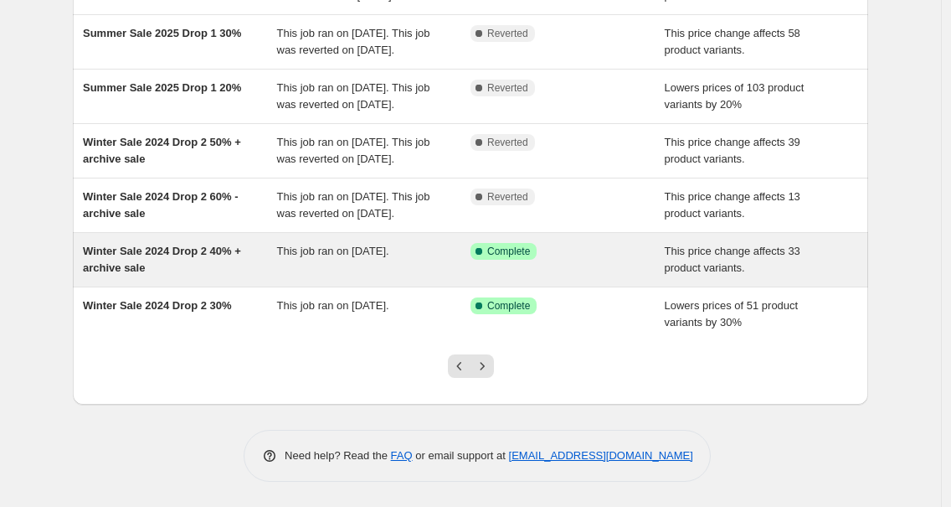
click at [184, 250] on span "Winter Sale 2024 Drop 2 40% + archive sale" at bounding box center [162, 258] width 158 height 29
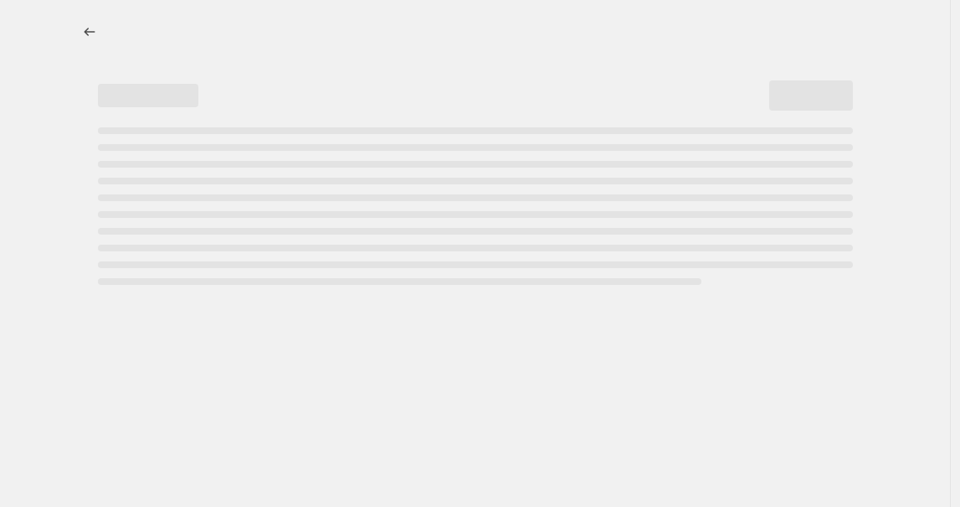
select select "pcap"
select select "no_change"
select select "tag"
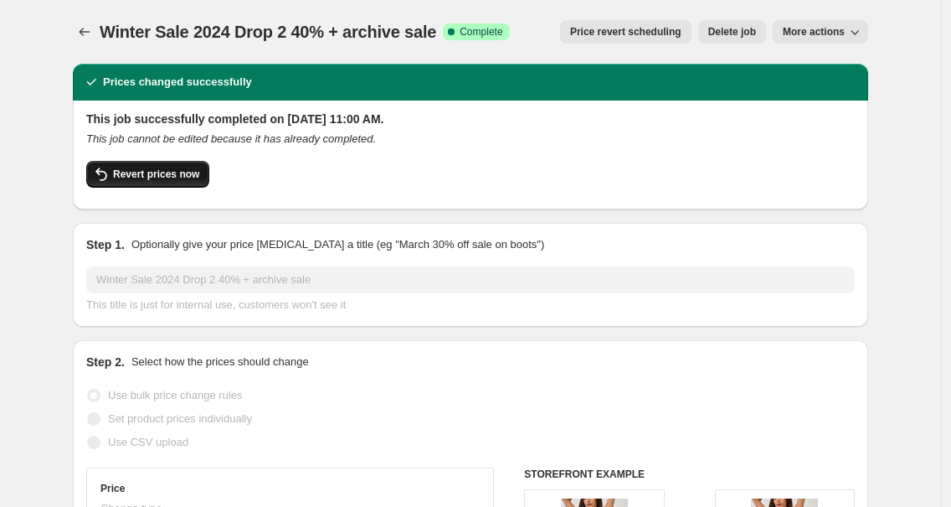
click at [111, 178] on icon "button" at bounding box center [101, 174] width 20 height 20
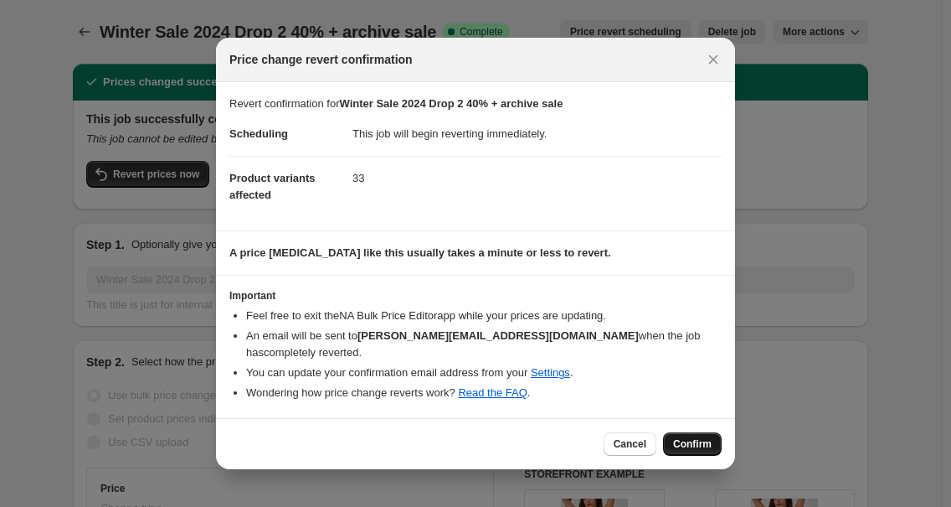
click at [702, 451] on button "Confirm" at bounding box center [692, 443] width 59 height 23
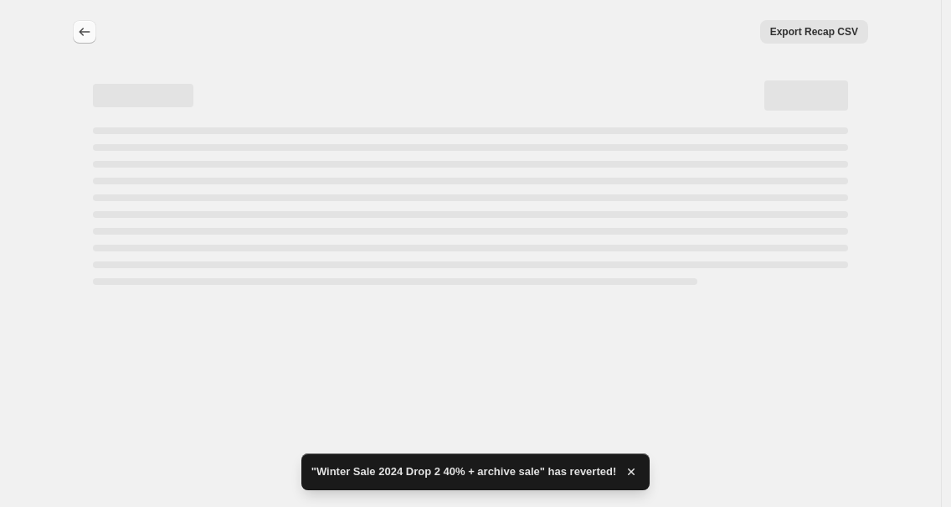
select select "pcap"
select select "no_change"
select select "tag"
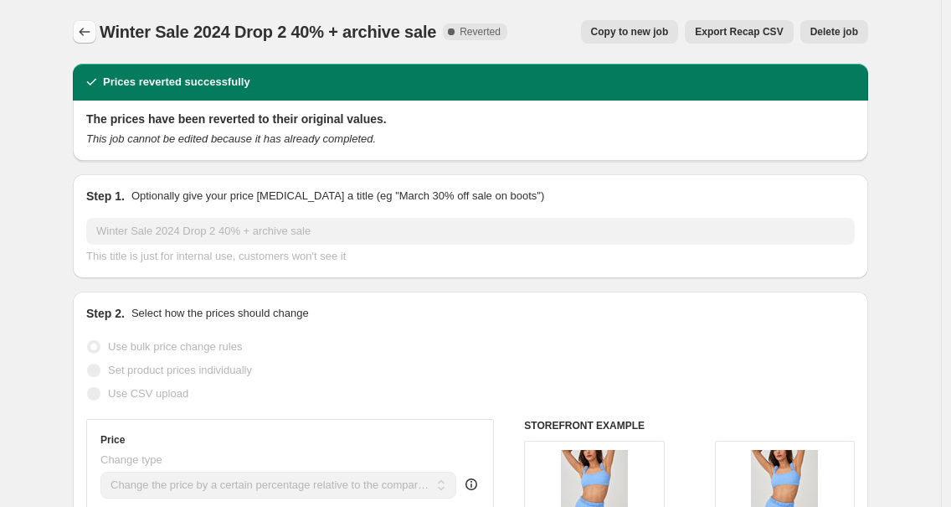
click at [93, 24] on icon "Price change jobs" at bounding box center [84, 31] width 17 height 17
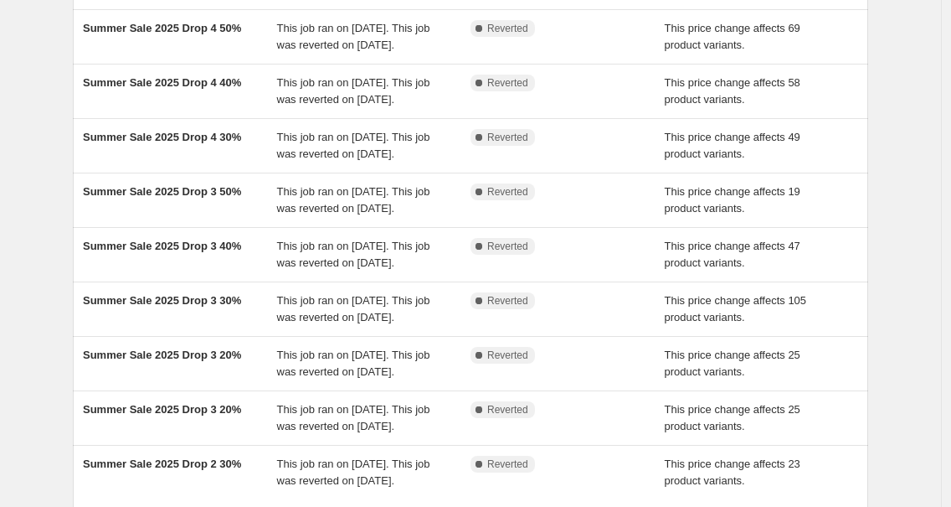
scroll to position [523, 0]
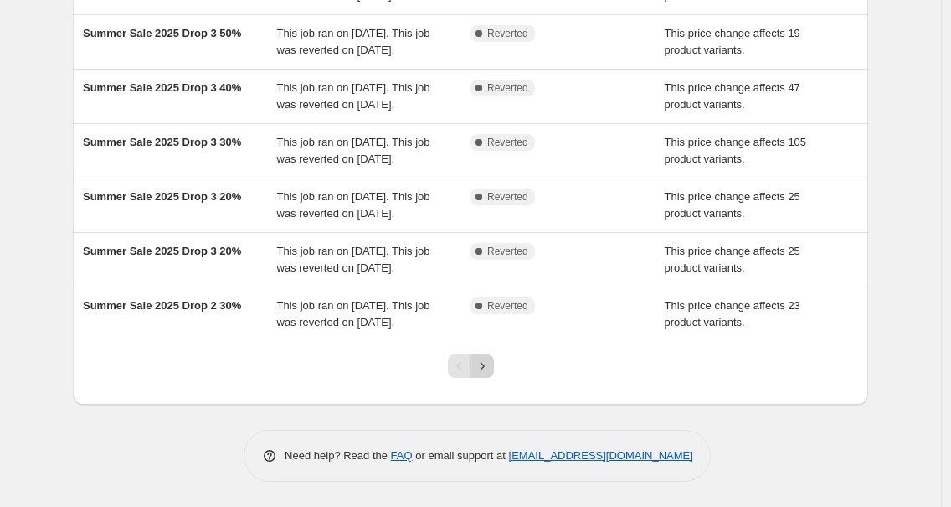
click at [494, 367] on button "Next" at bounding box center [482, 365] width 23 height 23
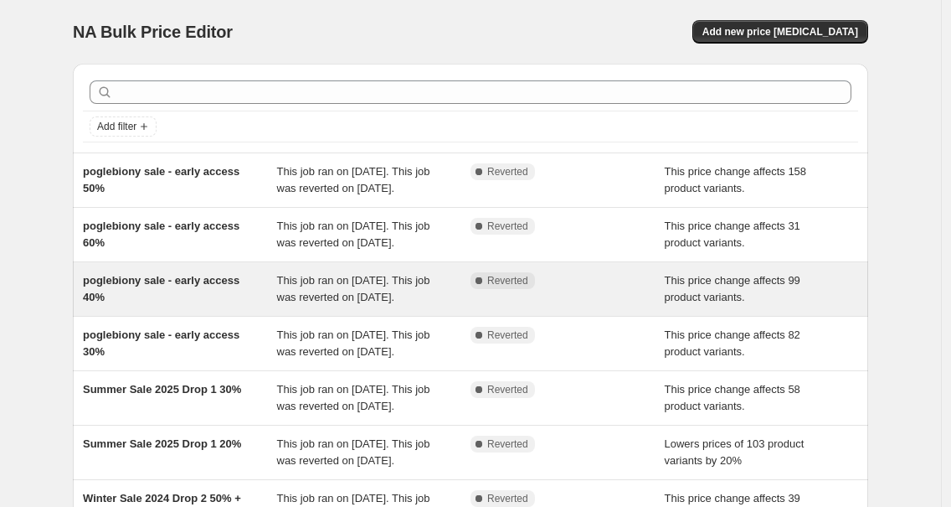
scroll to position [507, 0]
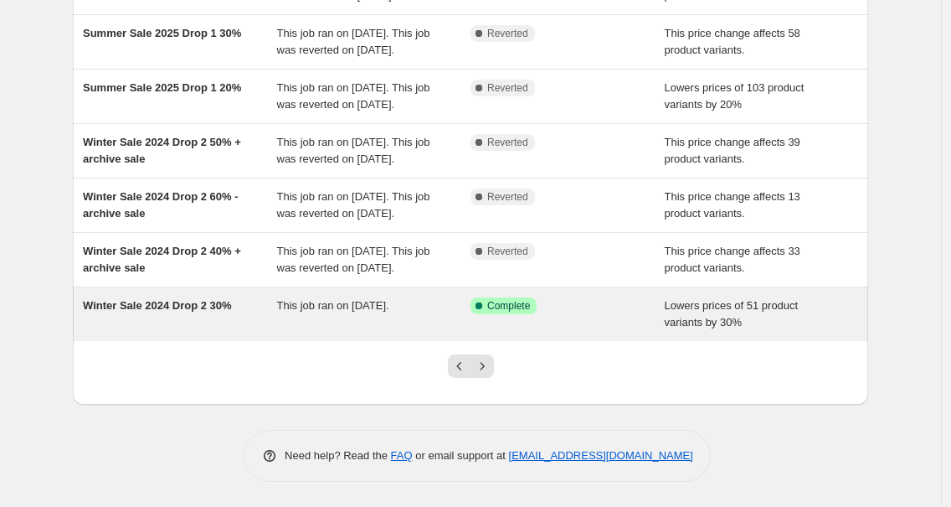
click at [162, 311] on div "Winter Sale 2024 Drop 2 30%" at bounding box center [180, 313] width 194 height 33
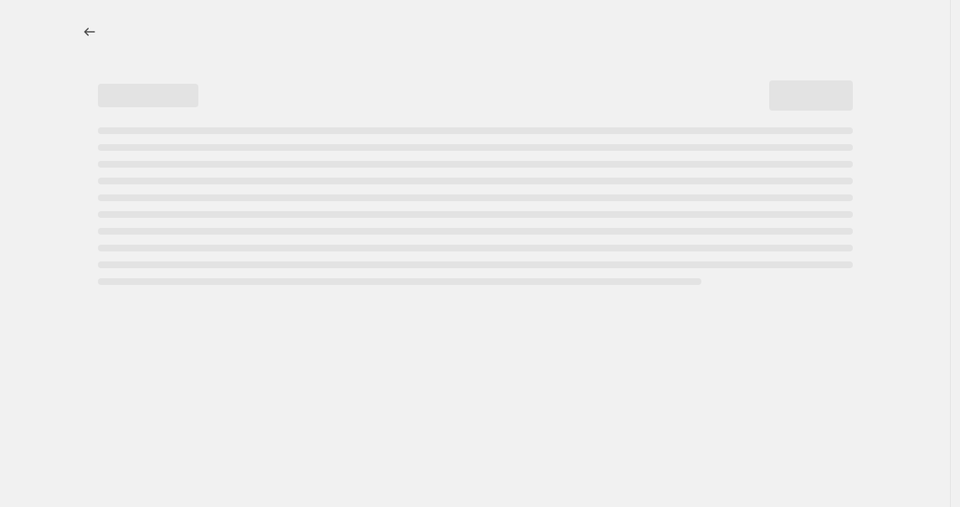
select select "percentage"
select select "tag"
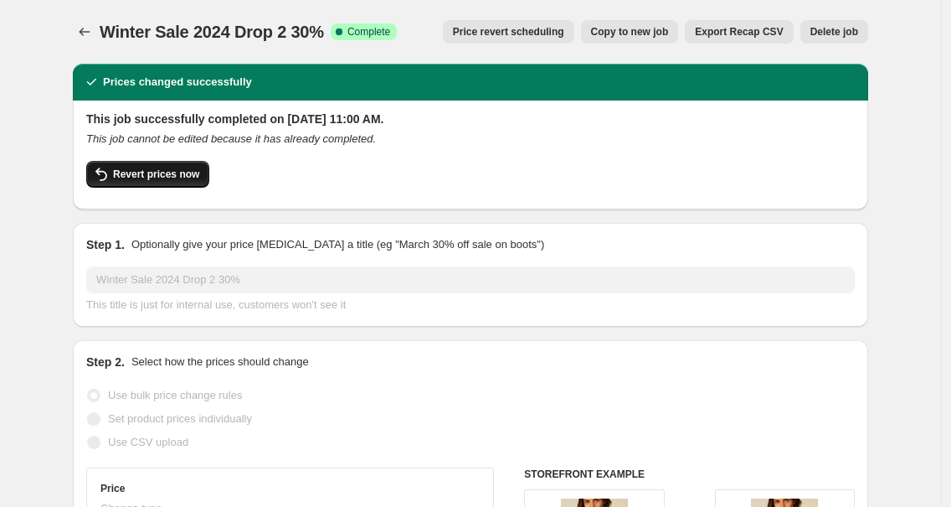
click at [142, 163] on button "Revert prices now" at bounding box center [147, 174] width 123 height 27
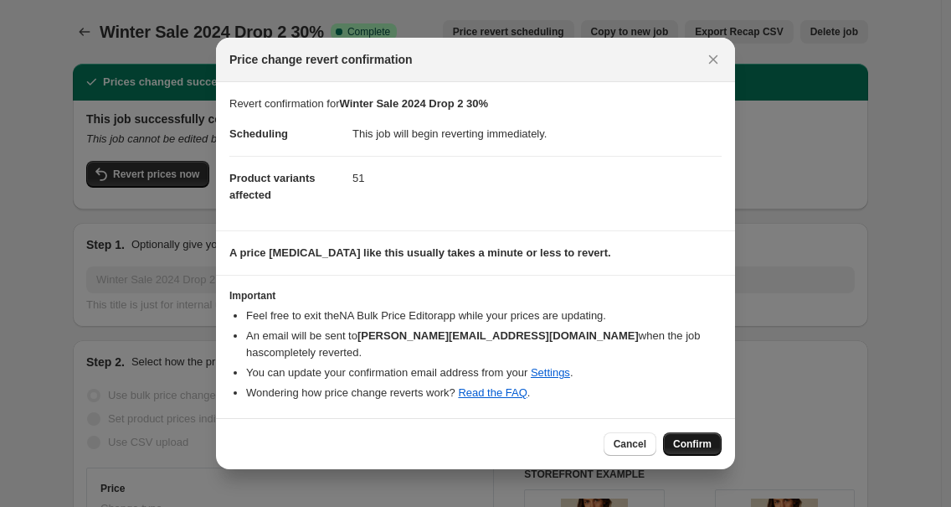
click at [687, 450] on button "Confirm" at bounding box center [692, 443] width 59 height 23
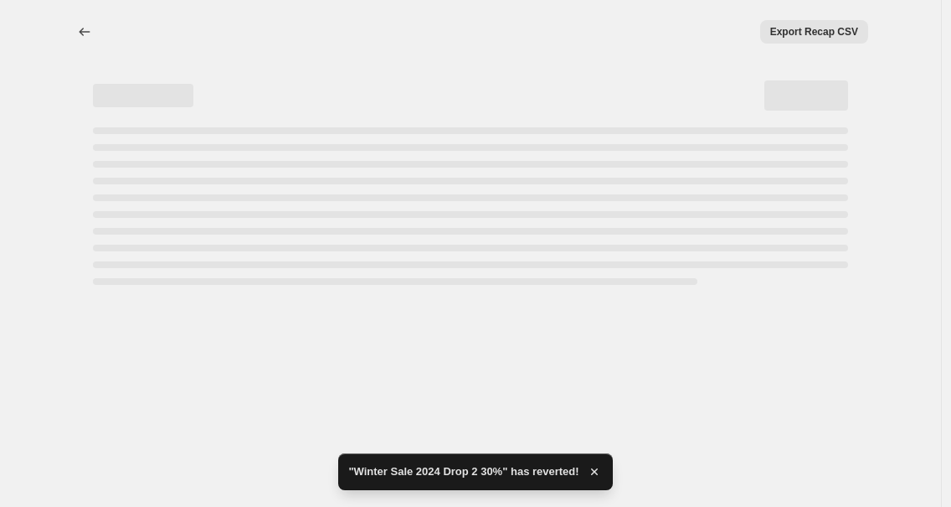
select select "percentage"
select select "tag"
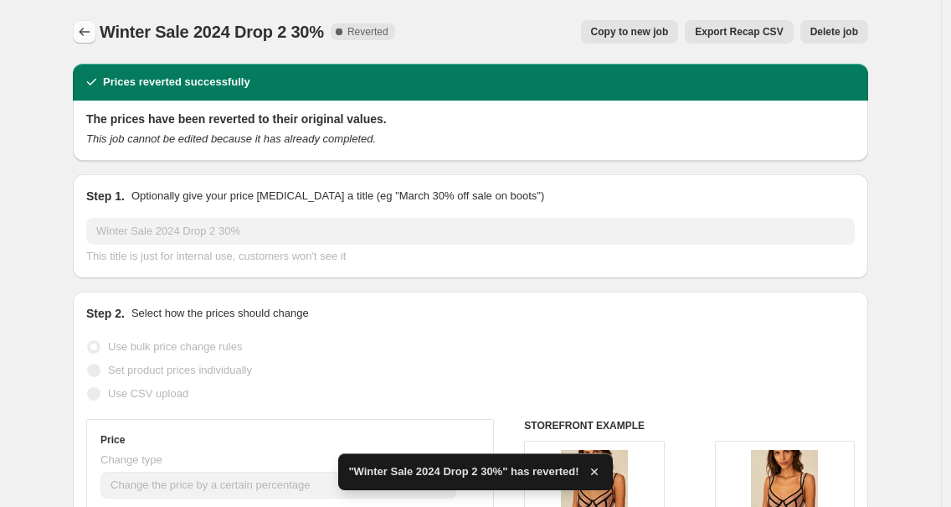
click at [91, 36] on icon "Price change jobs" at bounding box center [84, 31] width 17 height 17
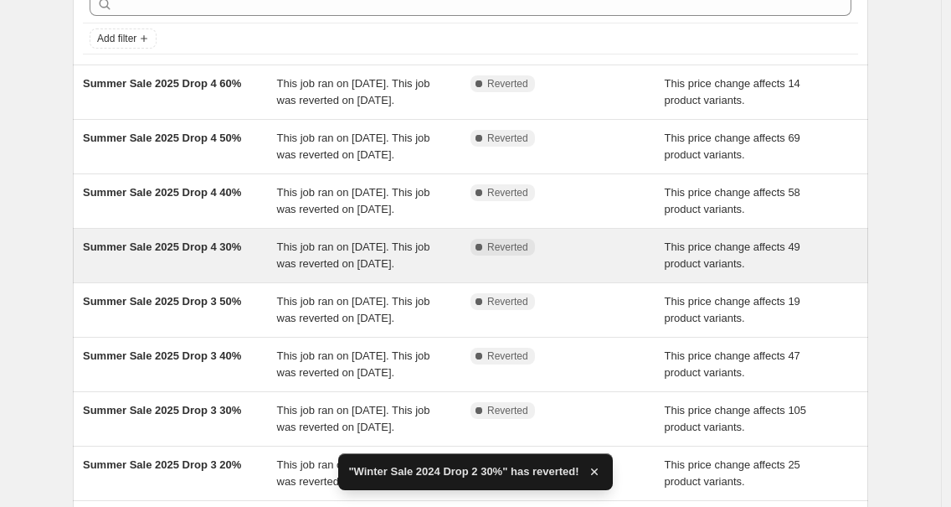
scroll to position [523, 0]
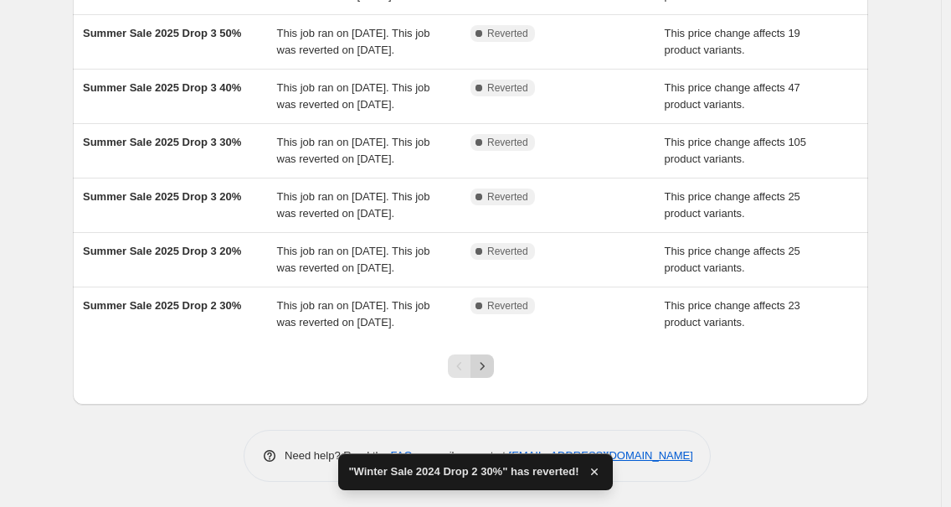
click at [483, 368] on icon "Next" at bounding box center [482, 366] width 17 height 17
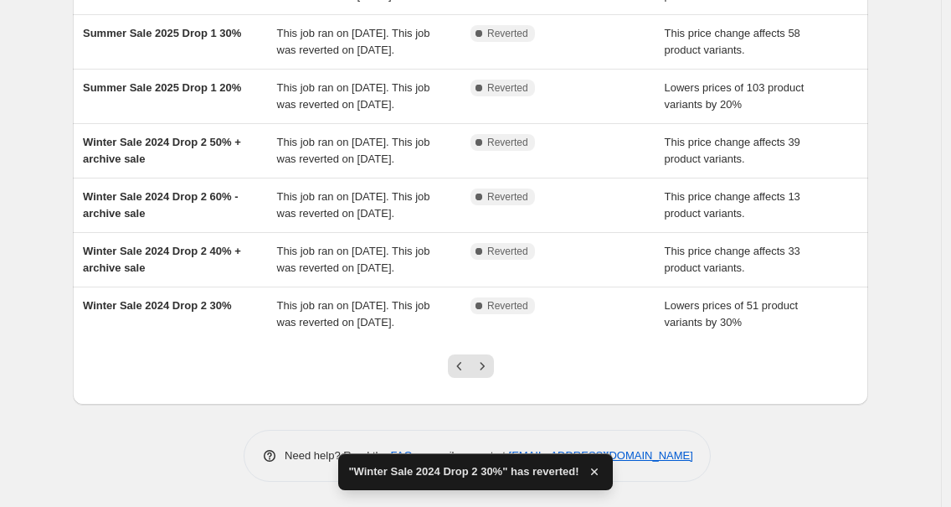
click at [488, 380] on div at bounding box center [471, 373] width 68 height 64
click at [488, 368] on icon "Next" at bounding box center [482, 366] width 17 height 17
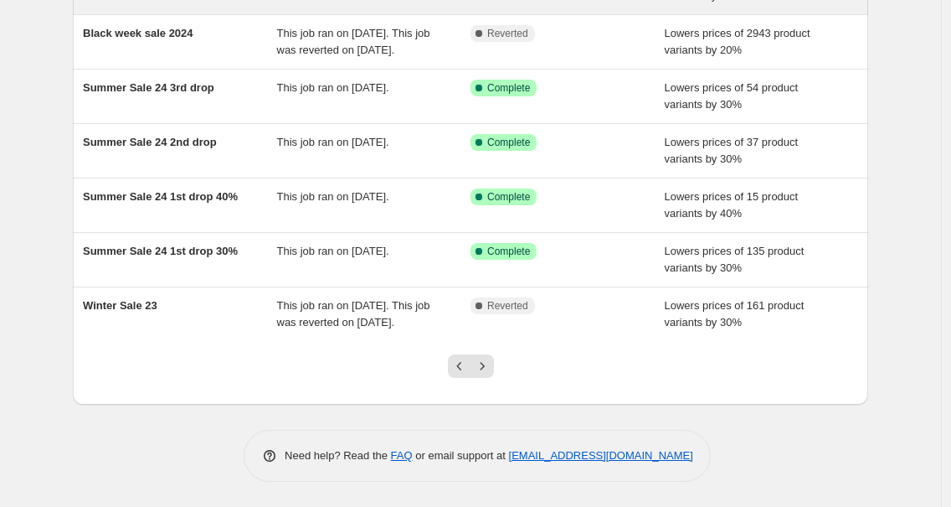
scroll to position [0, 0]
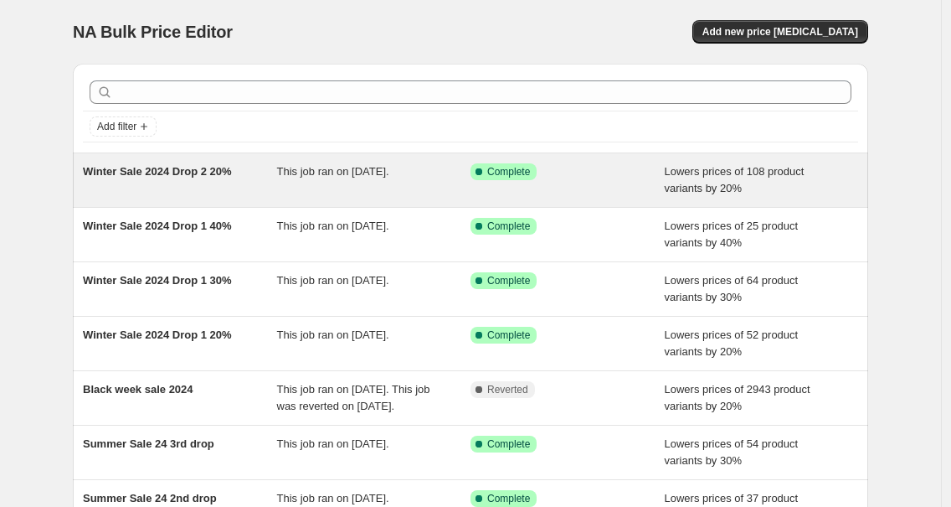
click at [180, 172] on span "Winter Sale 2024 Drop 2 20%" at bounding box center [157, 171] width 149 height 13
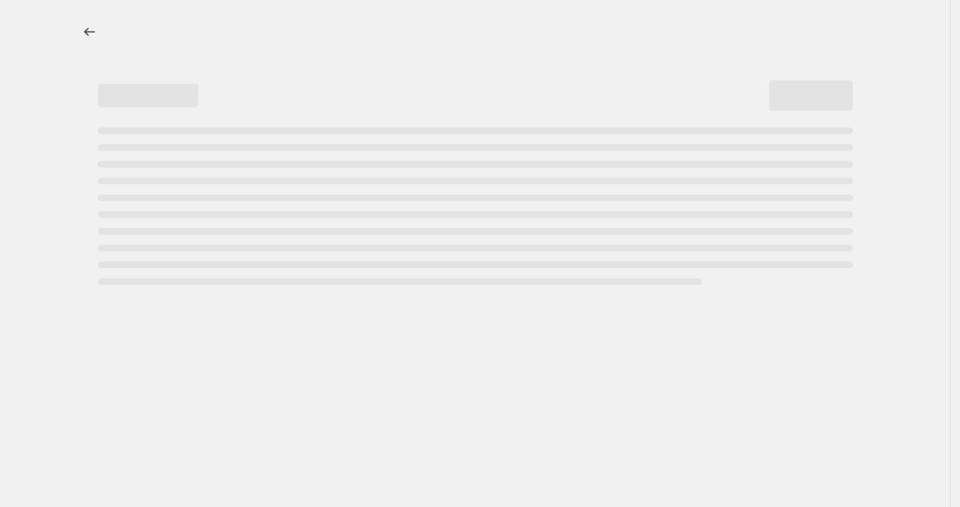
select select "percentage"
select select "tag"
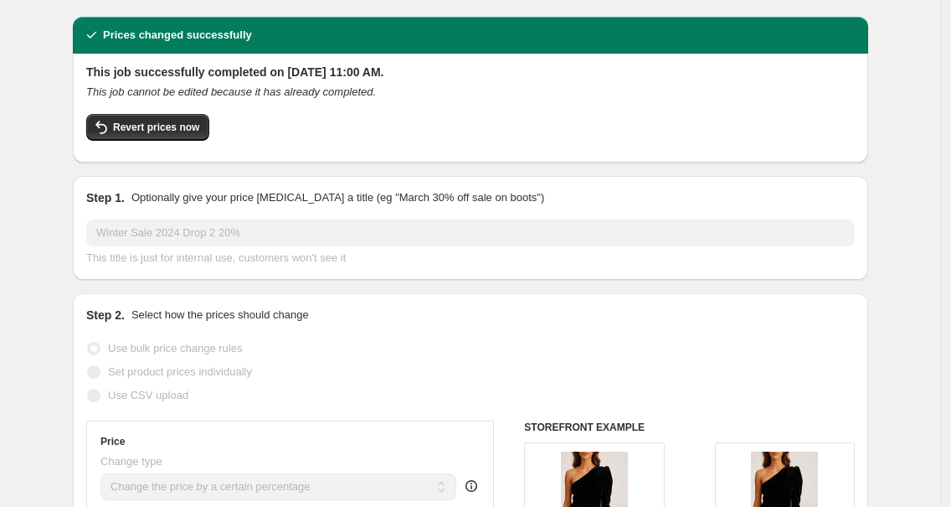
scroll to position [49, 0]
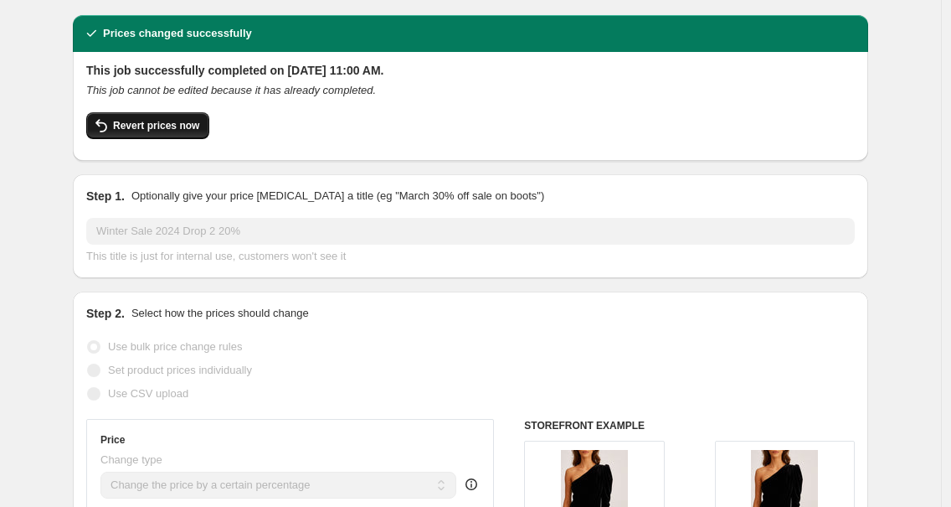
click at [130, 115] on button "Revert prices now" at bounding box center [147, 125] width 123 height 27
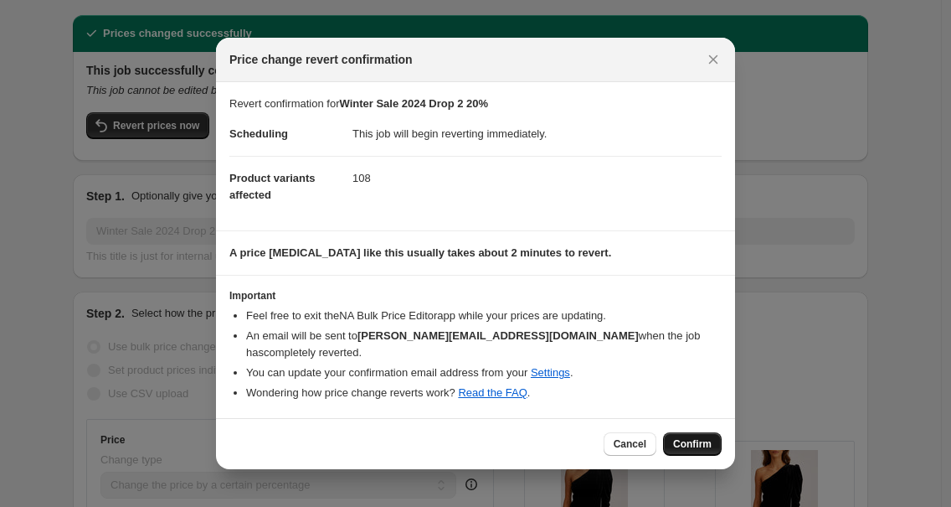
click at [690, 445] on span "Confirm" at bounding box center [692, 443] width 39 height 13
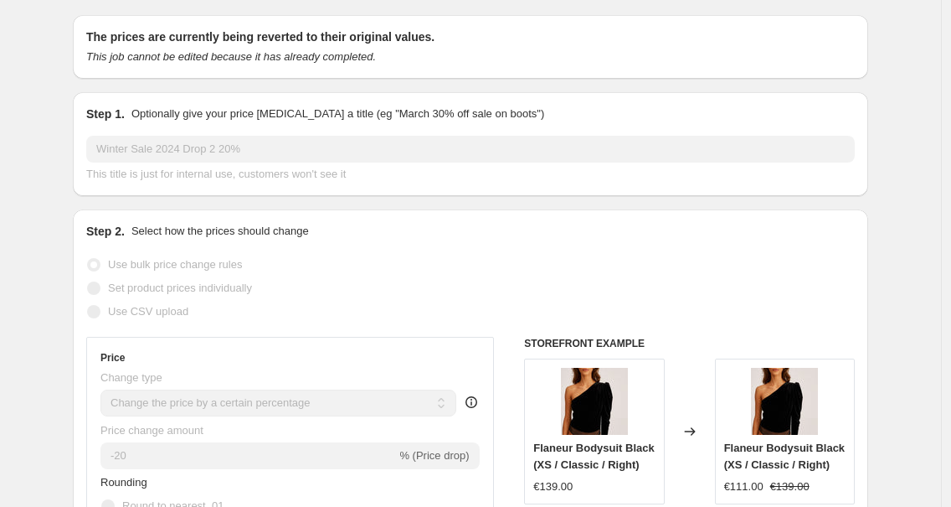
scroll to position [0, 0]
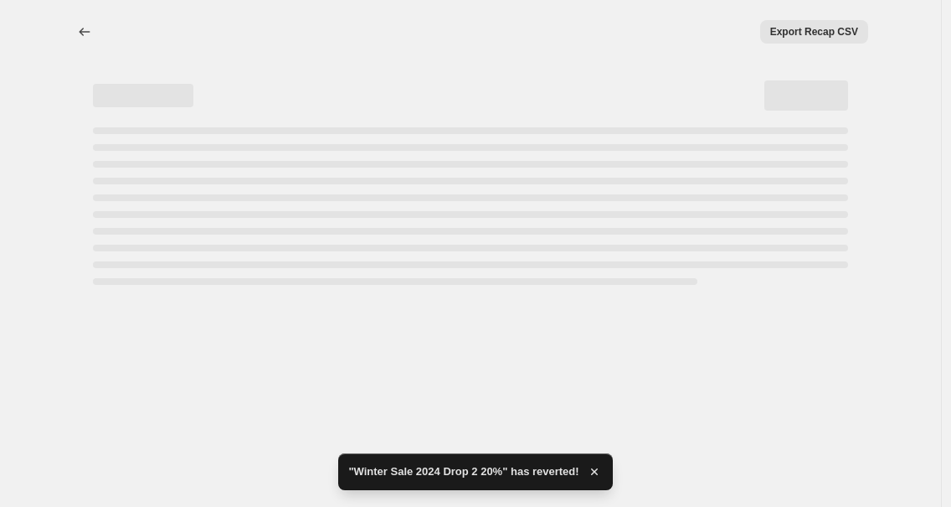
select select "percentage"
select select "tag"
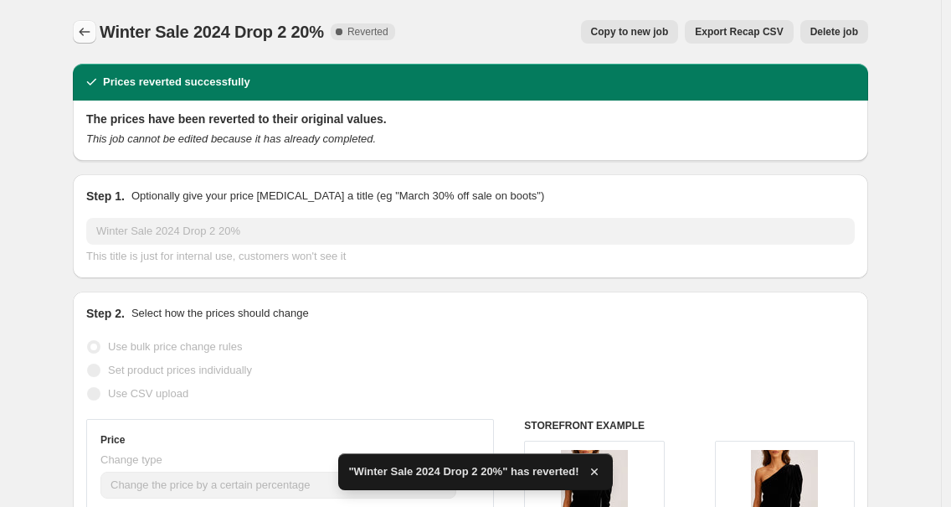
click at [87, 39] on icon "Price change jobs" at bounding box center [84, 31] width 17 height 17
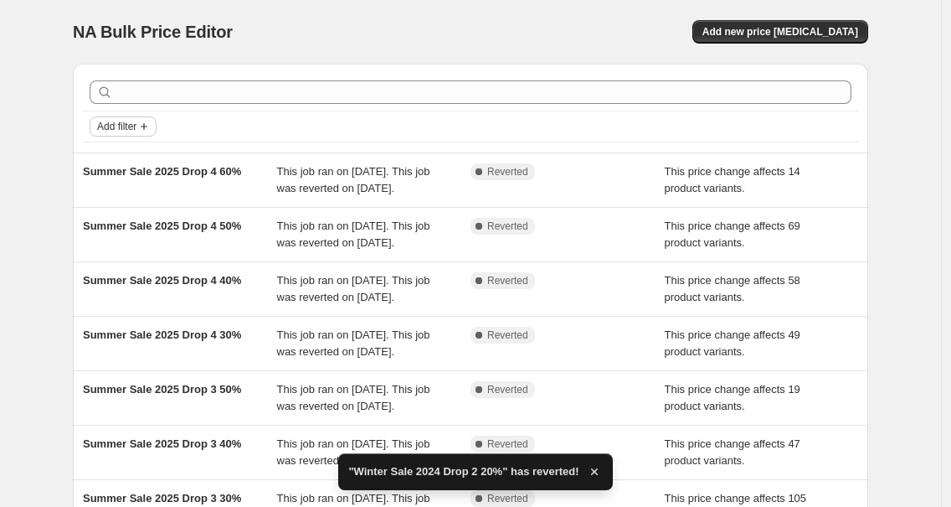
click at [133, 121] on span "Add filter" at bounding box center [116, 126] width 39 height 13
click at [128, 147] on button "Job status" at bounding box center [127, 159] width 59 height 27
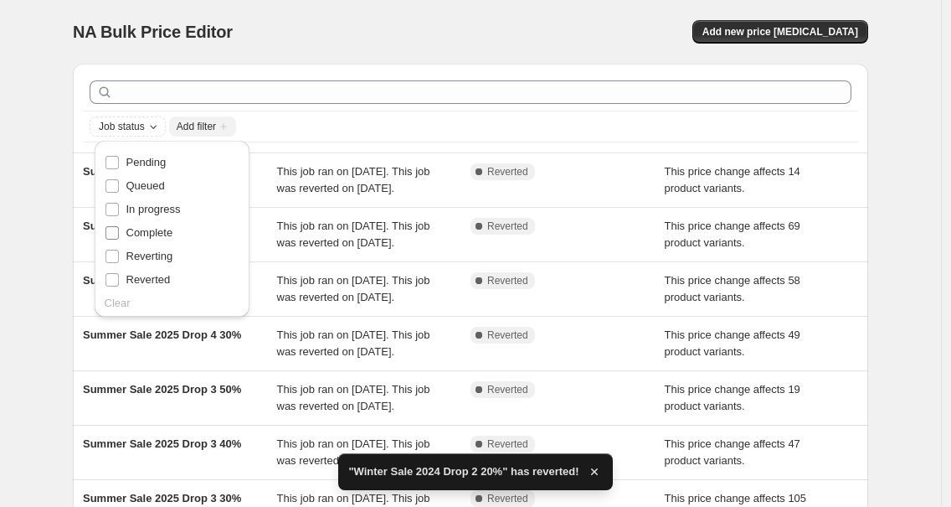
click at [136, 229] on span "Complete" at bounding box center [149, 232] width 47 height 13
click at [119, 229] on input "Complete" at bounding box center [112, 232] width 13 height 13
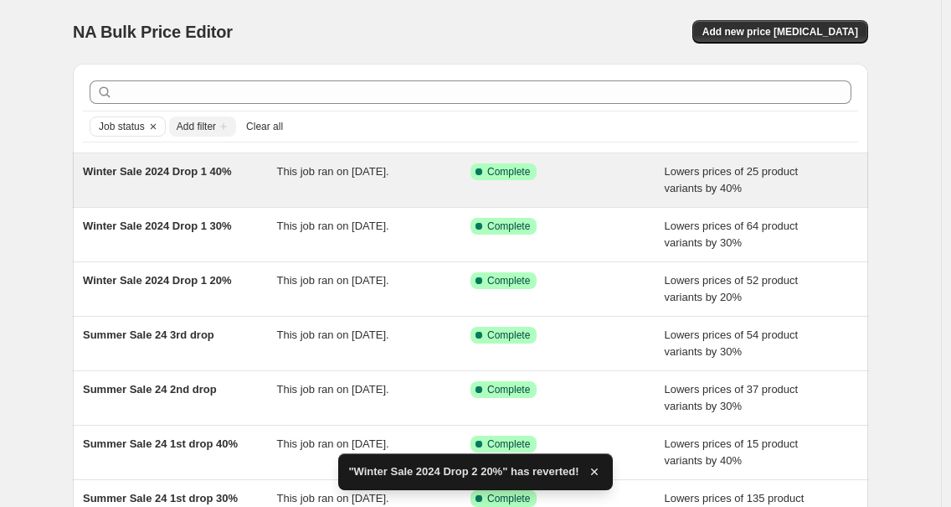
click at [199, 171] on span "Winter Sale 2024 Drop 1 40%" at bounding box center [157, 171] width 149 height 13
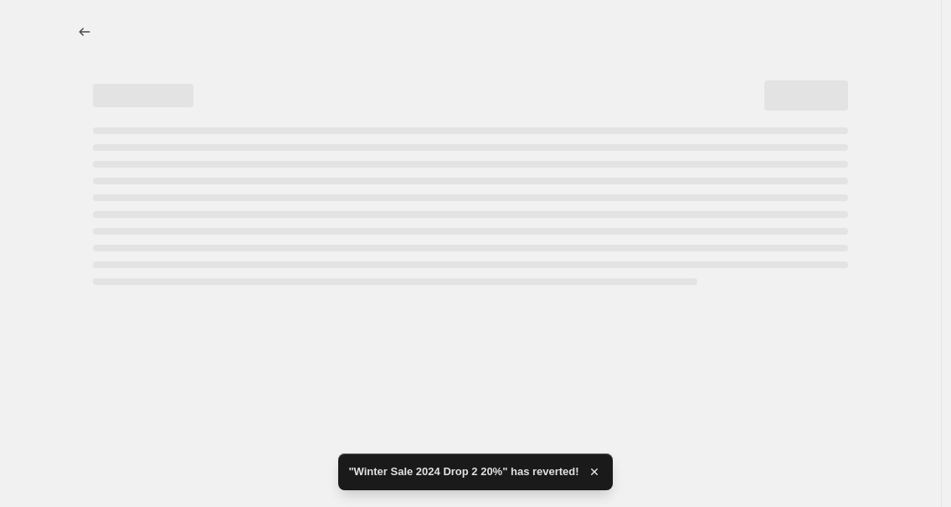
select select "percentage"
select select "tag"
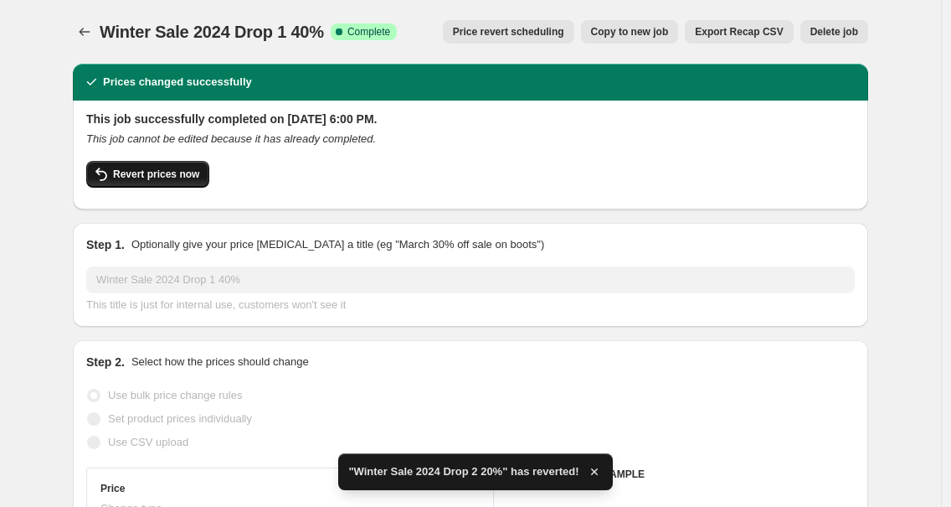
click at [123, 175] on span "Revert prices now" at bounding box center [156, 173] width 86 height 13
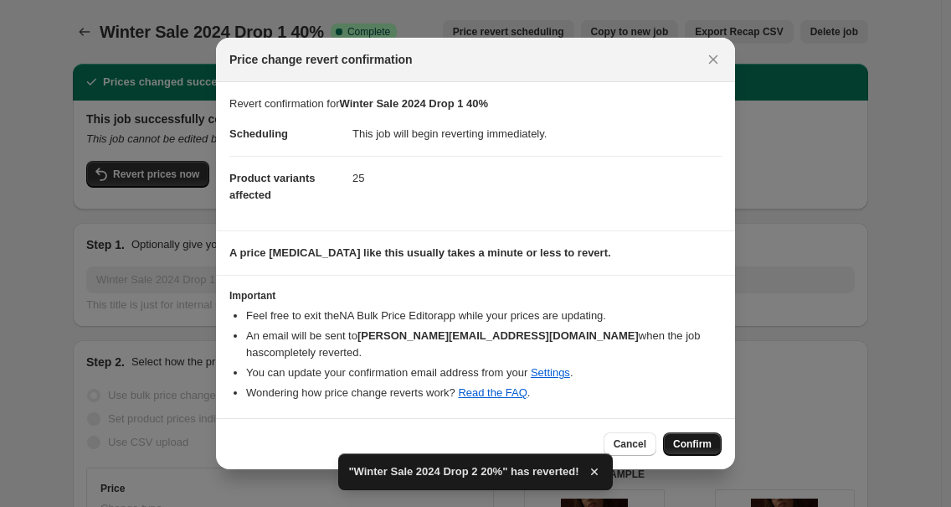
click at [701, 450] on span "Confirm" at bounding box center [692, 443] width 39 height 13
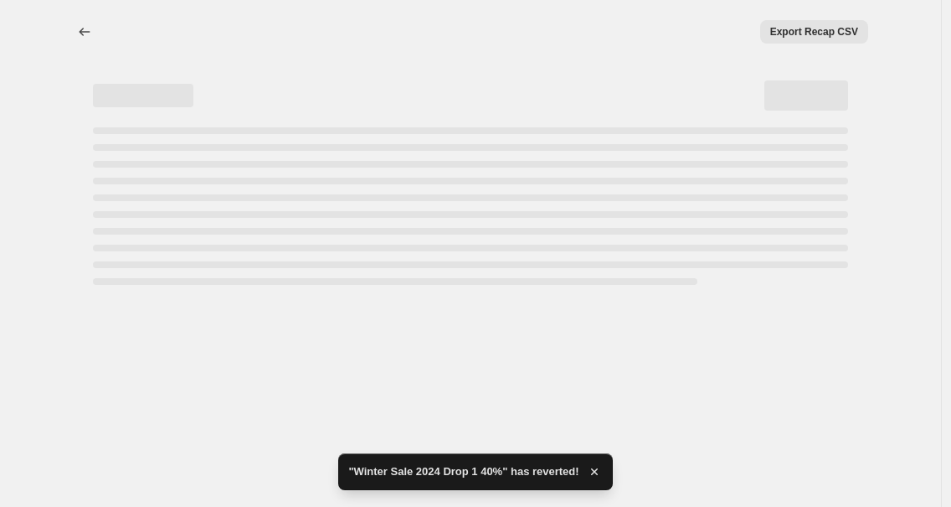
select select "percentage"
select select "tag"
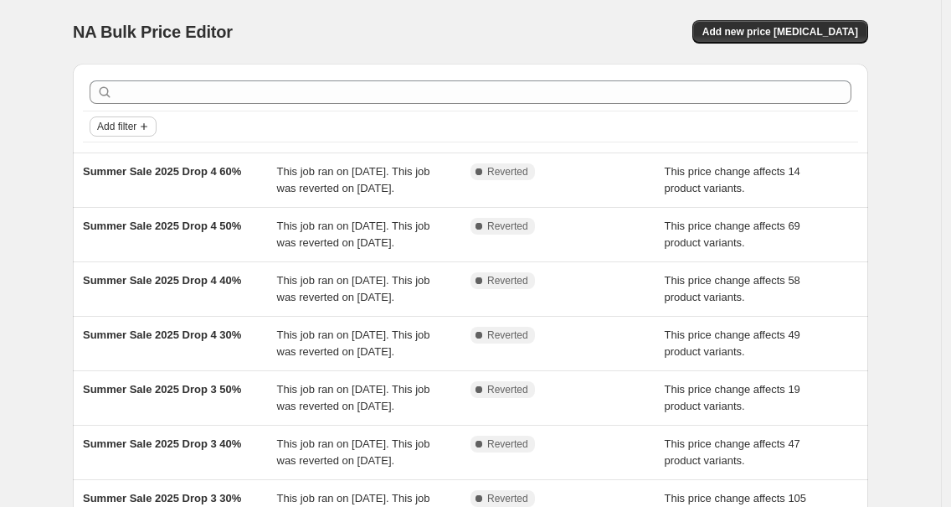
click at [135, 120] on span "Add filter" at bounding box center [116, 126] width 39 height 13
click at [109, 147] on button "Job status" at bounding box center [127, 159] width 59 height 27
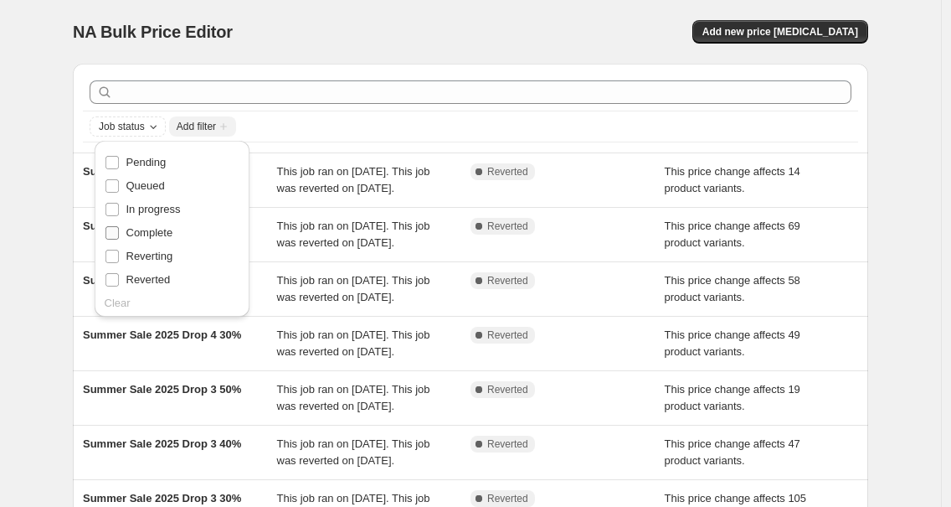
click at [142, 228] on span "Complete" at bounding box center [149, 232] width 47 height 13
click at [119, 228] on input "Complete" at bounding box center [112, 232] width 13 height 13
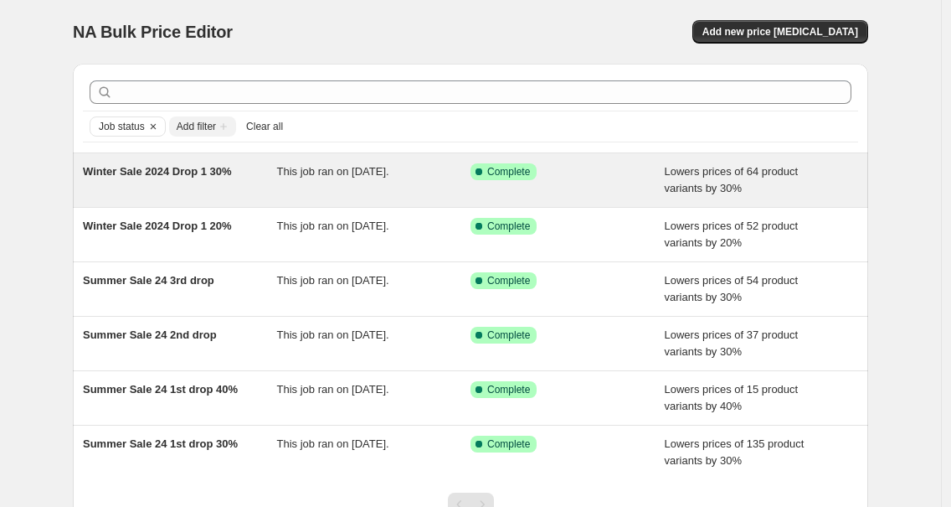
click at [136, 177] on span "Winter Sale 2024 Drop 1 30%" at bounding box center [157, 171] width 149 height 13
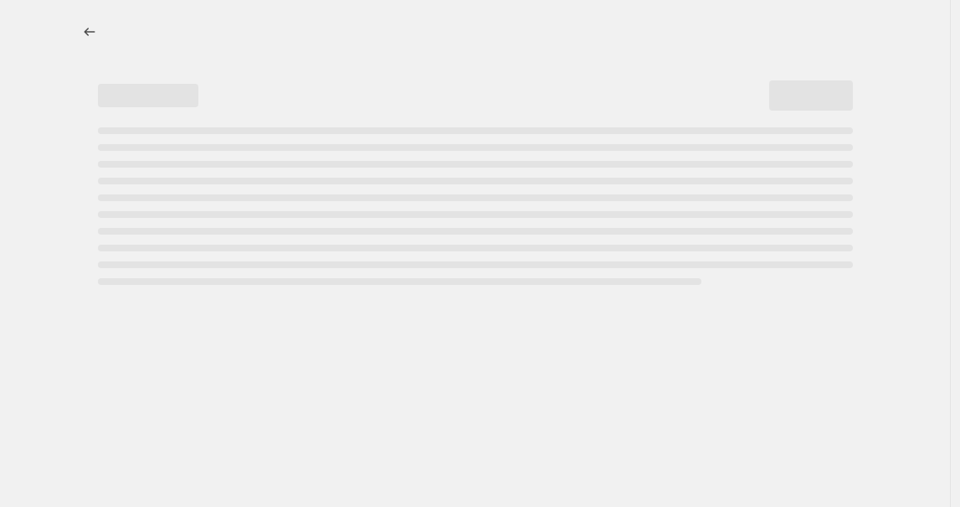
select select "percentage"
select select "tag"
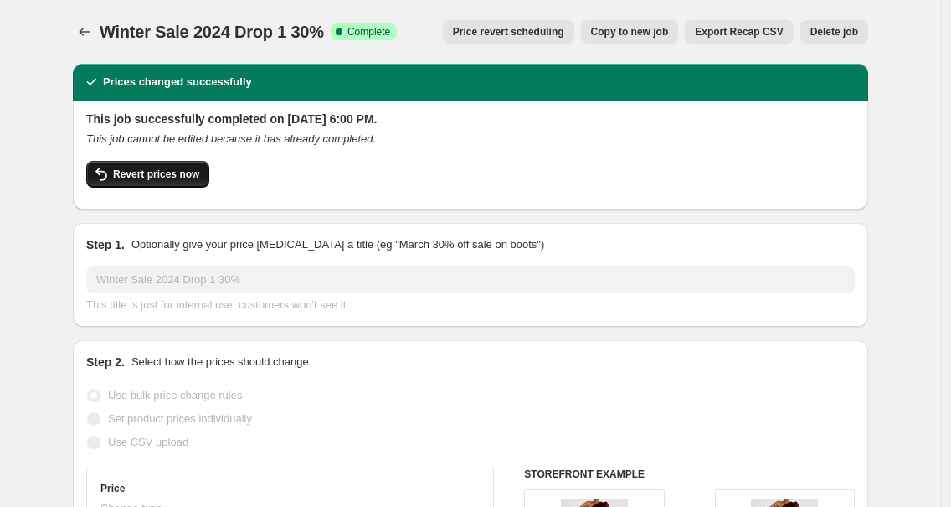
click at [135, 168] on span "Revert prices now" at bounding box center [156, 173] width 86 height 13
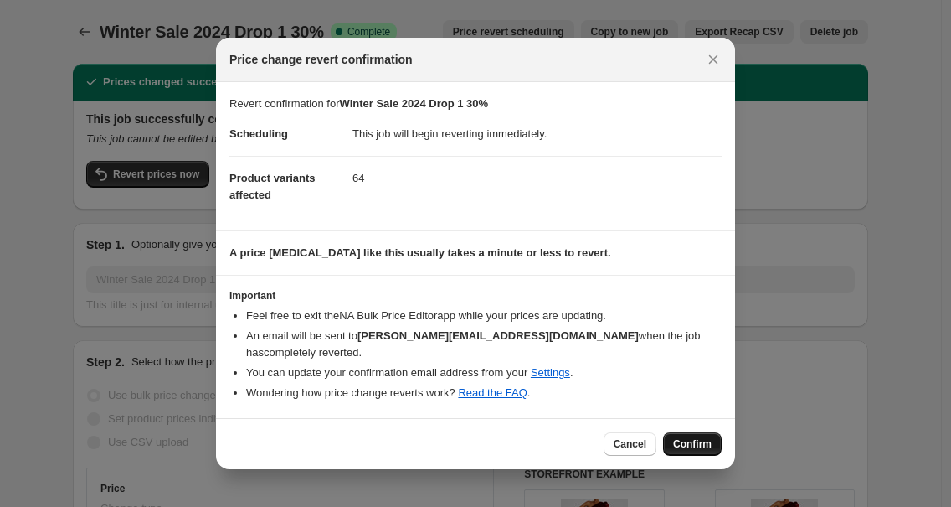
click at [694, 450] on span "Confirm" at bounding box center [692, 443] width 39 height 13
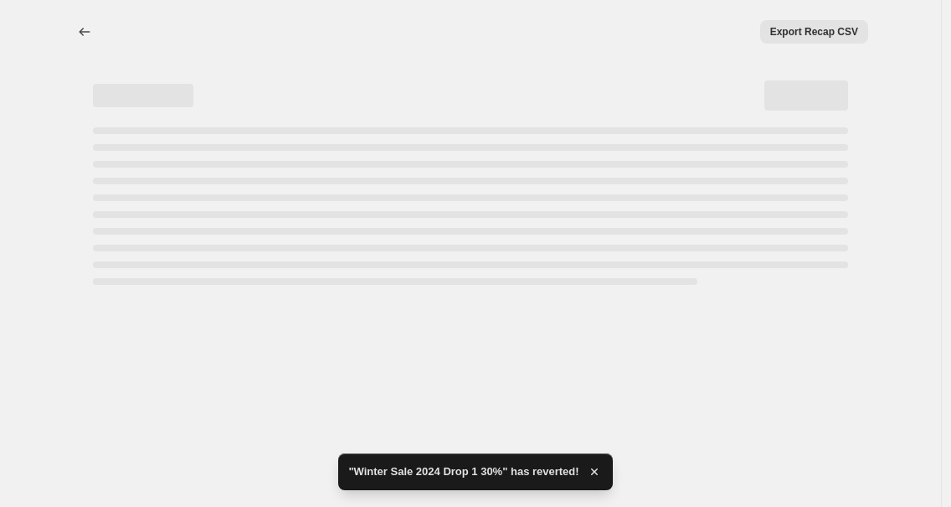
select select "percentage"
select select "tag"
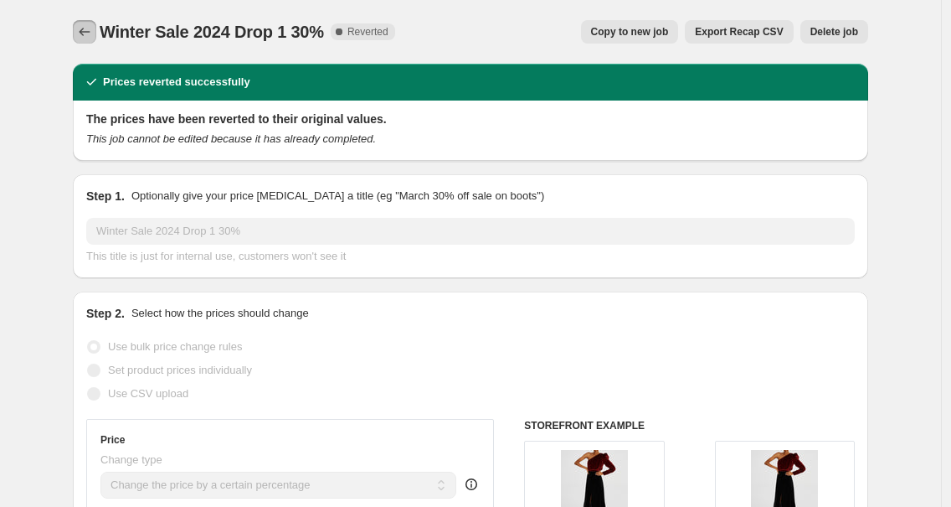
click at [93, 38] on icon "Price change jobs" at bounding box center [84, 31] width 17 height 17
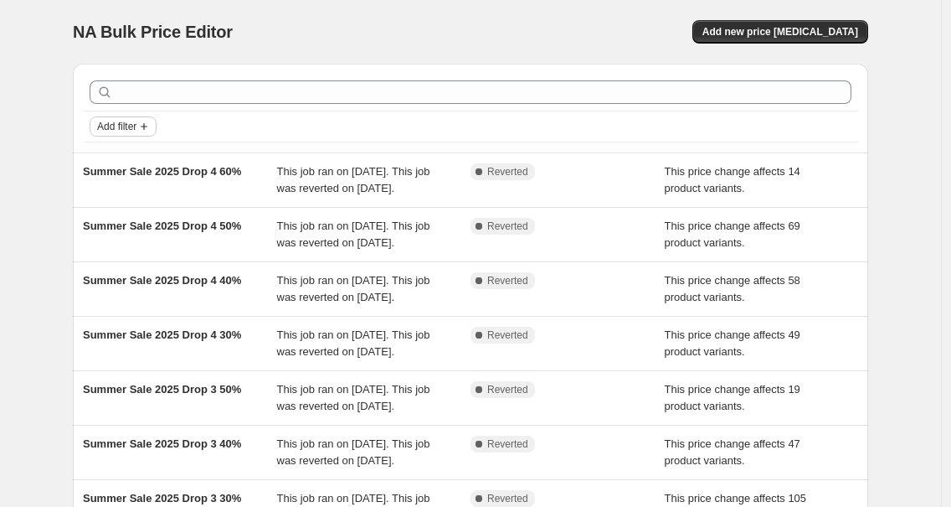
click at [149, 122] on icon "Add filter" at bounding box center [143, 126] width 13 height 13
click at [136, 162] on span "Job status" at bounding box center [127, 159] width 49 height 13
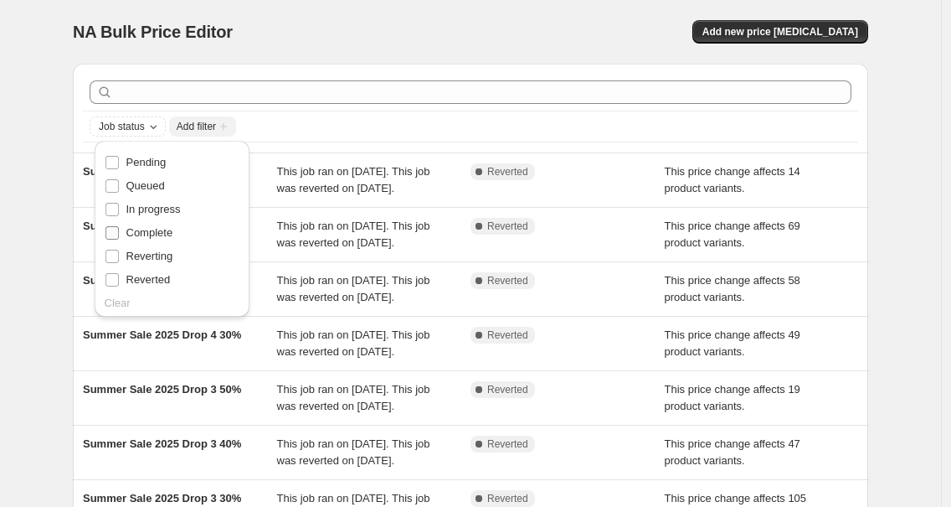
click at [138, 229] on span "Complete" at bounding box center [149, 232] width 47 height 13
click at [119, 229] on input "Complete" at bounding box center [112, 232] width 13 height 13
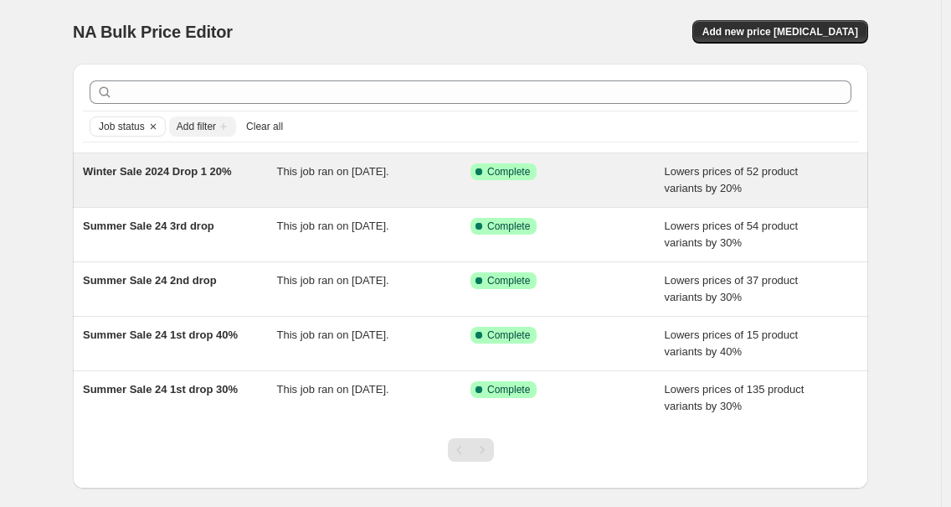
click at [163, 169] on span "Winter Sale 2024 Drop 1 20%" at bounding box center [157, 171] width 149 height 13
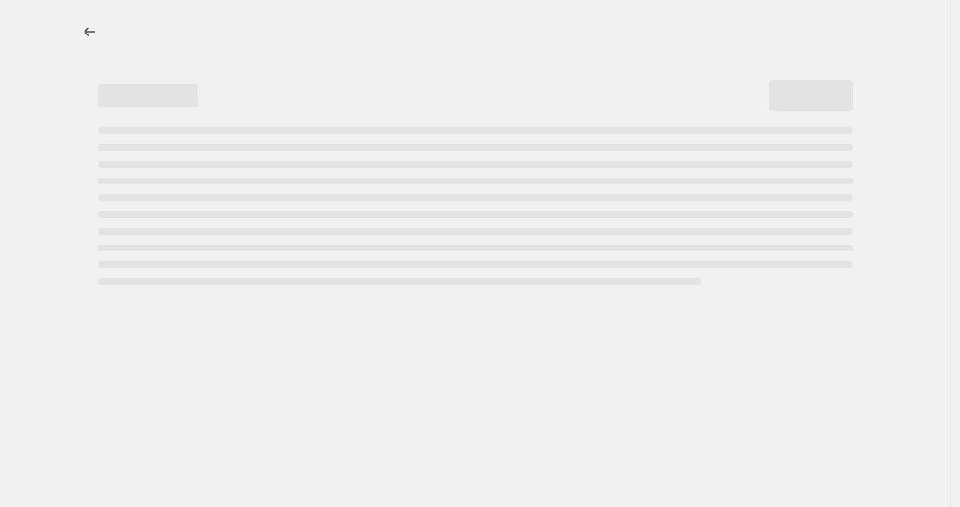
select select "percentage"
select select "tag"
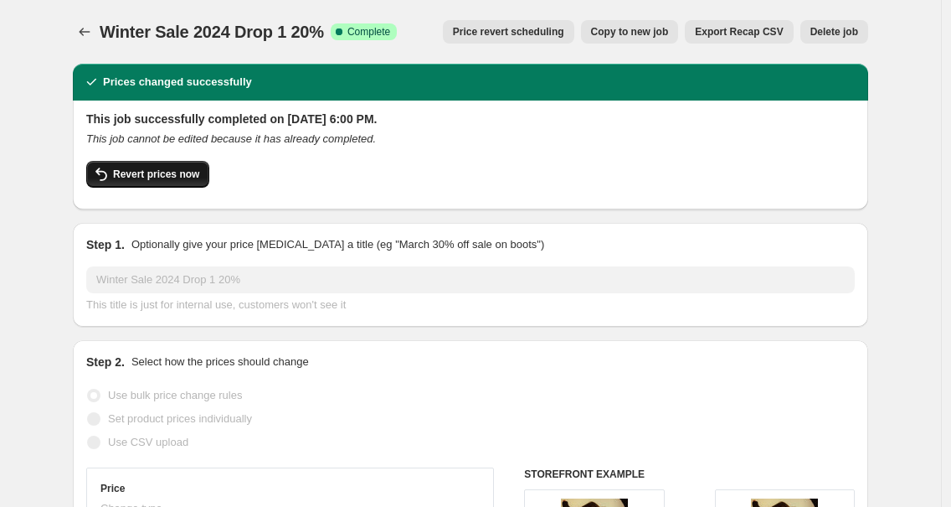
click at [123, 177] on span "Revert prices now" at bounding box center [156, 173] width 86 height 13
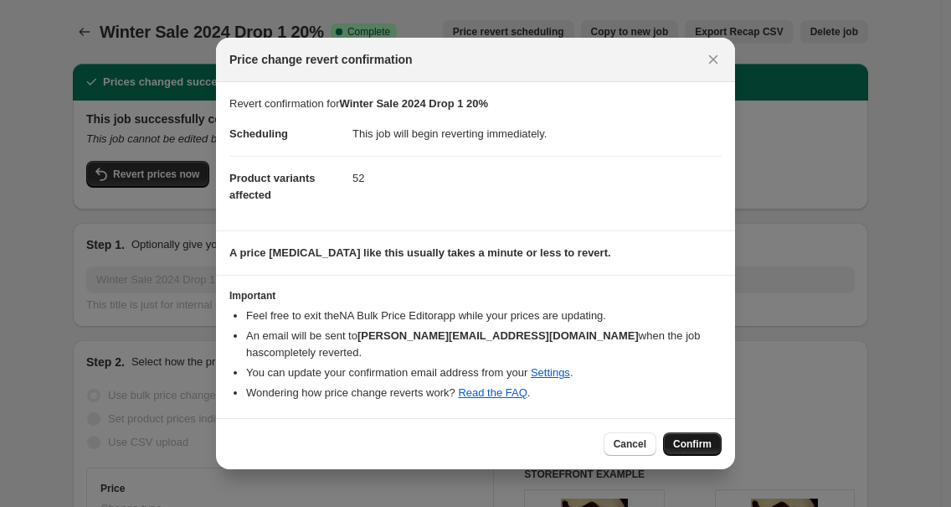
click at [707, 445] on span "Confirm" at bounding box center [692, 443] width 39 height 13
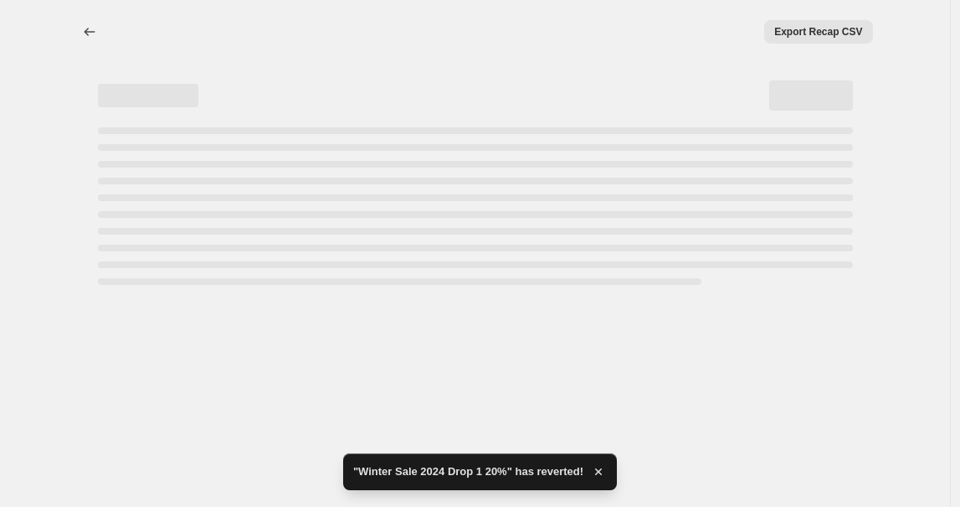
select select "percentage"
select select "tag"
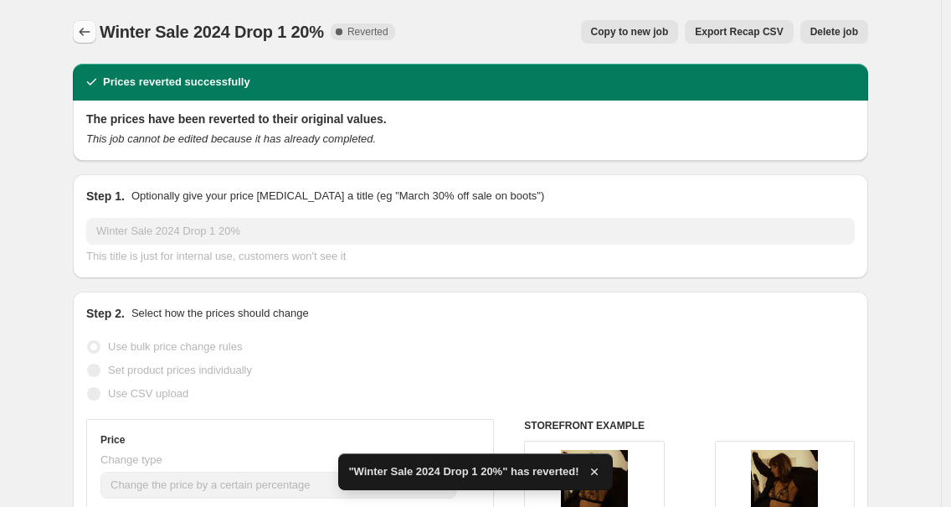
click at [80, 29] on button "Price change jobs" at bounding box center [84, 31] width 23 height 23
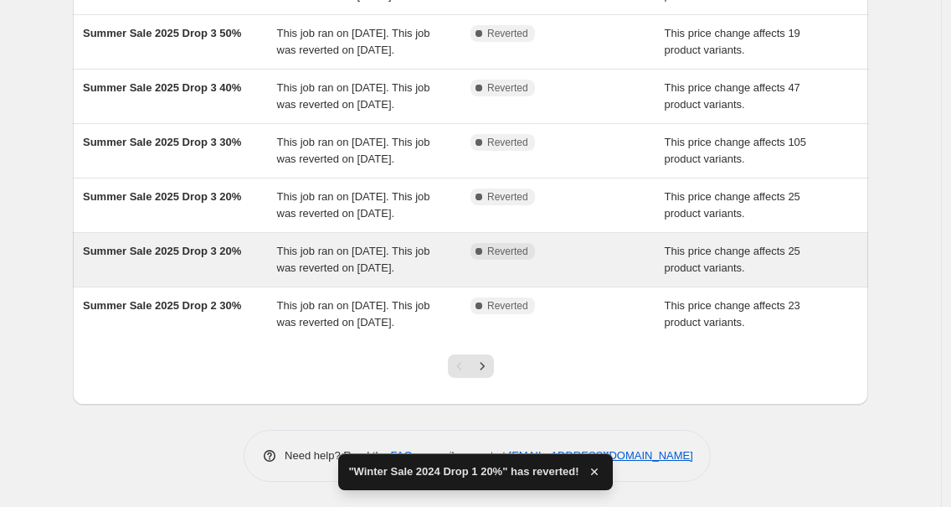
scroll to position [523, 0]
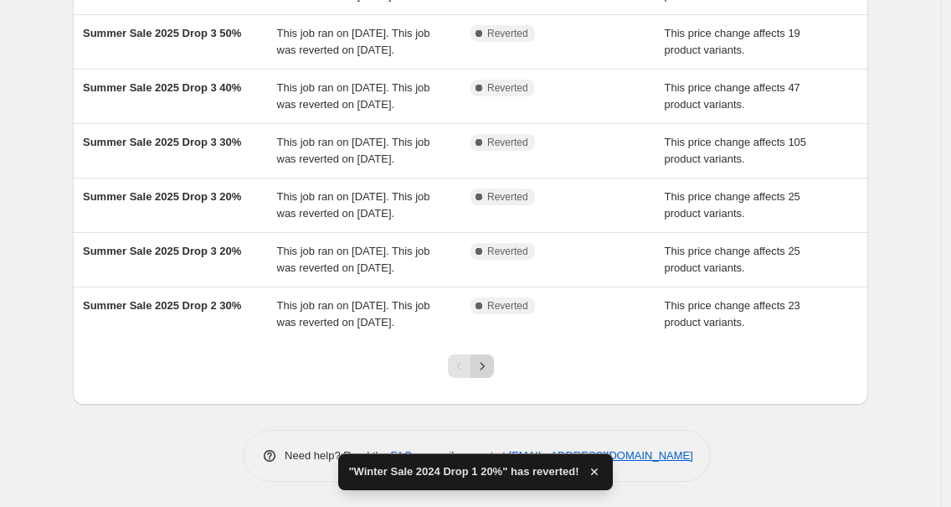
click at [491, 366] on icon "Next" at bounding box center [482, 366] width 17 height 17
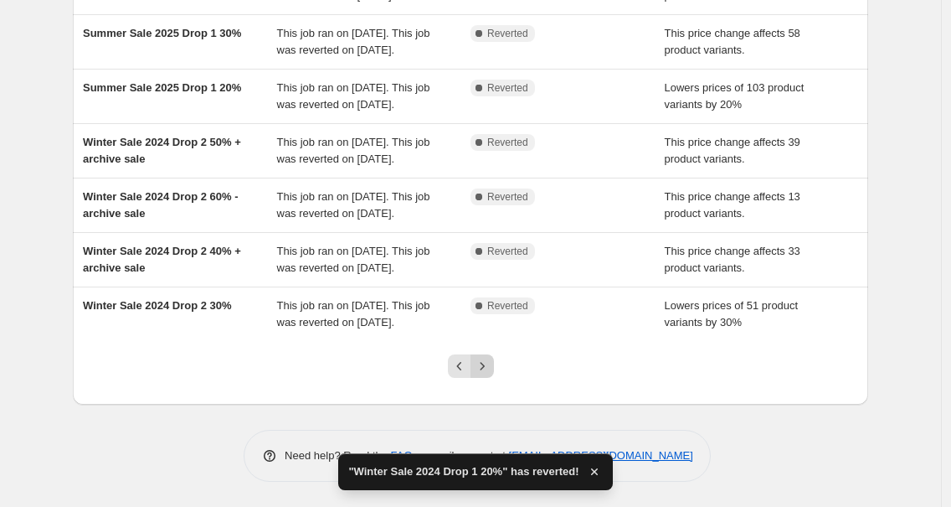
click at [479, 373] on icon "Next" at bounding box center [482, 366] width 17 height 17
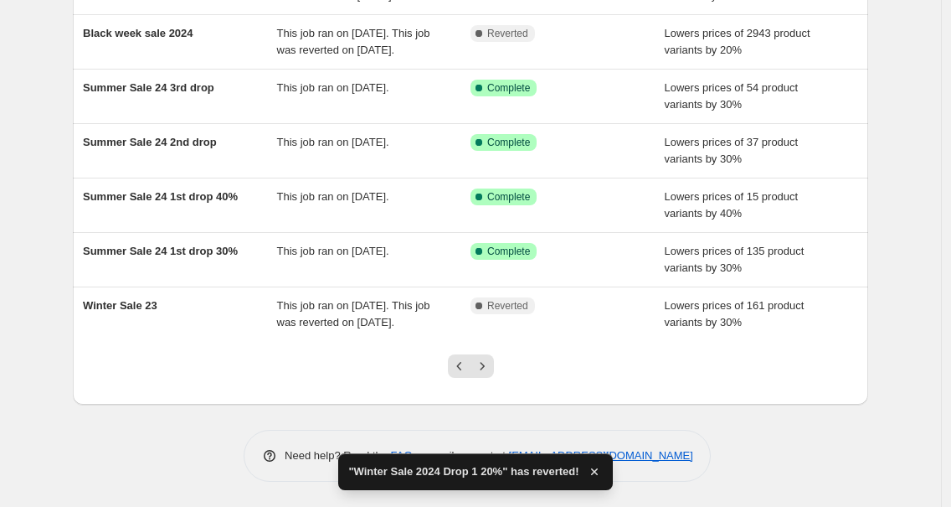
scroll to position [456, 0]
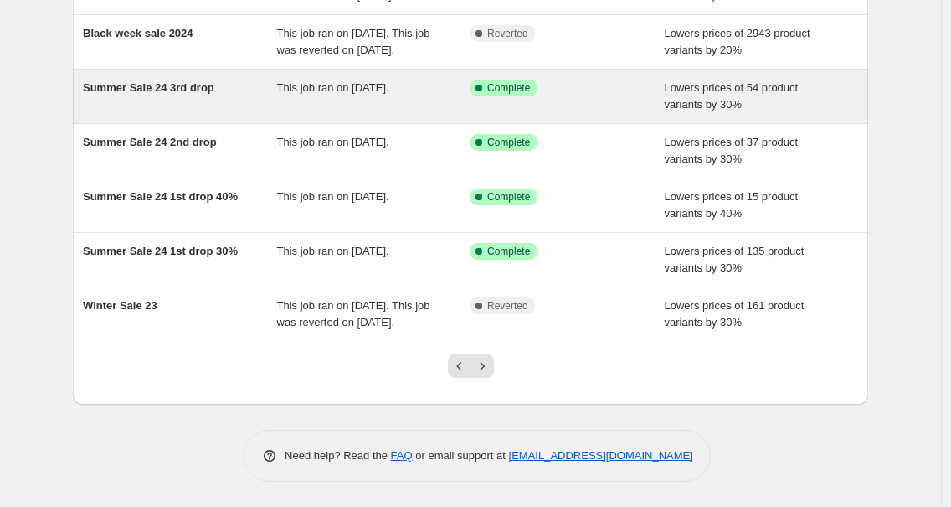
click at [188, 81] on span "Summer Sale 24 3rd drop" at bounding box center [148, 87] width 131 height 13
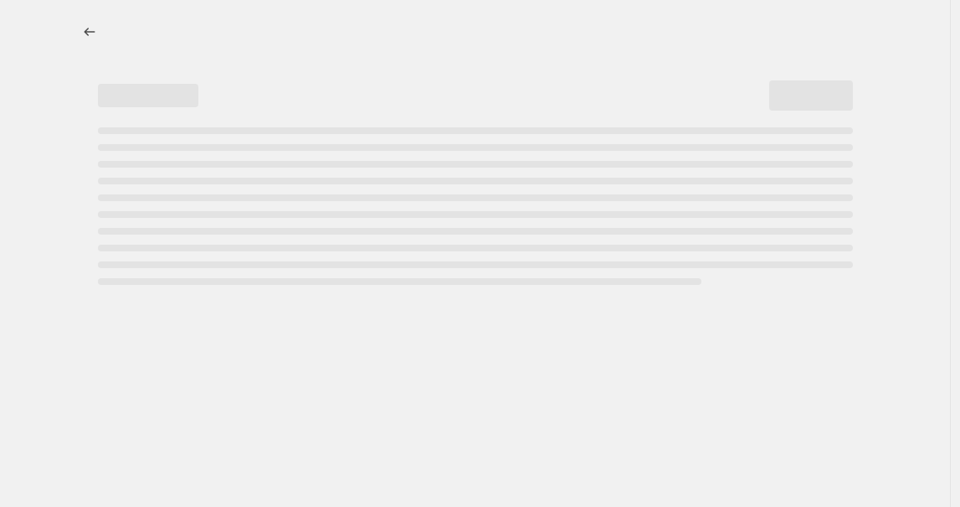
select select "percentage"
select select "tag"
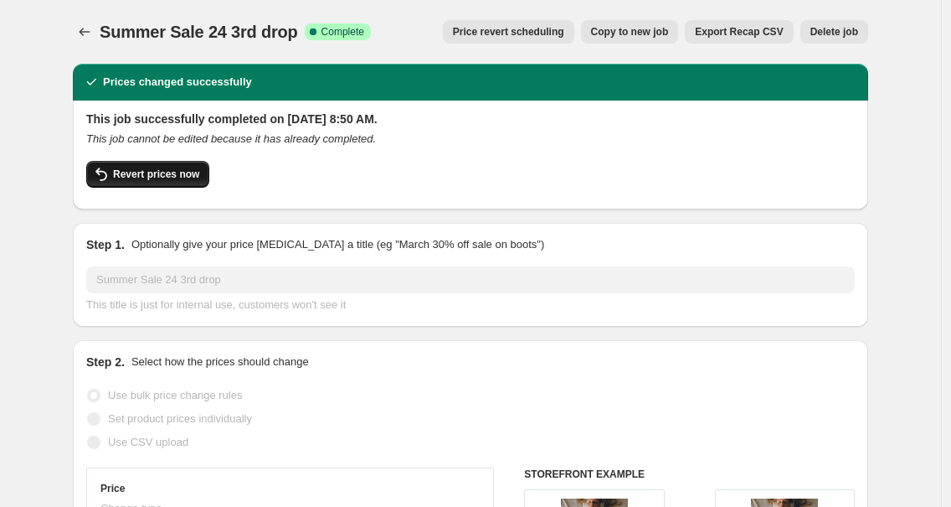
click at [186, 183] on button "Revert prices now" at bounding box center [147, 174] width 123 height 27
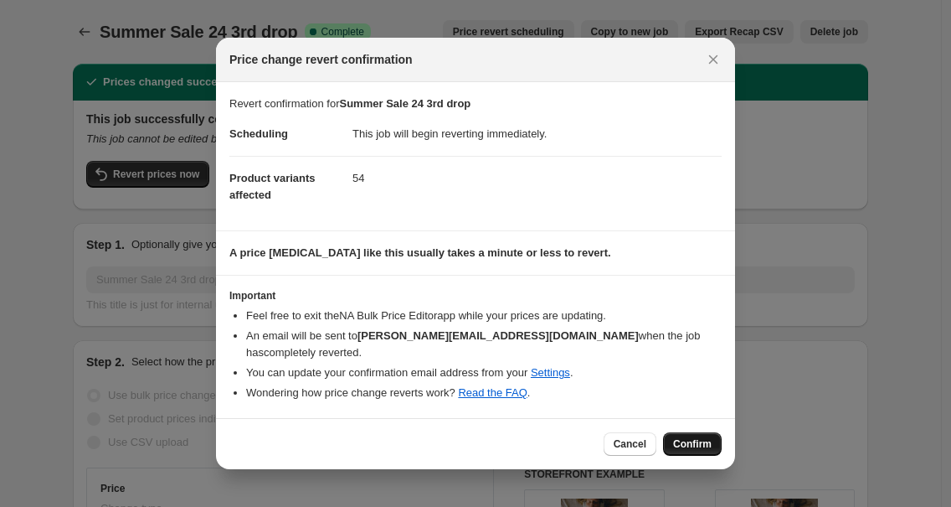
click at [695, 450] on span "Confirm" at bounding box center [692, 443] width 39 height 13
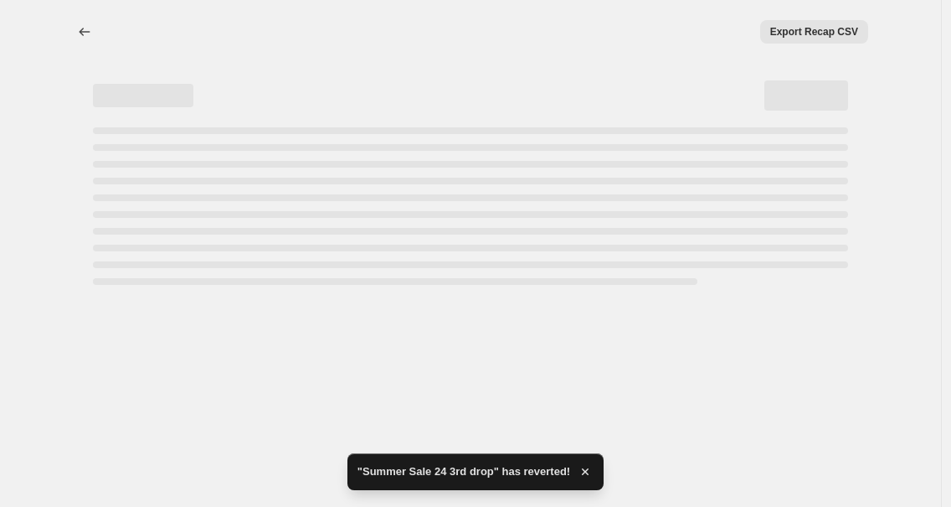
select select "percentage"
select select "tag"
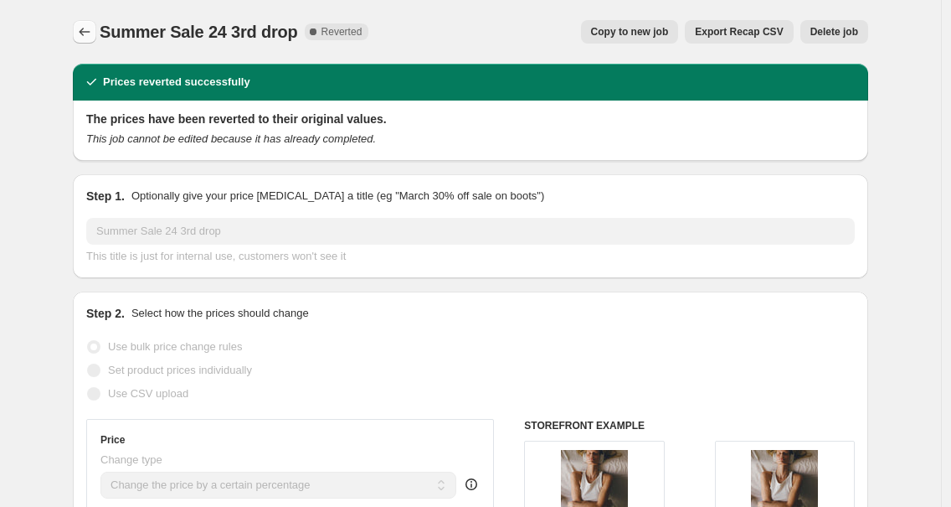
click at [88, 31] on icon "Price change jobs" at bounding box center [84, 31] width 17 height 17
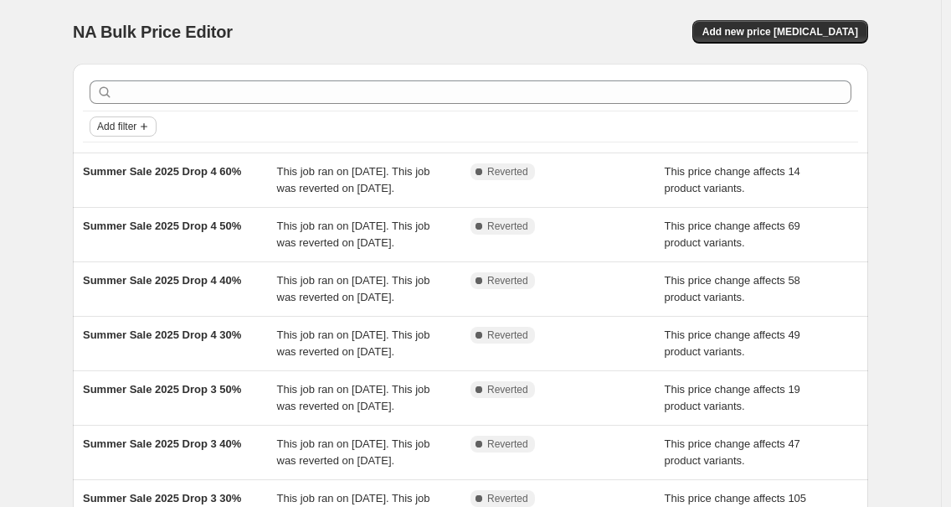
click at [126, 126] on span "Add filter" at bounding box center [116, 126] width 39 height 13
click at [129, 156] on span "Job status" at bounding box center [127, 159] width 49 height 13
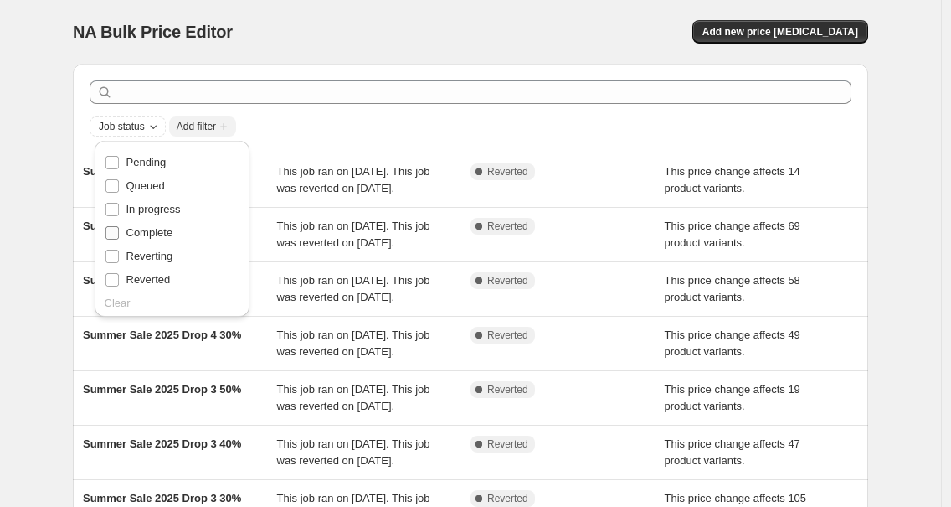
click at [157, 231] on span "Complete" at bounding box center [149, 232] width 47 height 13
click at [119, 231] on input "Complete" at bounding box center [112, 232] width 13 height 13
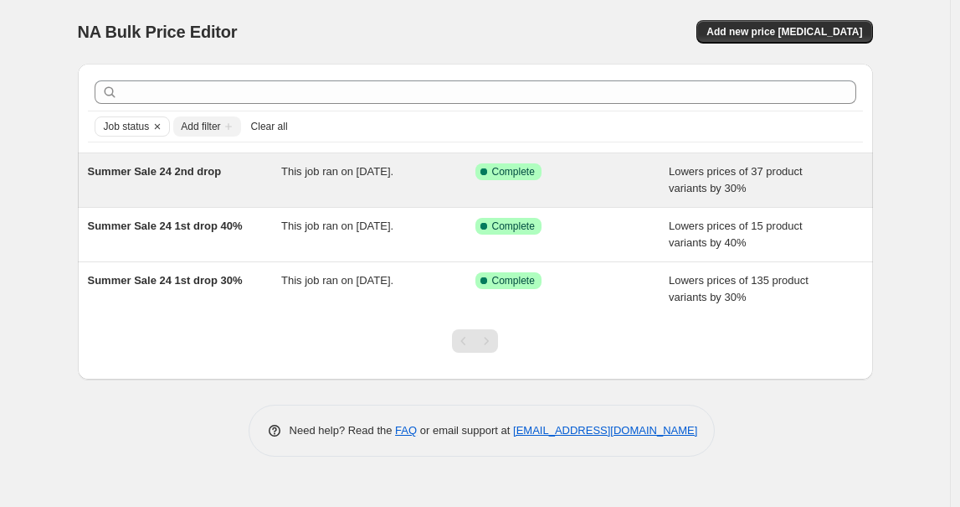
click at [186, 175] on span "Summer Sale 24 2nd drop" at bounding box center [155, 171] width 134 height 13
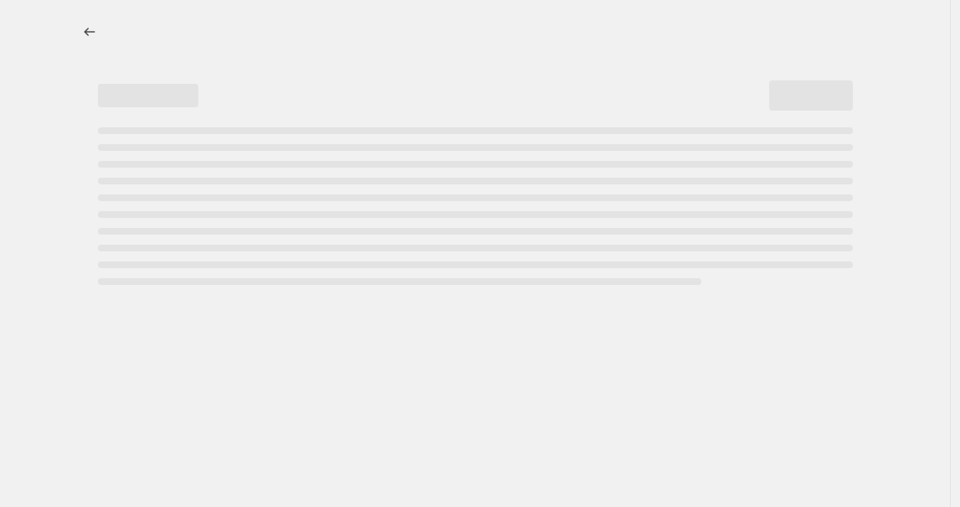
select select "percentage"
select select "tag"
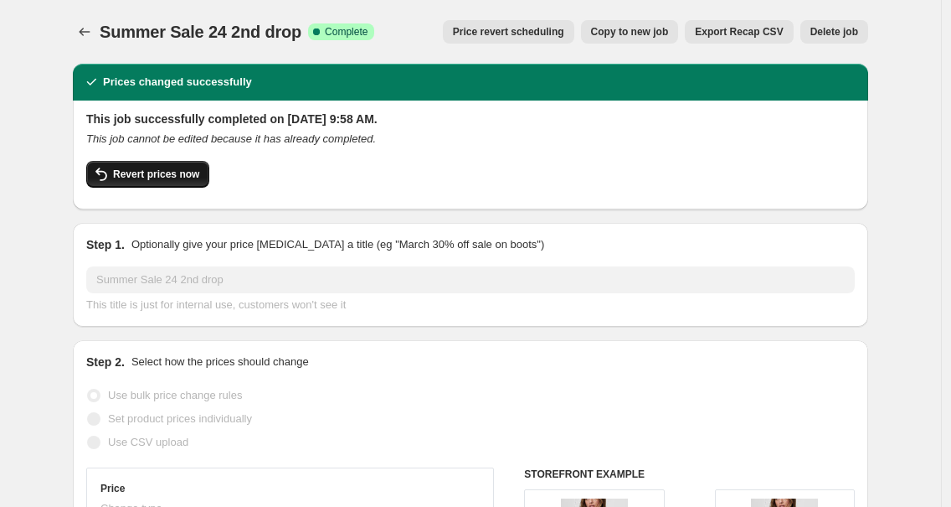
click at [182, 178] on span "Revert prices now" at bounding box center [156, 173] width 86 height 13
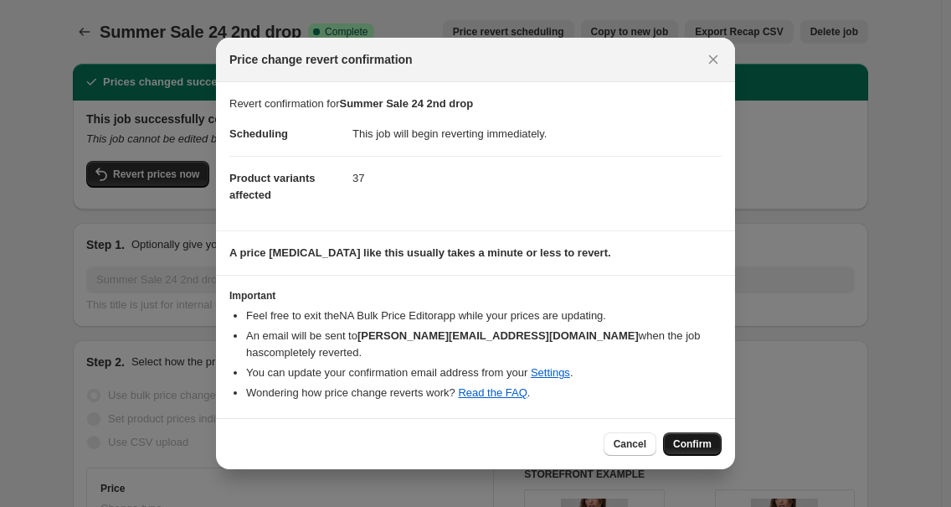
click at [695, 450] on button "Confirm" at bounding box center [692, 443] width 59 height 23
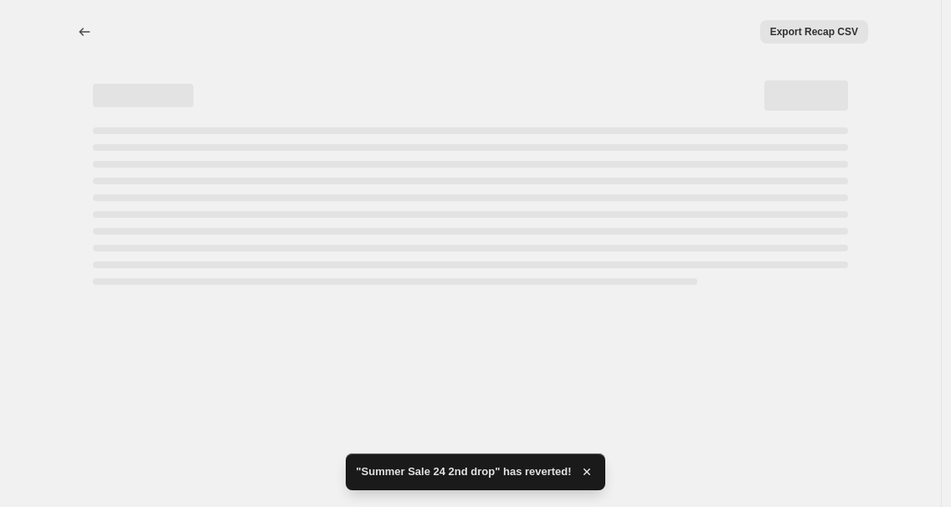
select select "percentage"
select select "tag"
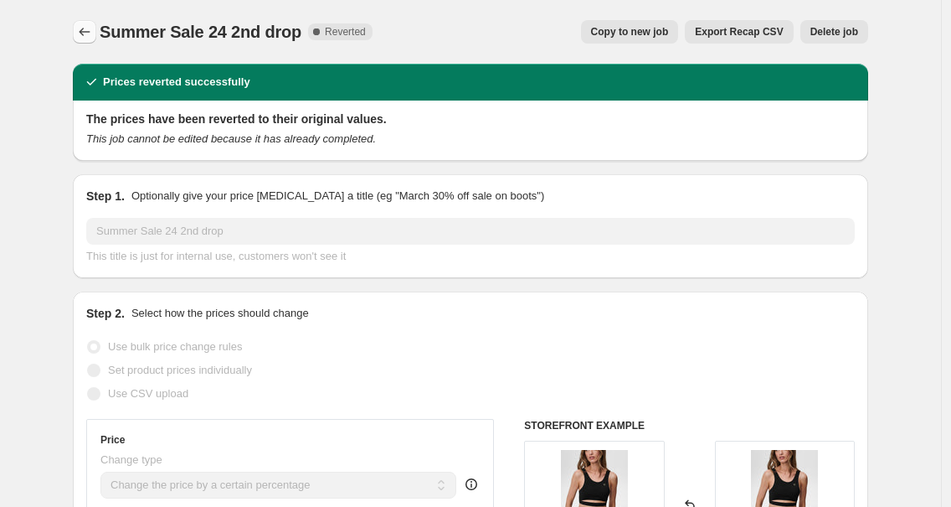
click at [96, 35] on button "Price change jobs" at bounding box center [84, 31] width 23 height 23
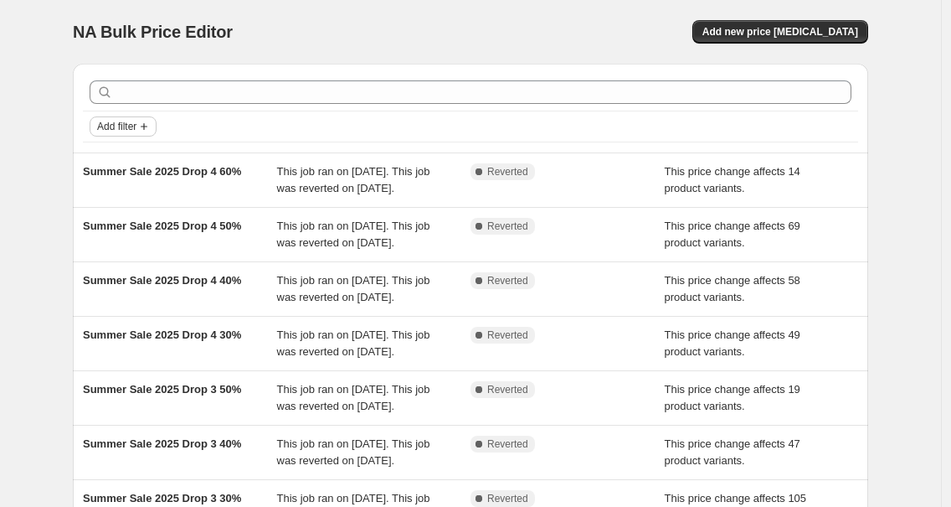
click at [121, 130] on span "Add filter" at bounding box center [116, 126] width 39 height 13
click at [126, 157] on span "Job status" at bounding box center [127, 159] width 49 height 13
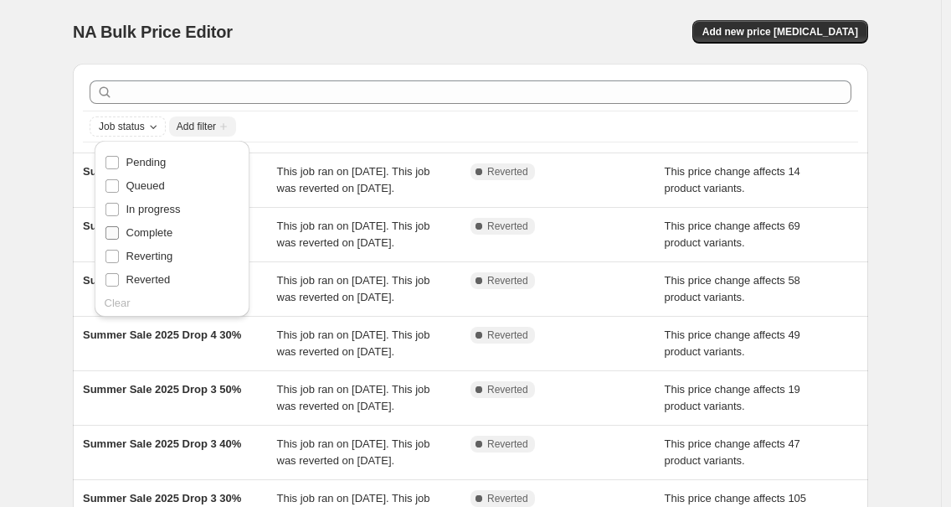
click at [134, 226] on span "Complete" at bounding box center [149, 232] width 47 height 13
click at [119, 226] on input "Complete" at bounding box center [112, 232] width 13 height 13
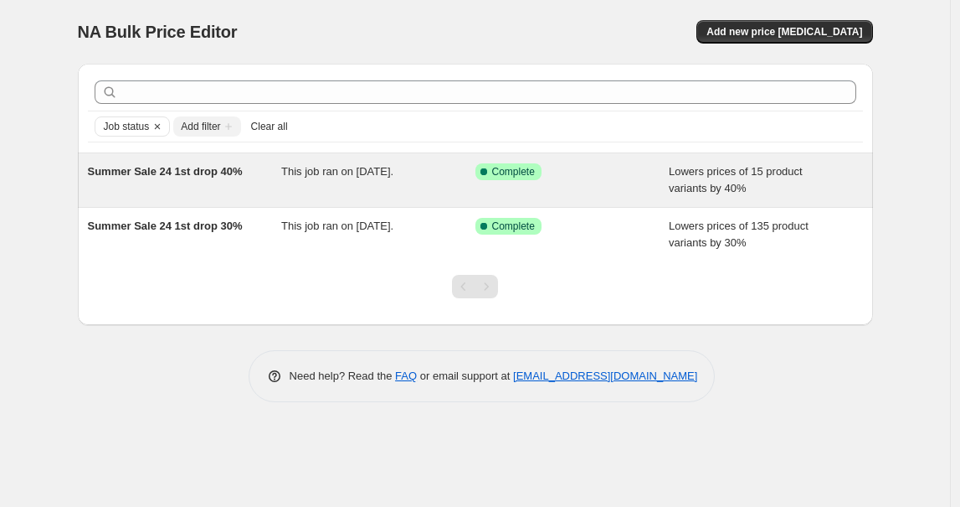
click at [152, 174] on span "Summer Sale 24 1st drop 40%" at bounding box center [165, 171] width 155 height 13
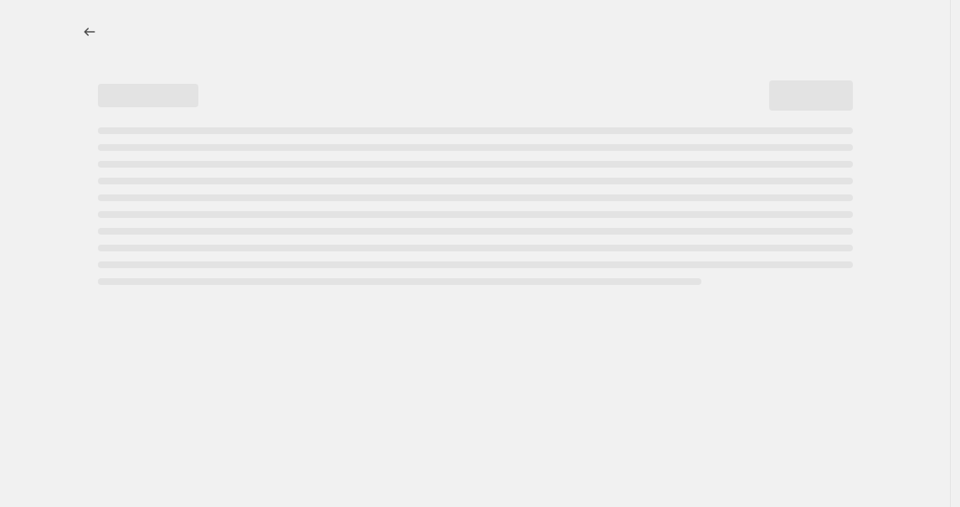
select select "percentage"
select select "tag"
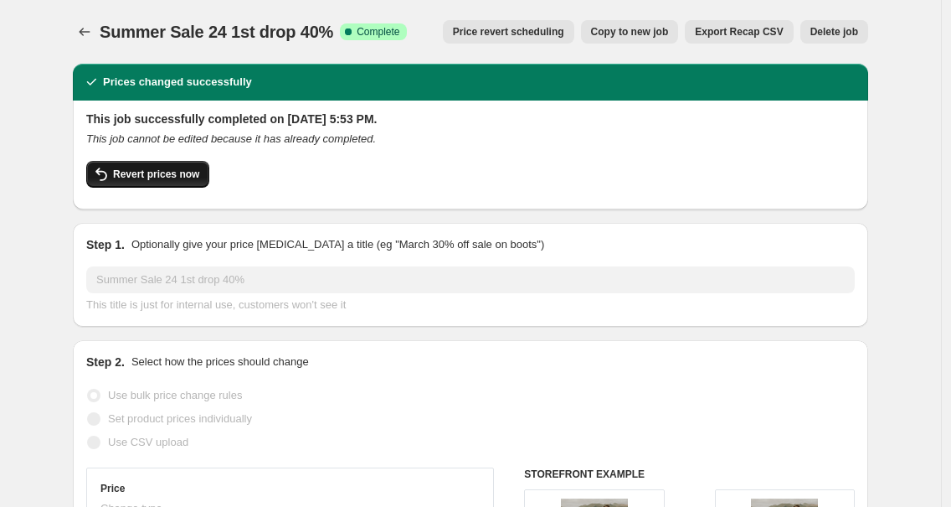
click at [111, 172] on icon "button" at bounding box center [101, 174] width 20 height 20
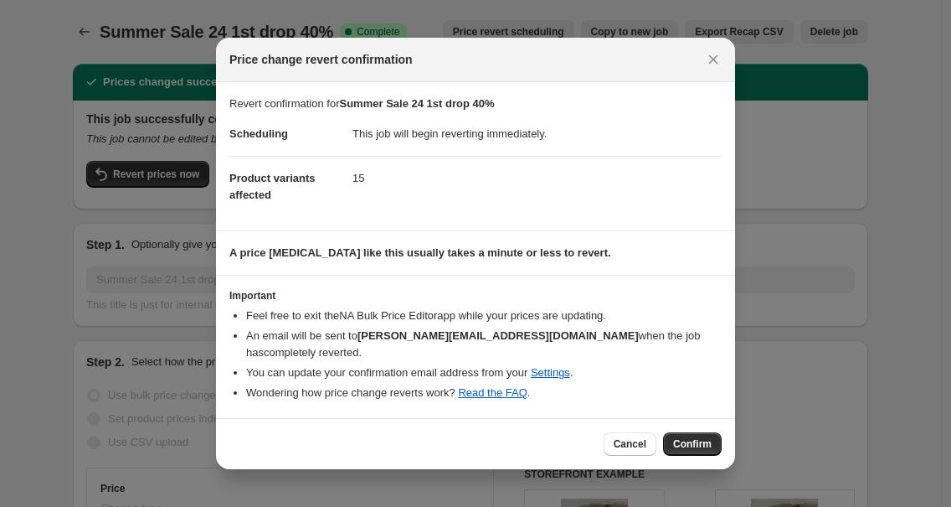
click at [689, 429] on div "Cancel Confirm" at bounding box center [475, 443] width 519 height 51
click at [690, 436] on button "Confirm" at bounding box center [692, 443] width 59 height 23
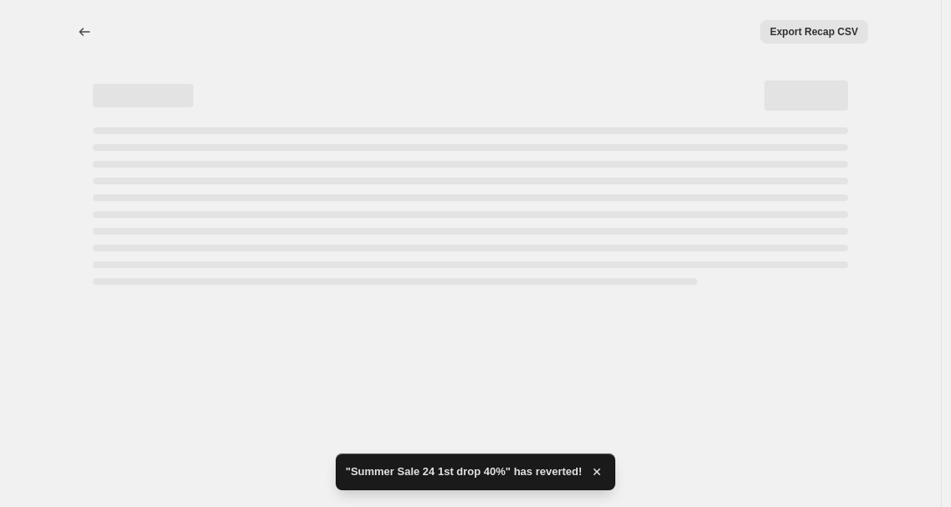
select select "percentage"
select select "tag"
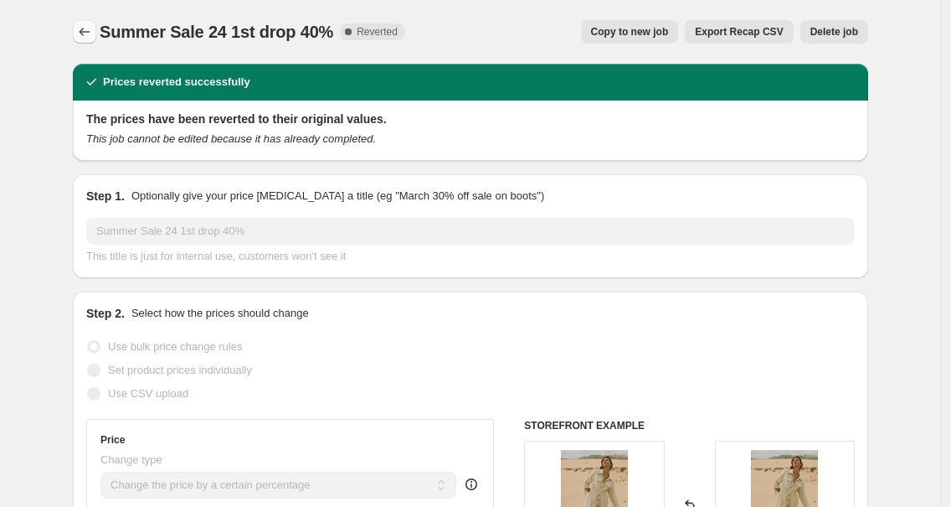
click at [81, 33] on icon "Price change jobs" at bounding box center [84, 31] width 17 height 17
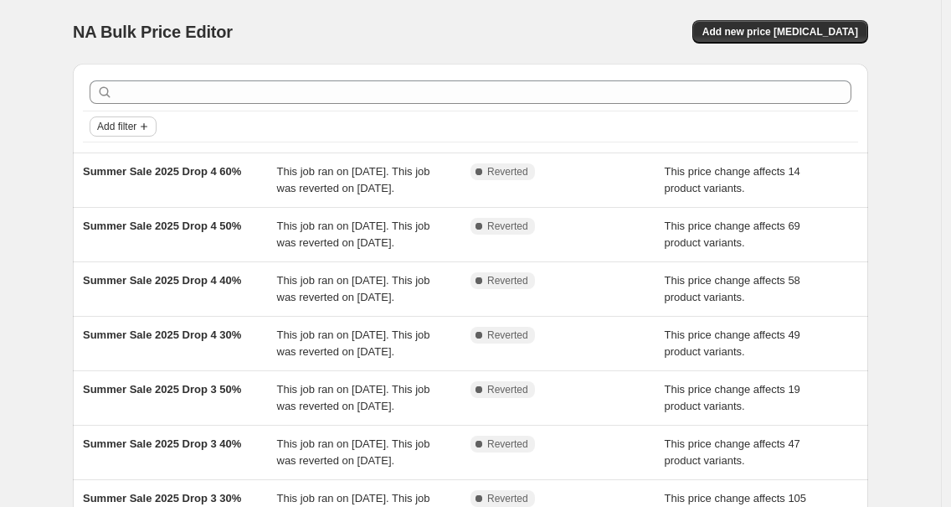
click at [105, 126] on span "Add filter" at bounding box center [116, 126] width 39 height 13
click at [109, 166] on span "Job status" at bounding box center [127, 160] width 49 height 17
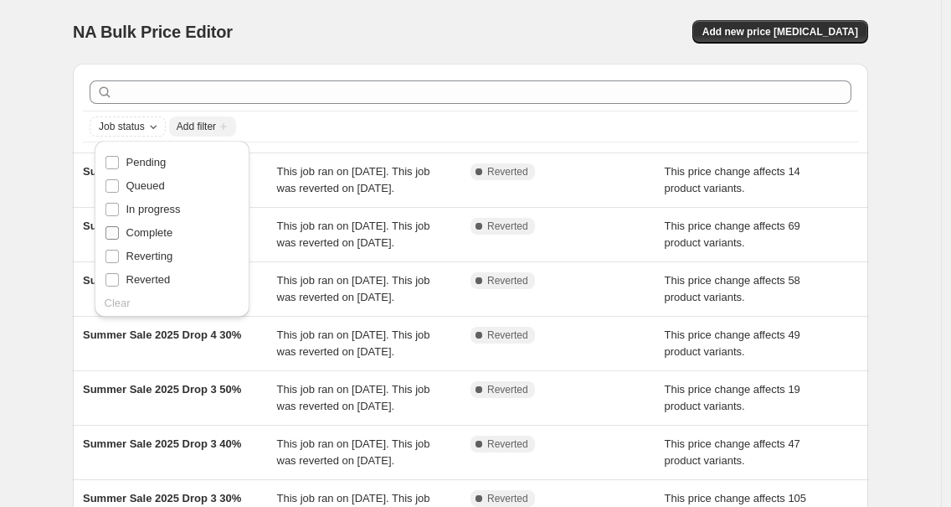
click at [150, 230] on span "Complete" at bounding box center [149, 232] width 47 height 13
click at [119, 230] on input "Complete" at bounding box center [112, 232] width 13 height 13
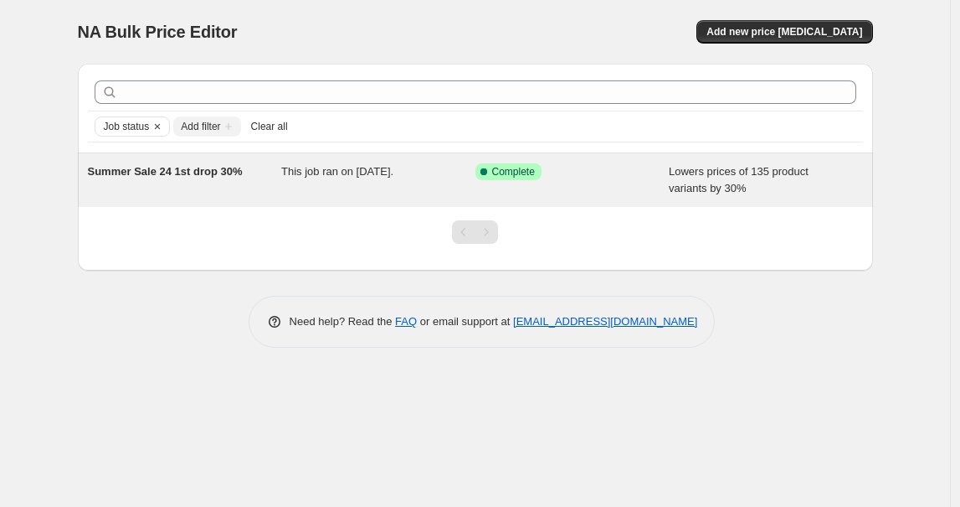
click at [203, 170] on span "Summer Sale 24 1st drop 30%" at bounding box center [165, 171] width 155 height 13
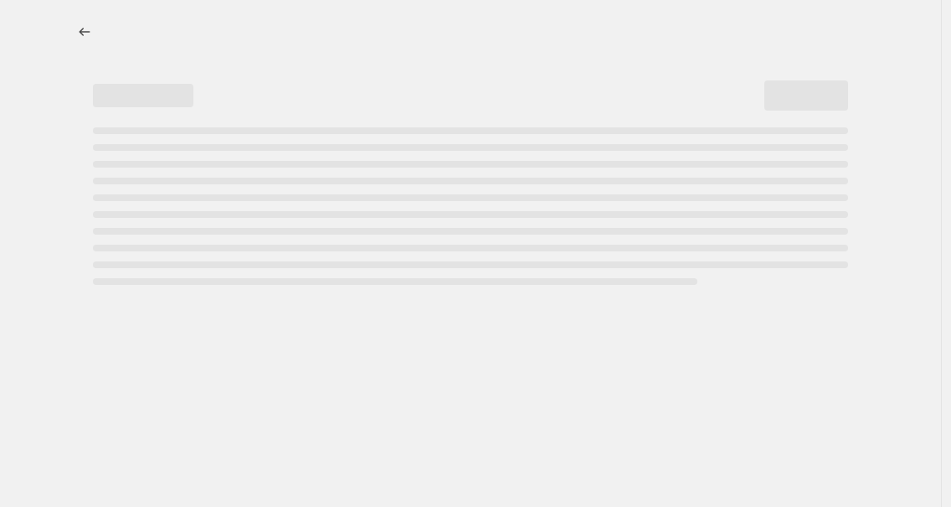
select select "percentage"
select select "tag"
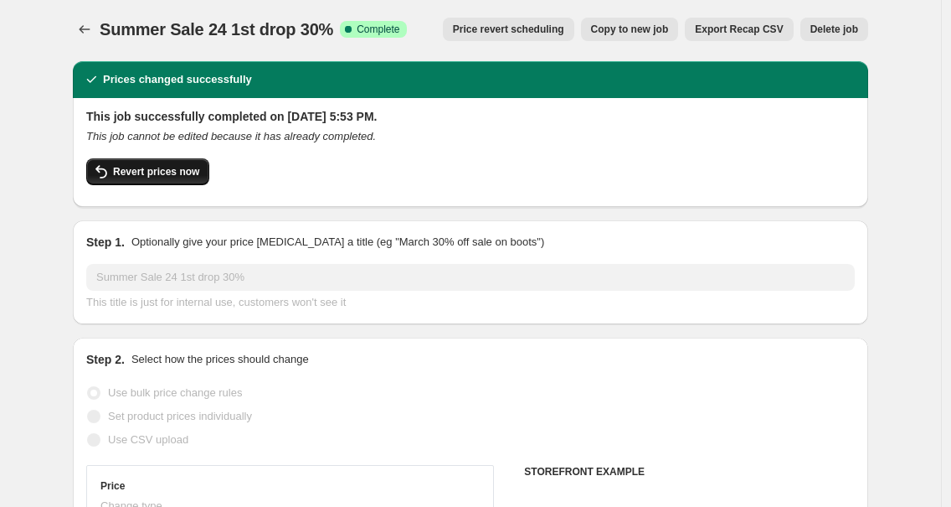
scroll to position [3, 0]
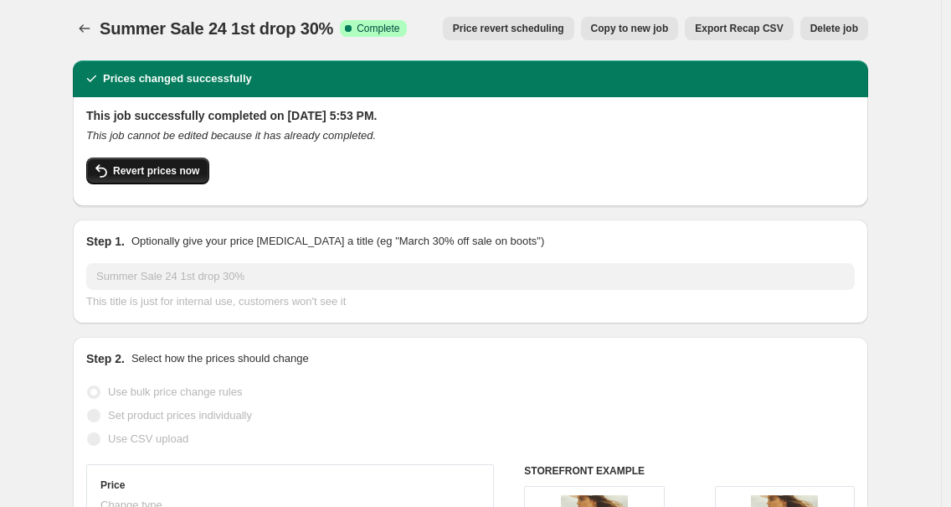
click at [120, 168] on span "Revert prices now" at bounding box center [156, 170] width 86 height 13
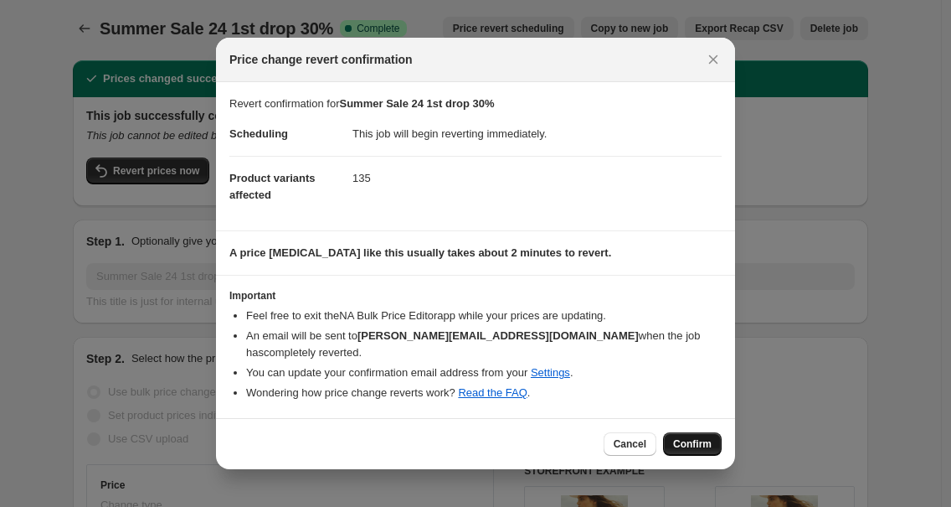
click at [693, 440] on span "Confirm" at bounding box center [692, 443] width 39 height 13
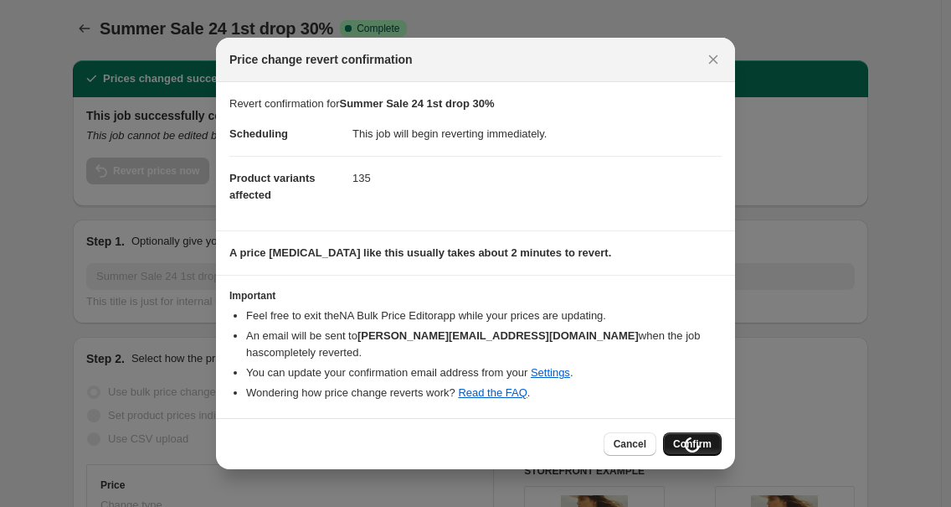
scroll to position [3, 0]
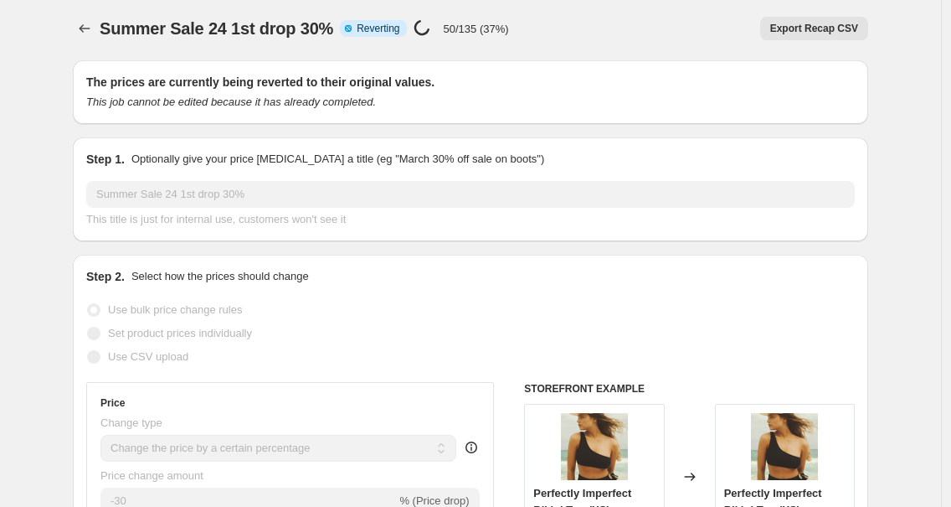
select select "percentage"
select select "tag"
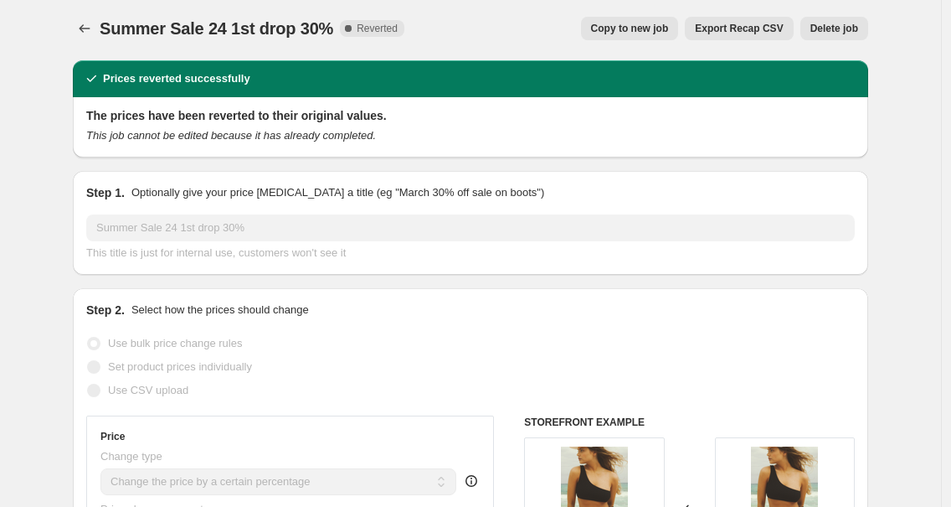
scroll to position [0, 0]
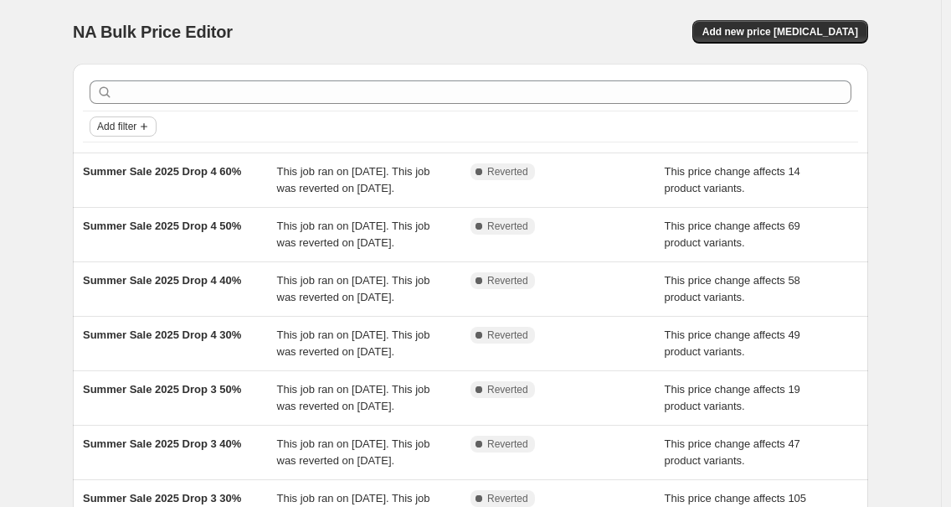
click at [151, 121] on icon "Add filter" at bounding box center [143, 126] width 13 height 13
click at [141, 162] on span "Job status" at bounding box center [127, 159] width 49 height 13
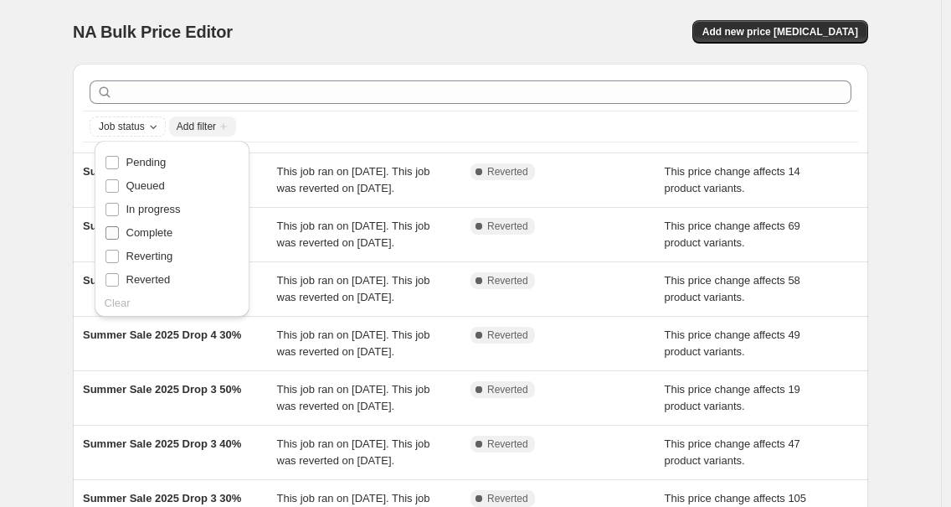
click at [150, 241] on label "Complete" at bounding box center [139, 232] width 69 height 23
click at [119, 239] on input "Complete" at bounding box center [112, 232] width 13 height 13
